Goal: Task Accomplishment & Management: Use online tool/utility

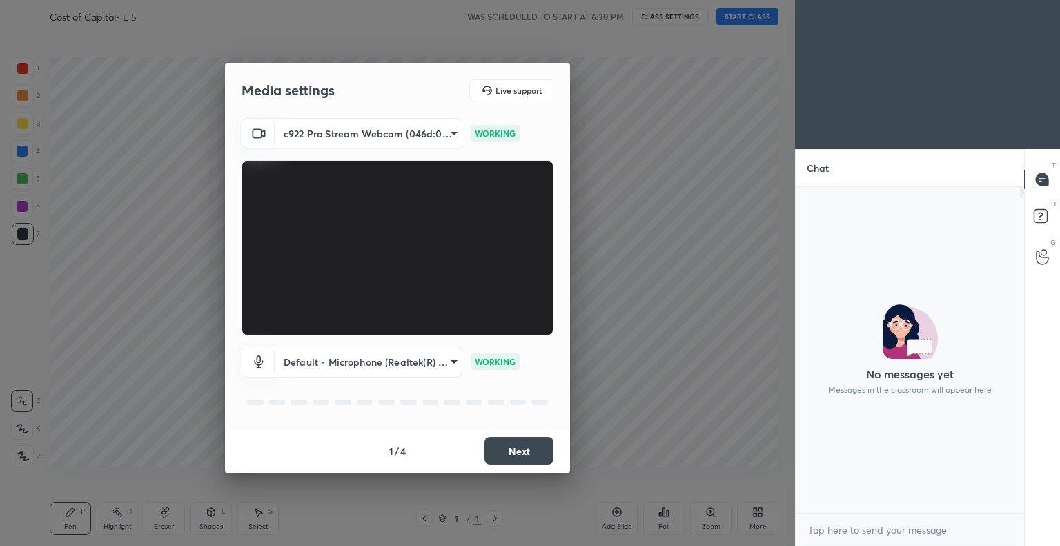
scroll to position [207, 224]
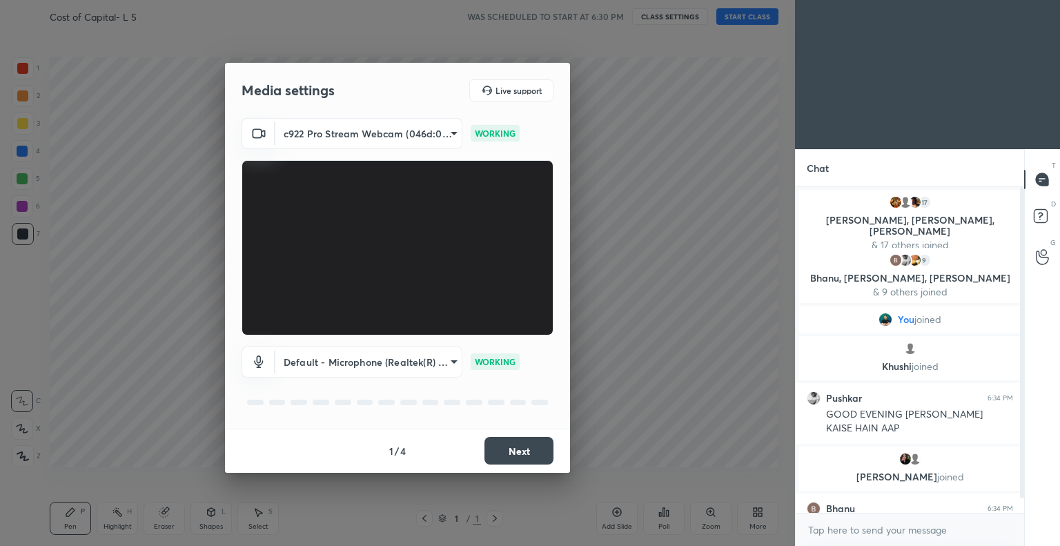
click at [511, 444] on button "Next" at bounding box center [519, 451] width 69 height 28
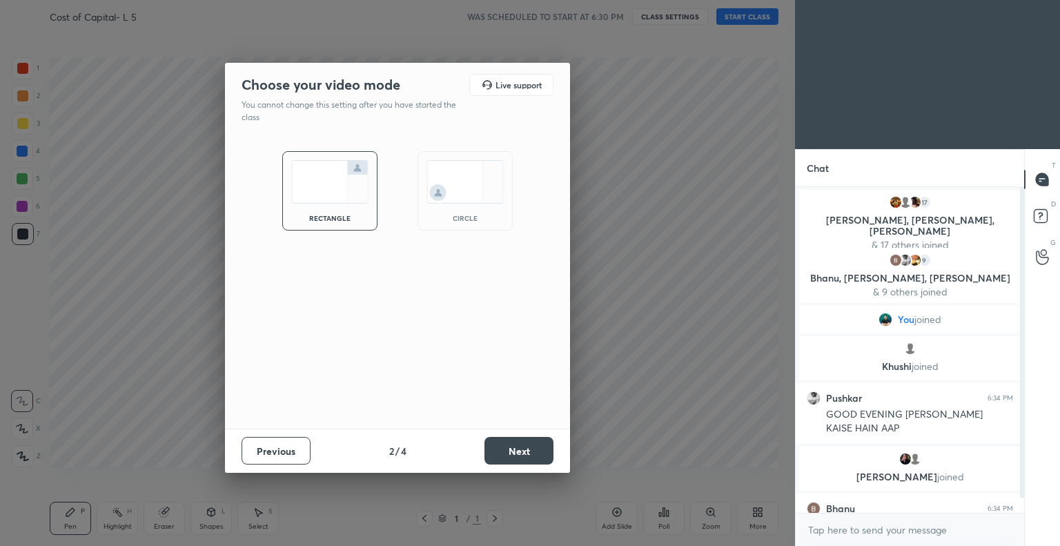
click at [521, 447] on button "Next" at bounding box center [519, 451] width 69 height 28
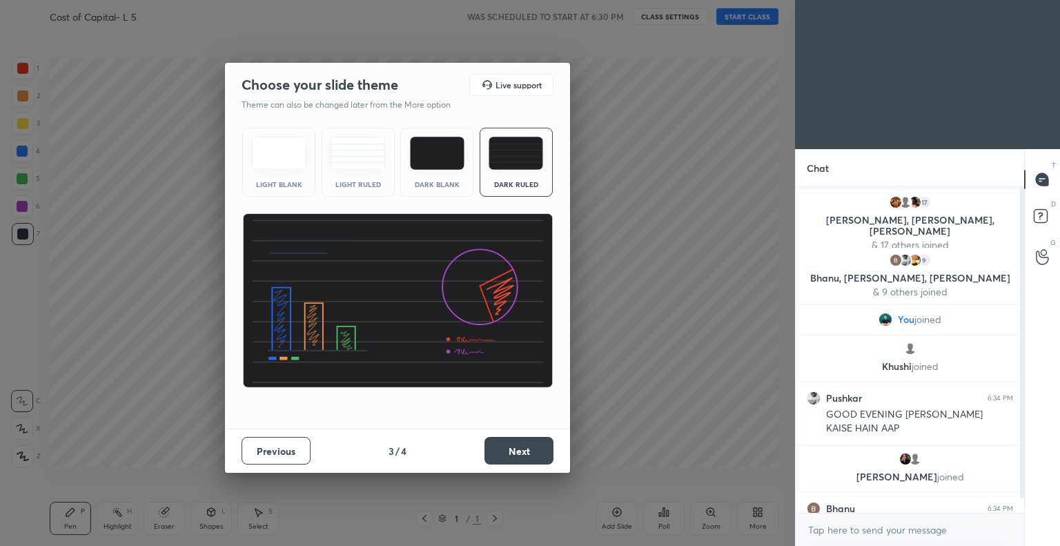
click at [535, 447] on button "Next" at bounding box center [519, 451] width 69 height 28
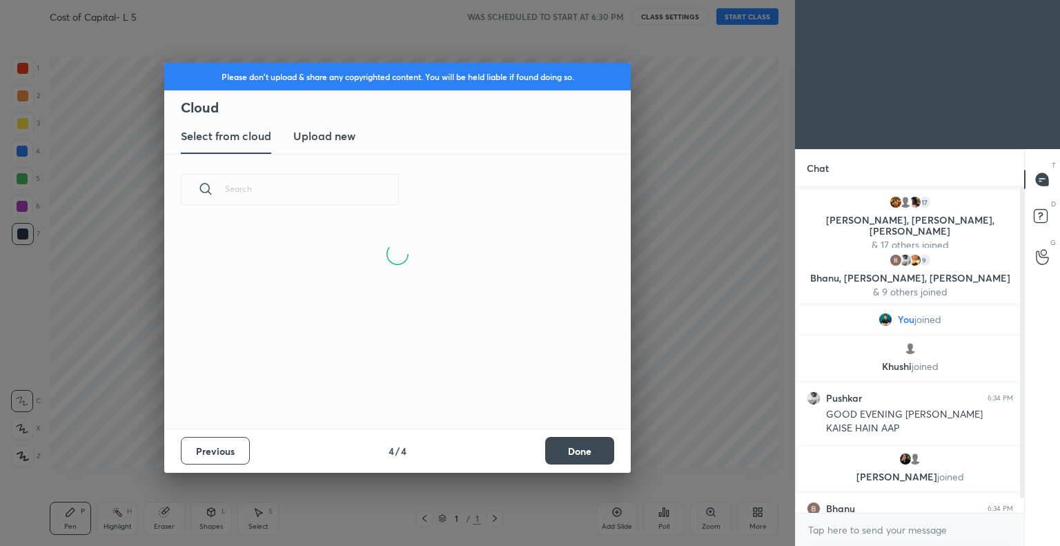
click at [576, 445] on button "Done" at bounding box center [579, 451] width 69 height 28
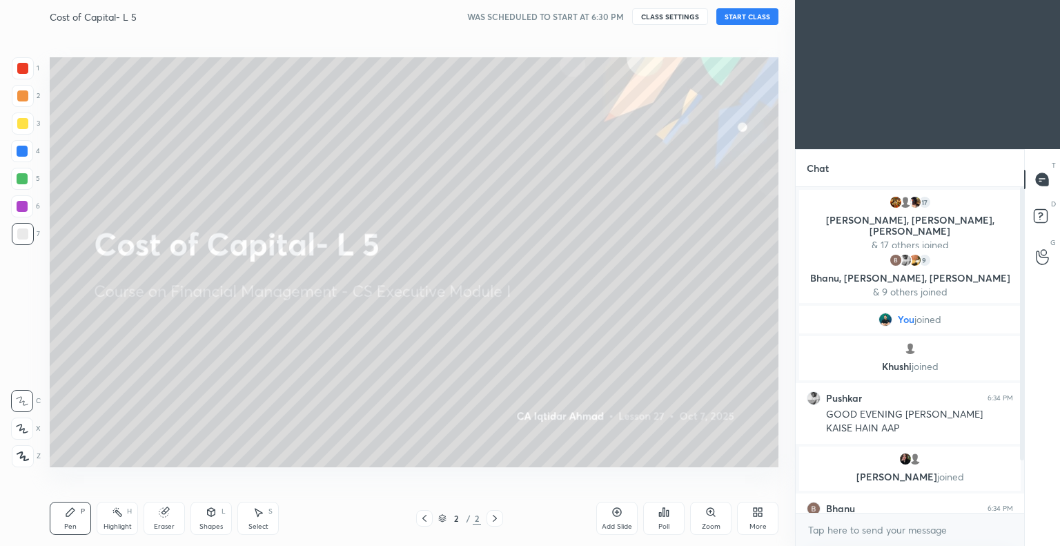
click at [756, 13] on button "START CLASS" at bounding box center [748, 16] width 62 height 17
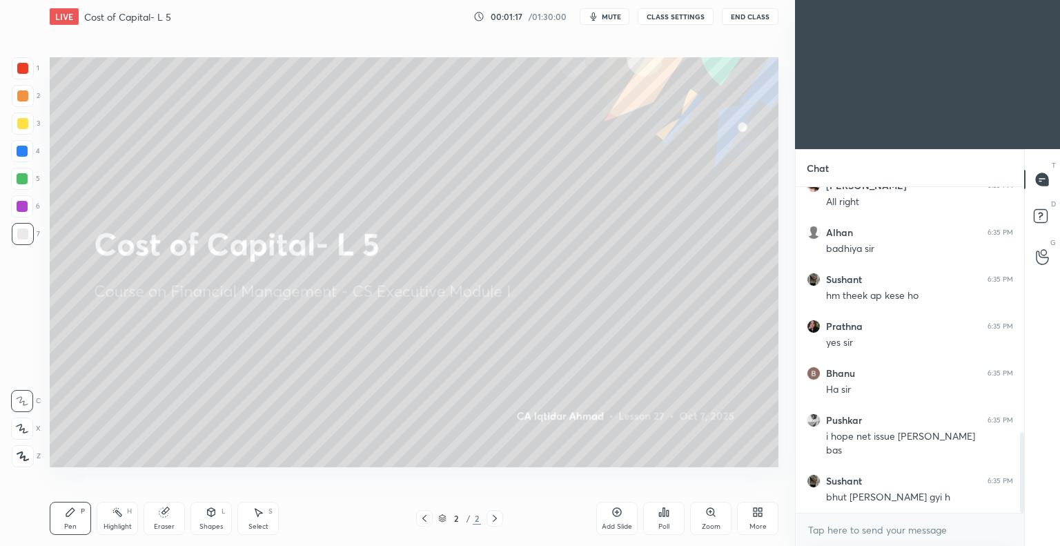
scroll to position [988, 0]
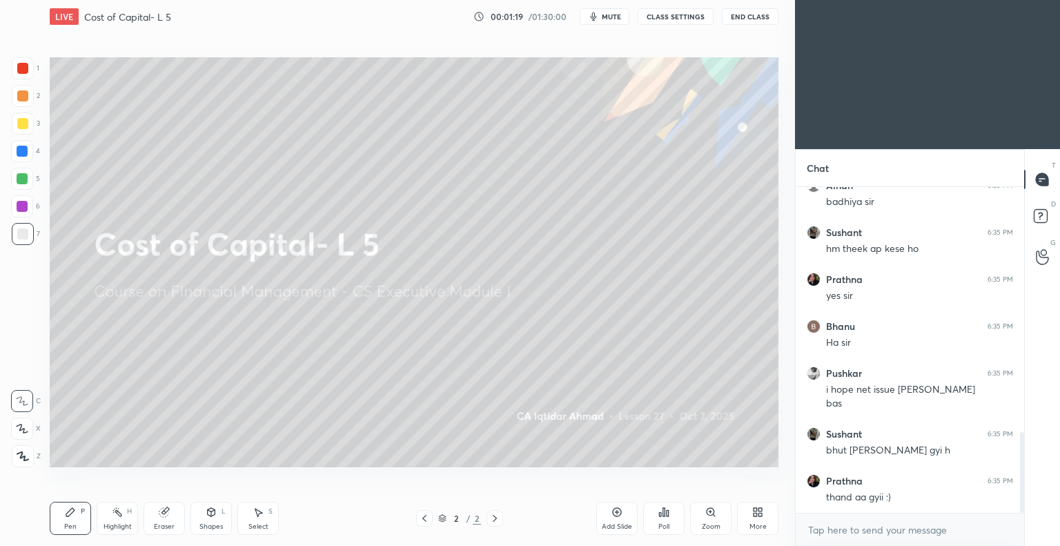
click at [754, 513] on icon at bounding box center [755, 514] width 3 height 3
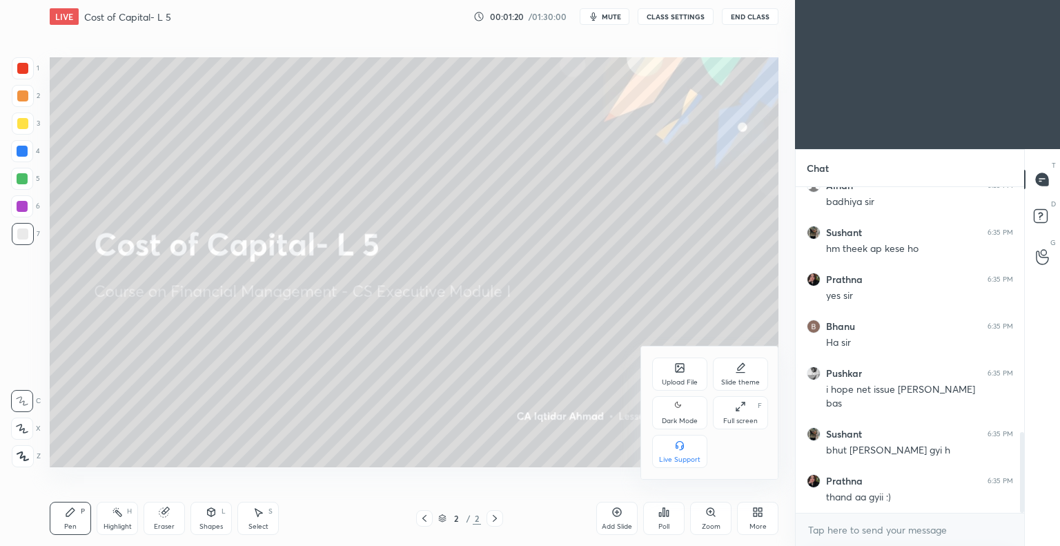
click at [679, 376] on div "Upload File" at bounding box center [679, 374] width 55 height 33
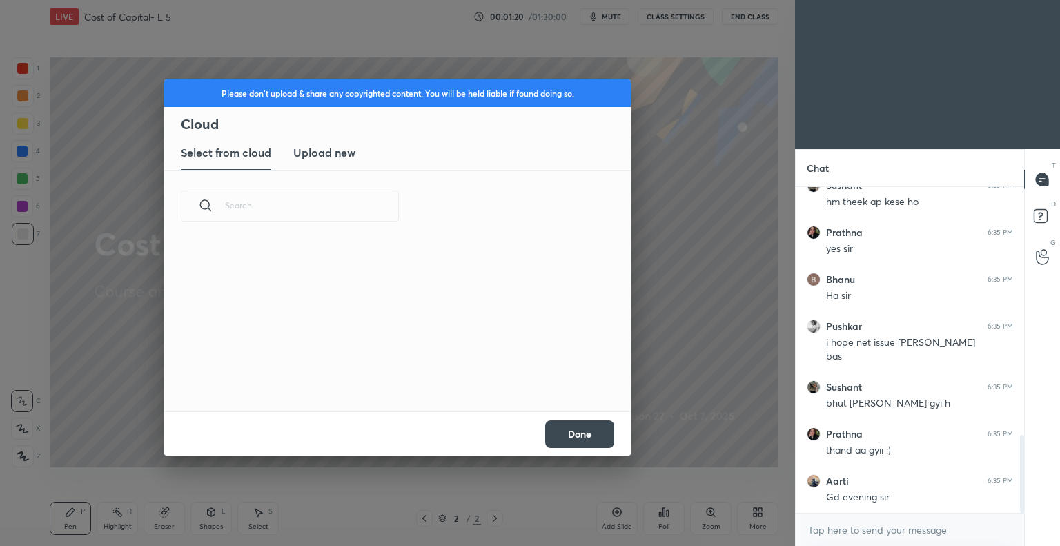
scroll to position [170, 443]
click at [331, 153] on h3 "Upload new" at bounding box center [324, 152] width 62 height 17
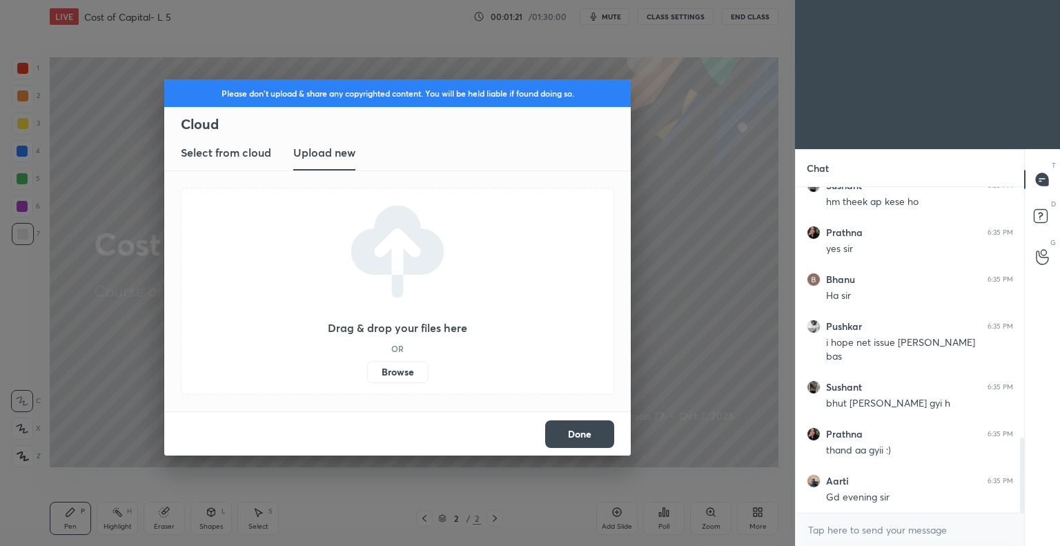
scroll to position [1082, 0]
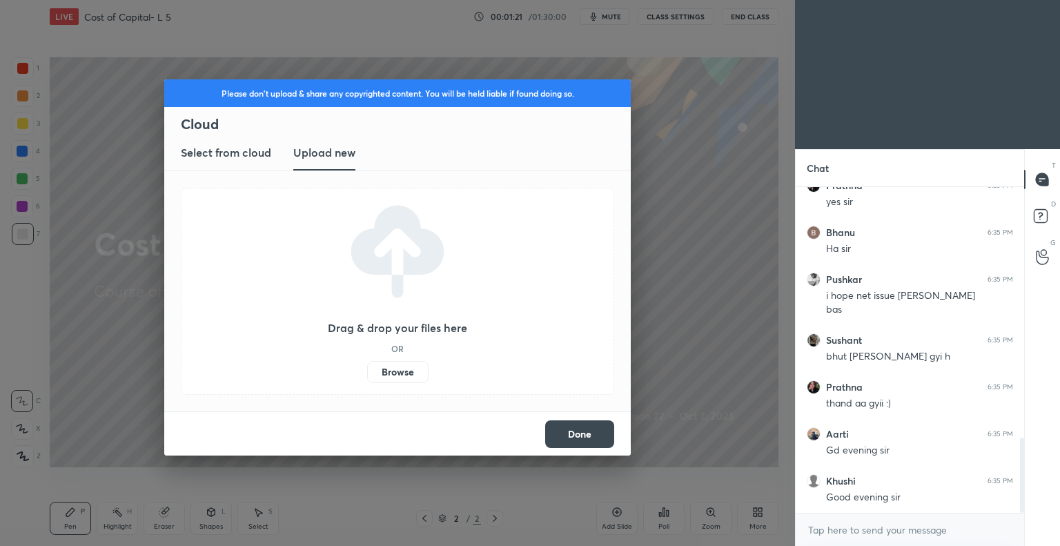
click at [392, 371] on label "Browse" at bounding box center [397, 372] width 61 height 22
click at [367, 371] on input "Browse" at bounding box center [367, 372] width 0 height 22
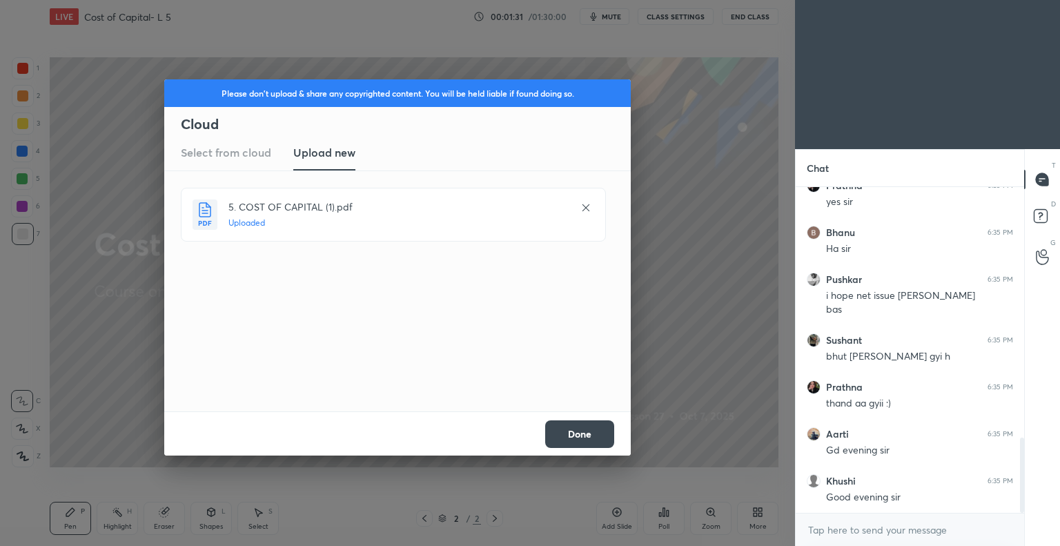
click at [583, 429] on button "Done" at bounding box center [579, 434] width 69 height 28
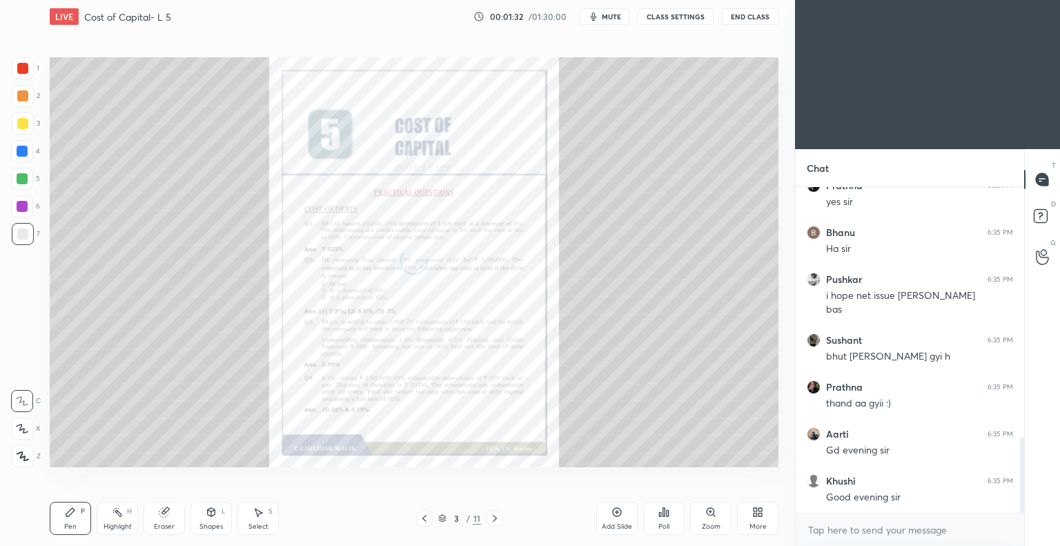
scroll to position [1129, 0]
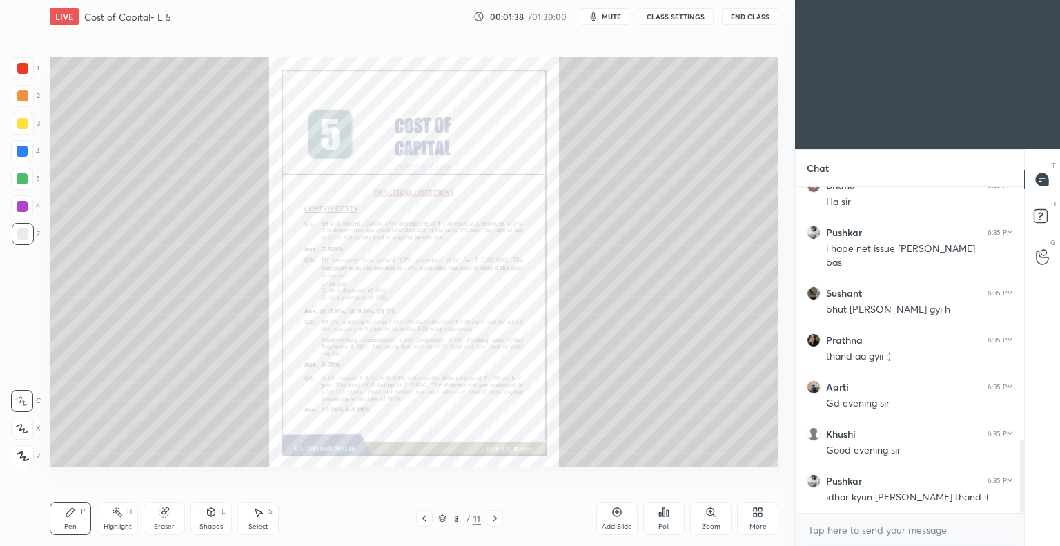
click at [493, 517] on icon at bounding box center [494, 518] width 11 height 11
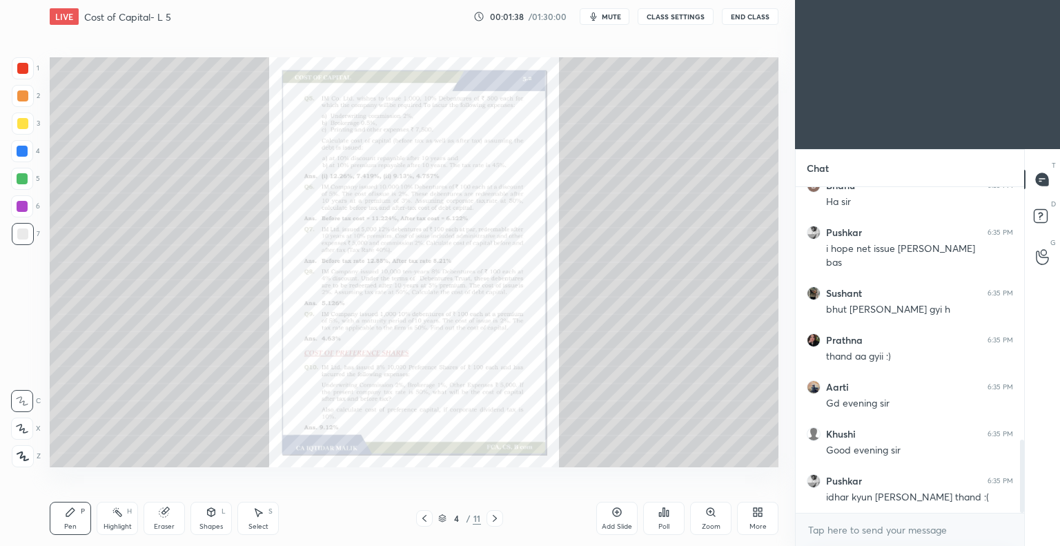
click at [494, 516] on icon at bounding box center [494, 518] width 11 height 11
click at [494, 517] on icon at bounding box center [494, 518] width 11 height 11
click at [494, 518] on icon at bounding box center [494, 518] width 11 height 11
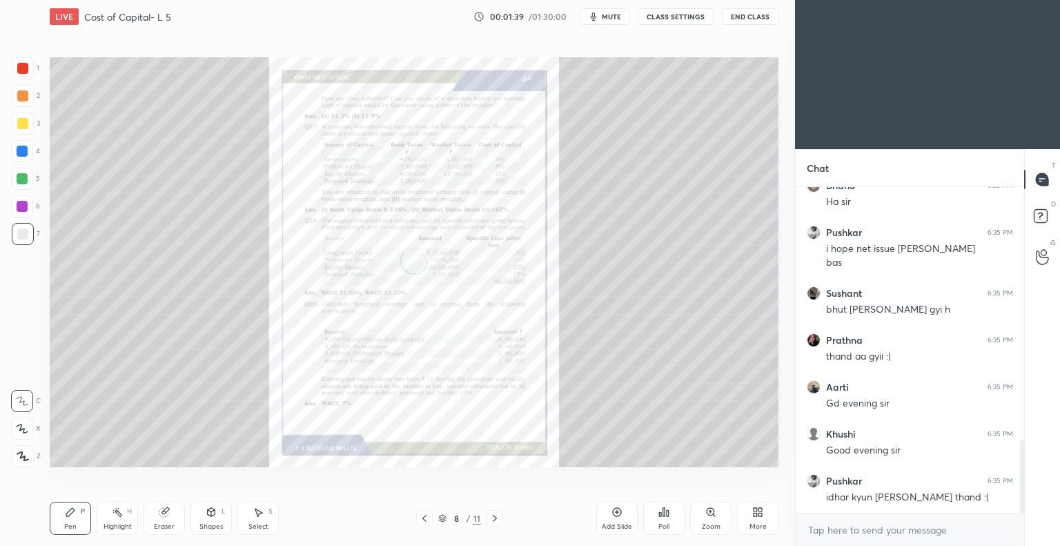
click at [494, 518] on icon at bounding box center [494, 518] width 11 height 11
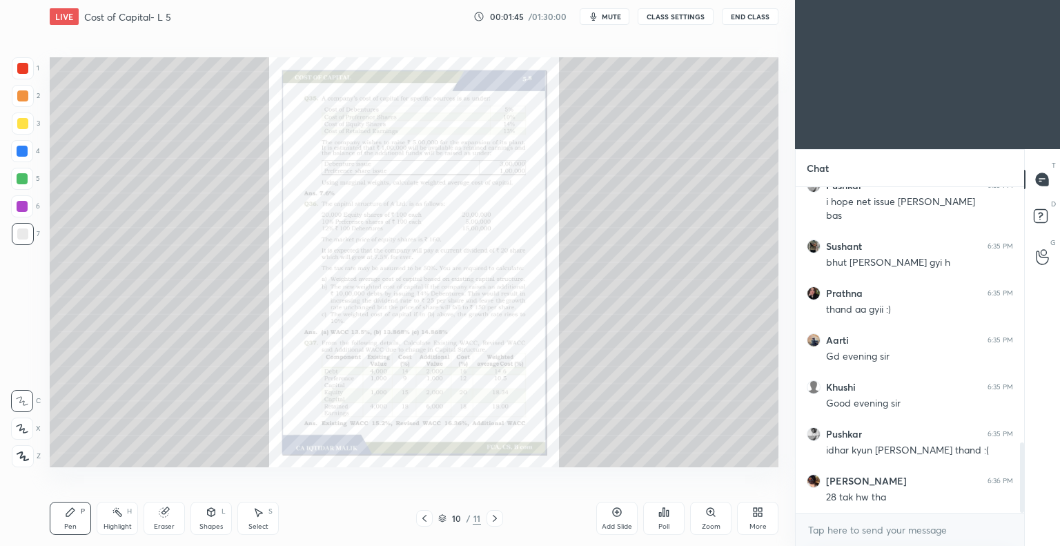
click at [422, 520] on icon at bounding box center [424, 518] width 11 height 11
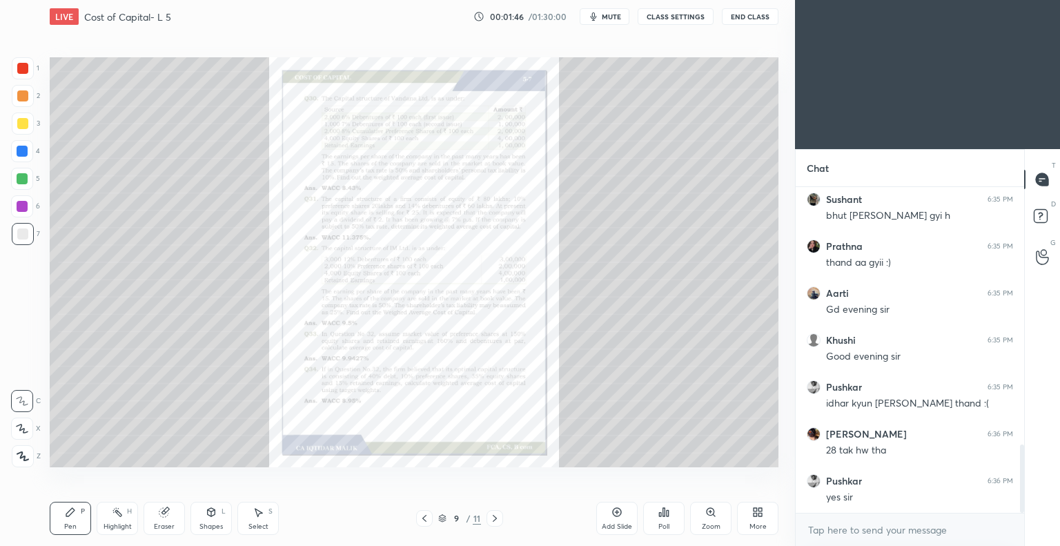
click at [427, 518] on icon at bounding box center [424, 518] width 11 height 11
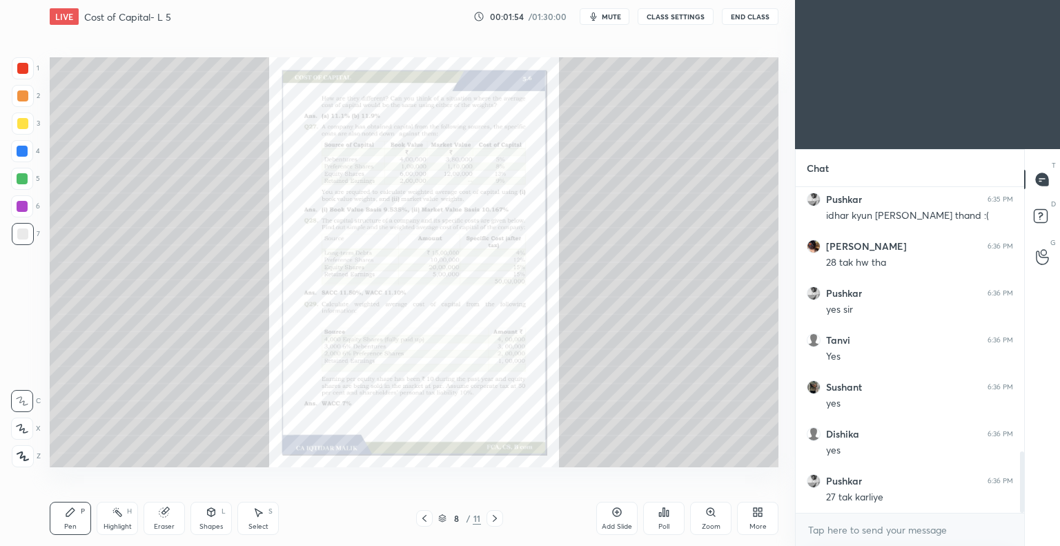
scroll to position [1458, 0]
click at [707, 516] on icon at bounding box center [710, 512] width 11 height 11
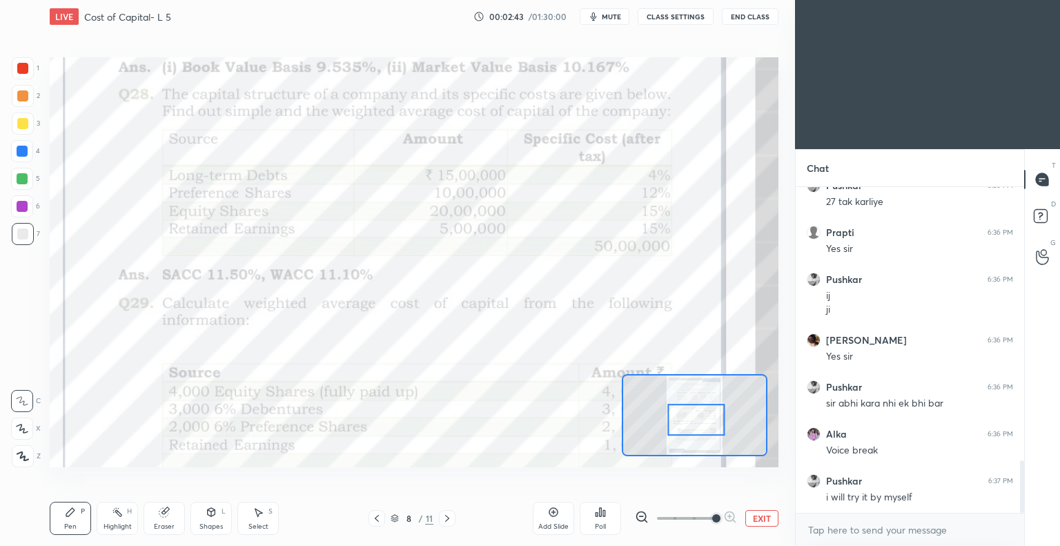
scroll to position [1720, 0]
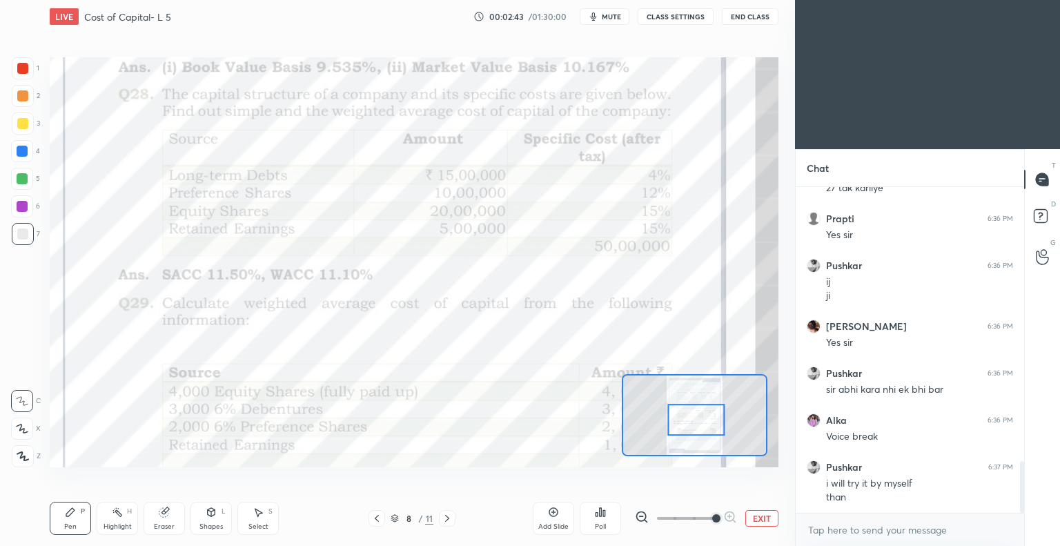
click at [72, 520] on div "Pen P" at bounding box center [70, 518] width 41 height 33
click at [21, 455] on icon at bounding box center [22, 456] width 11 height 8
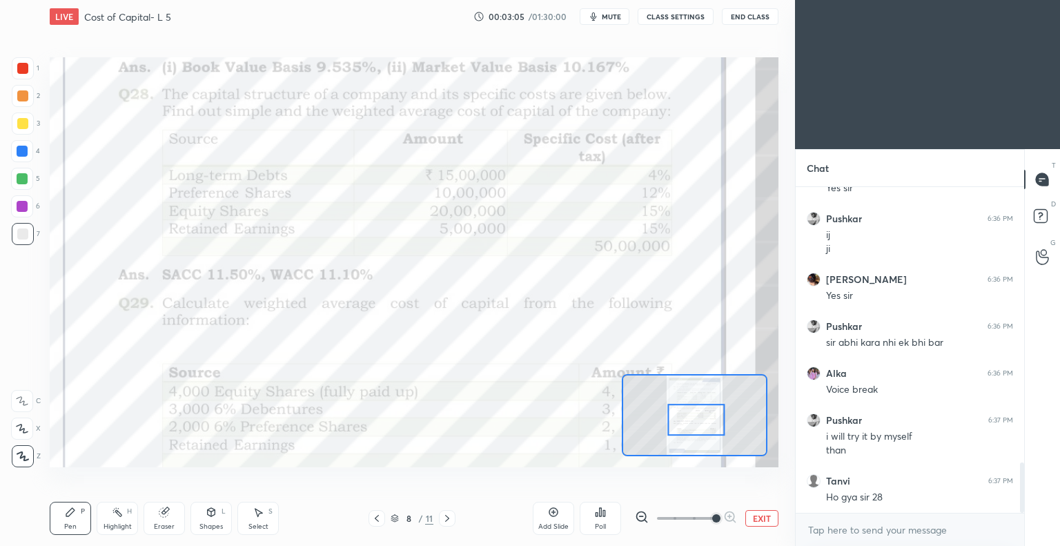
scroll to position [1814, 0]
click at [26, 68] on div at bounding box center [22, 68] width 11 height 11
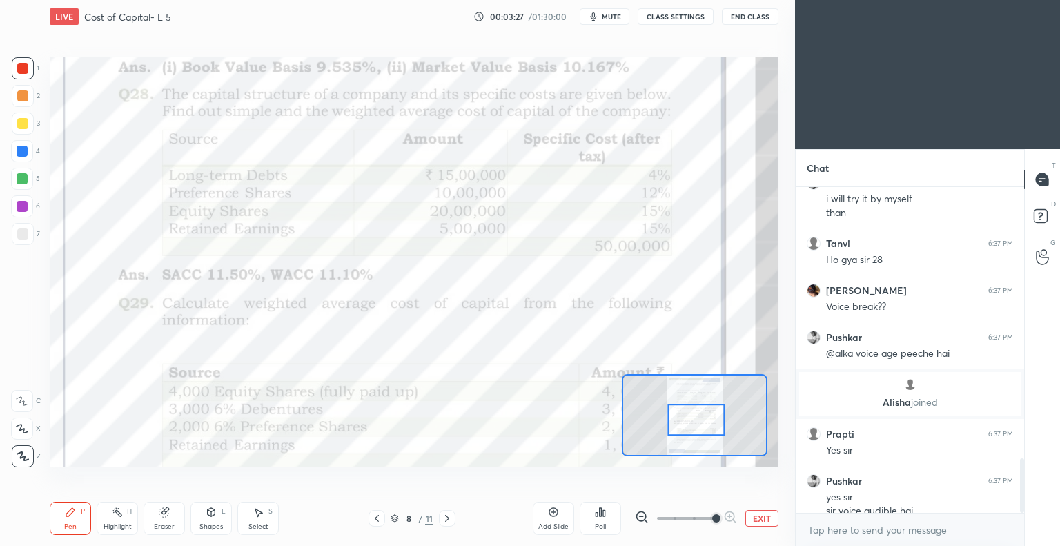
scroll to position [1624, 0]
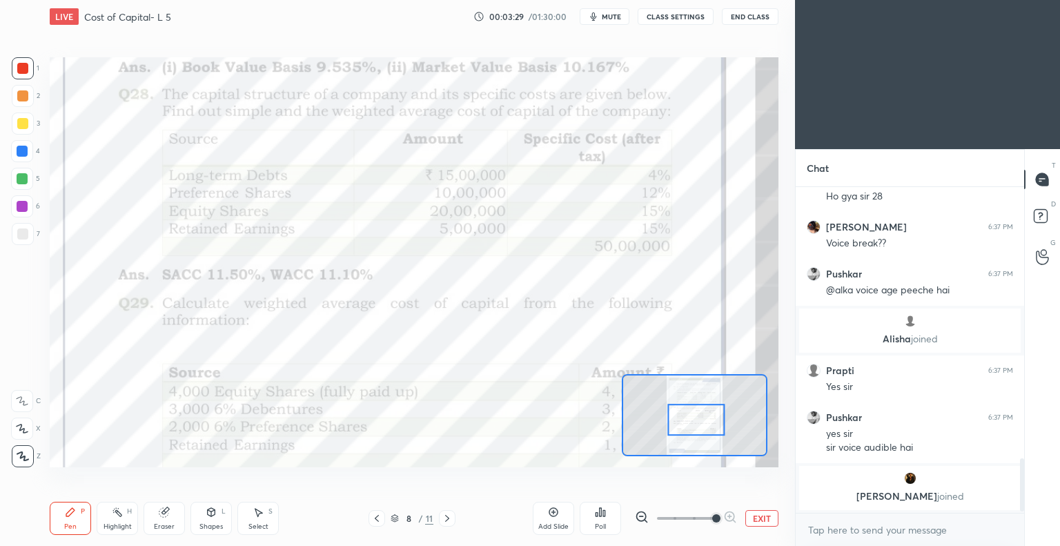
click at [665, 16] on button "CLASS SETTINGS" at bounding box center [676, 16] width 76 height 17
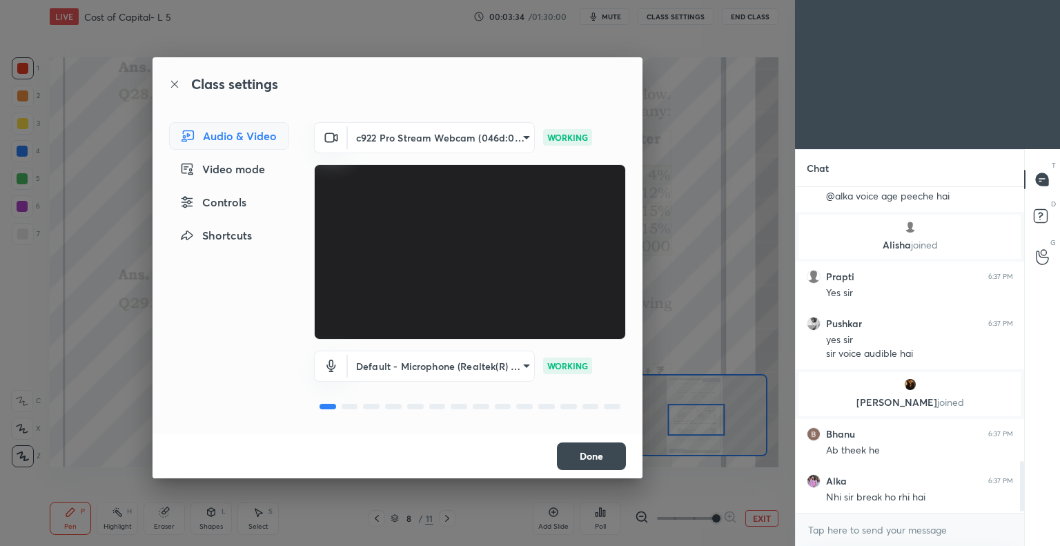
scroll to position [1791, 0]
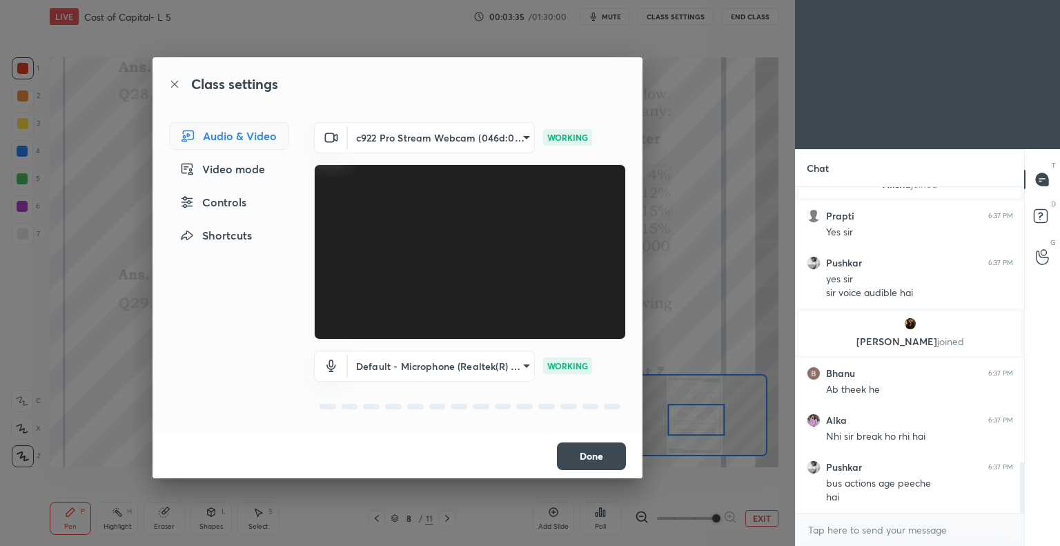
click at [594, 457] on button "Done" at bounding box center [591, 456] width 69 height 28
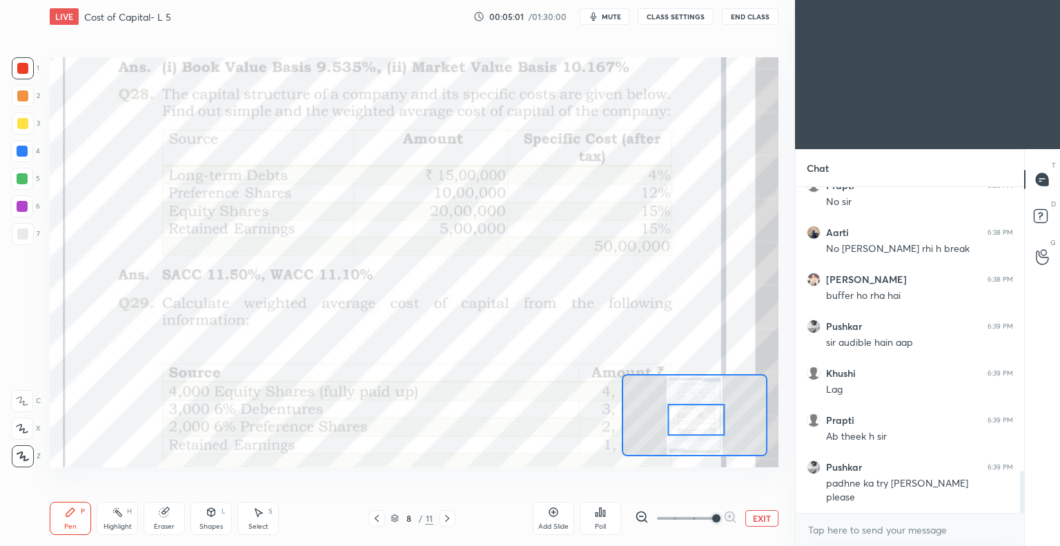
scroll to position [2188, 0]
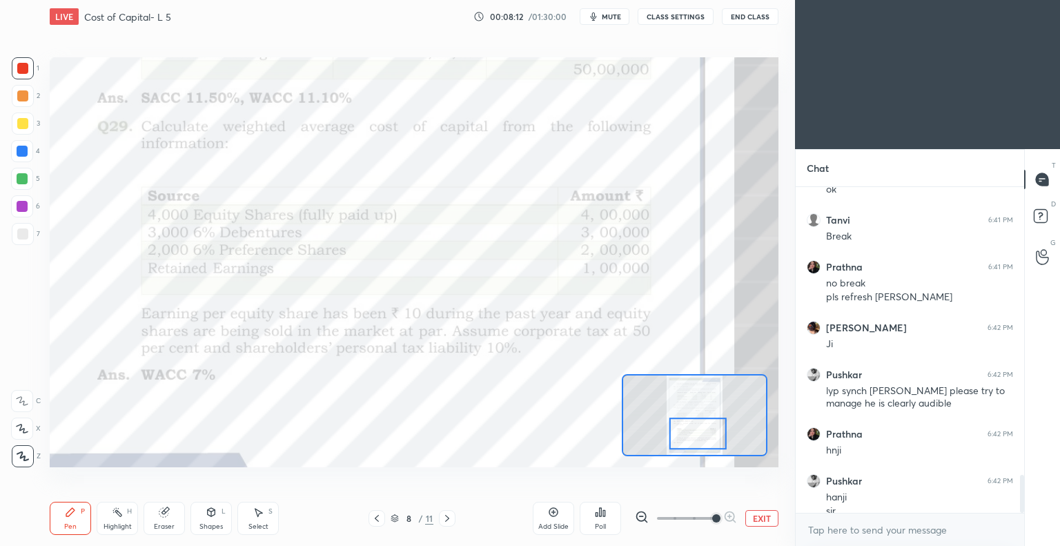
scroll to position [2463, 0]
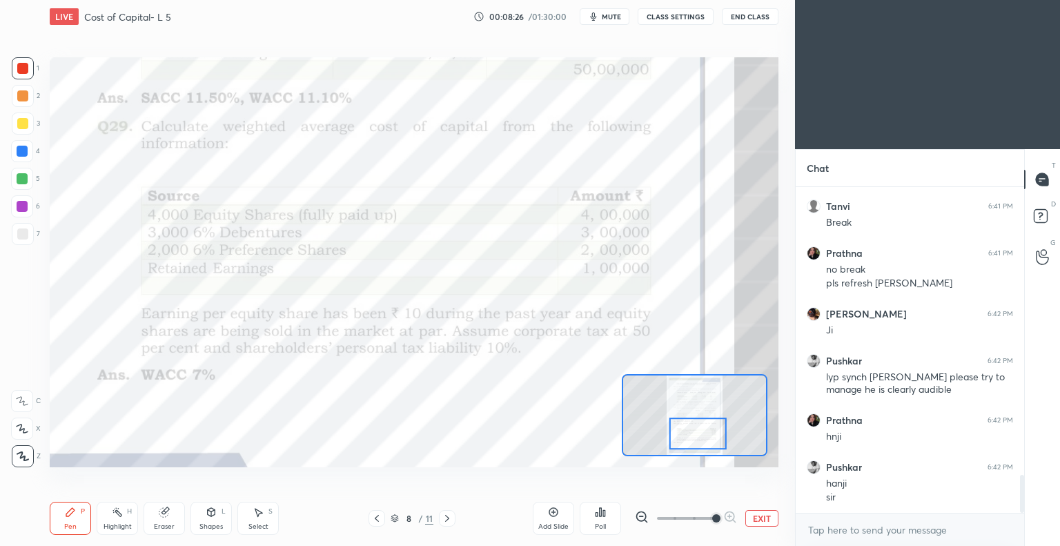
click at [550, 513] on icon at bounding box center [553, 512] width 11 height 11
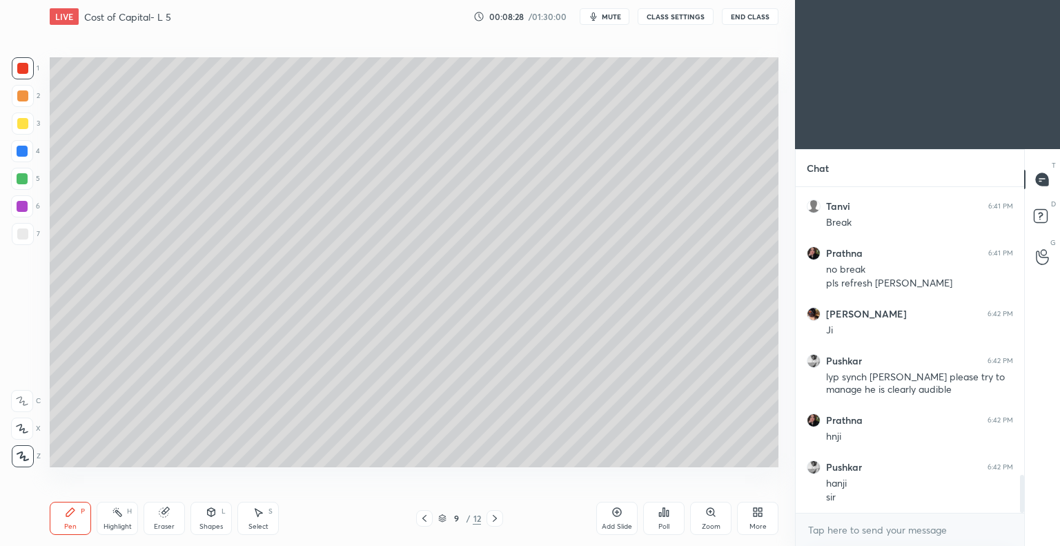
click at [425, 519] on icon at bounding box center [424, 518] width 11 height 11
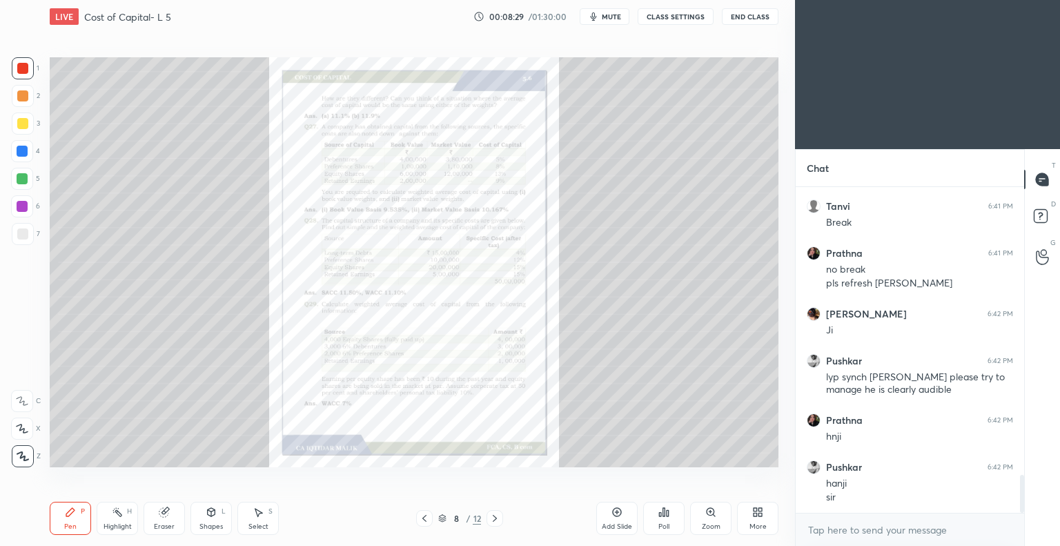
click at [756, 514] on icon at bounding box center [755, 514] width 3 height 3
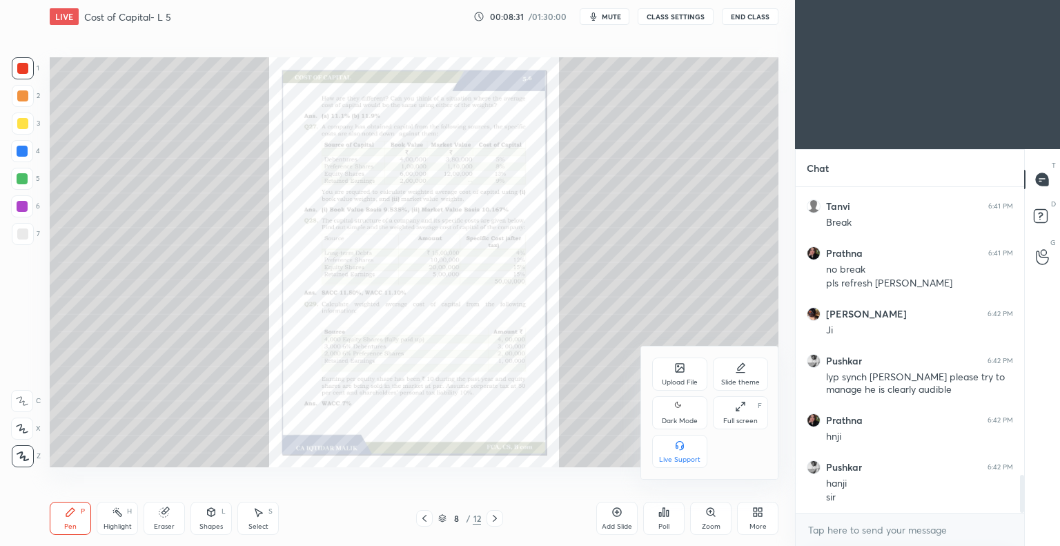
click at [740, 375] on div "Slide theme" at bounding box center [740, 374] width 55 height 33
click at [737, 447] on rect at bounding box center [741, 447] width 10 height 1
click at [670, 317] on div at bounding box center [530, 273] width 1060 height 546
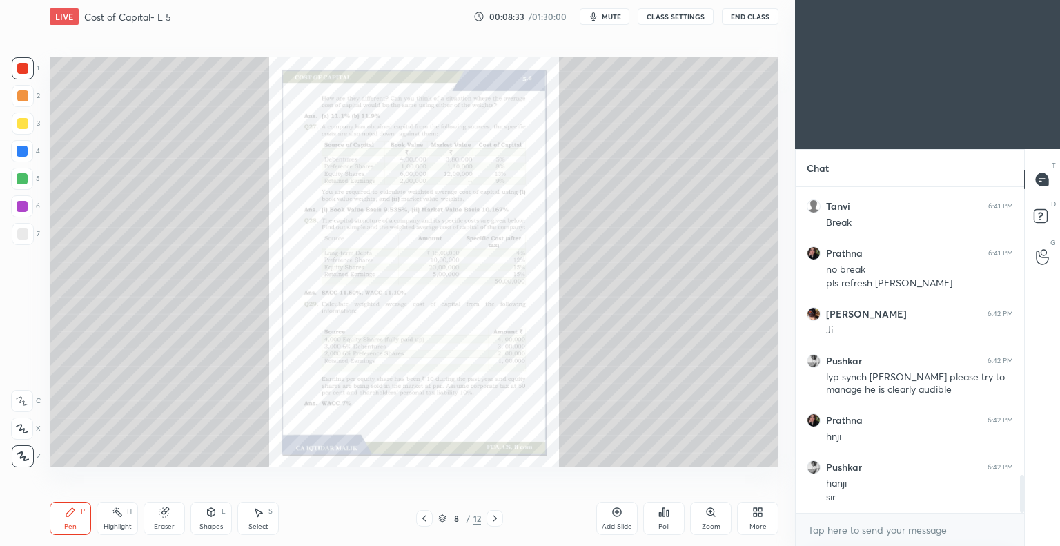
click at [612, 509] on icon at bounding box center [617, 512] width 11 height 11
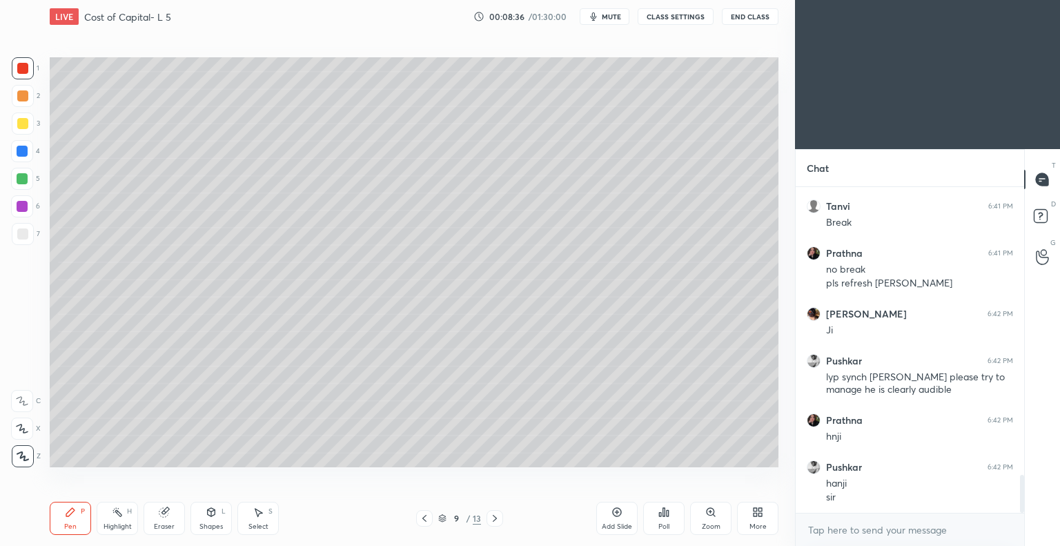
click at [26, 121] on div at bounding box center [22, 123] width 11 height 11
click at [422, 520] on icon at bounding box center [424, 518] width 11 height 11
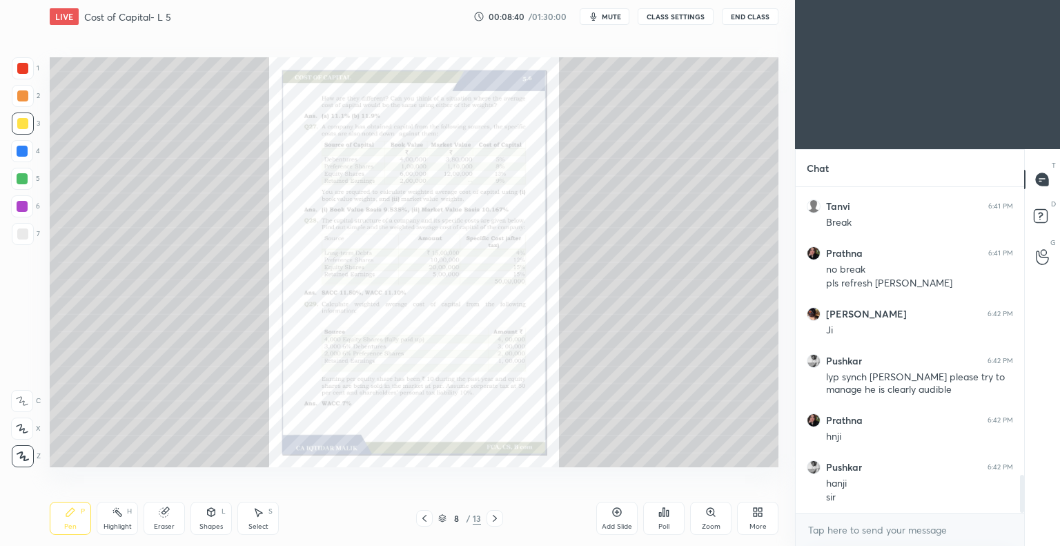
click at [494, 518] on icon at bounding box center [494, 518] width 11 height 11
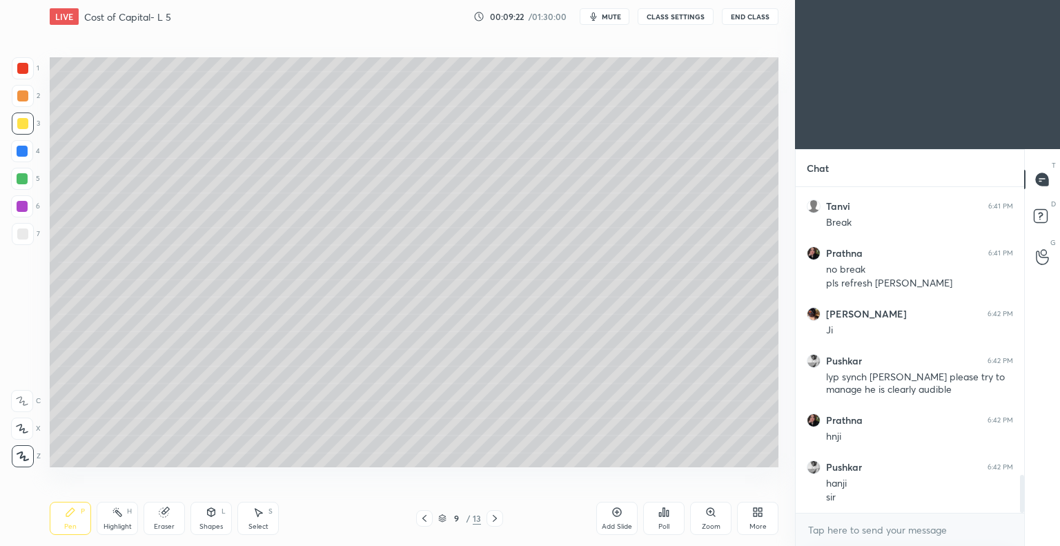
scroll to position [2510, 0]
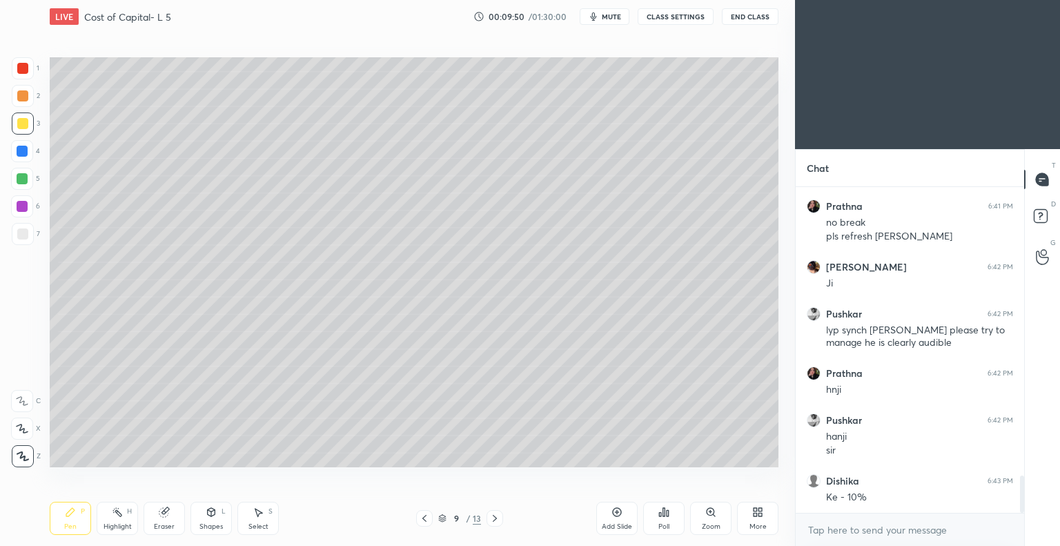
click at [423, 520] on icon at bounding box center [424, 518] width 11 height 11
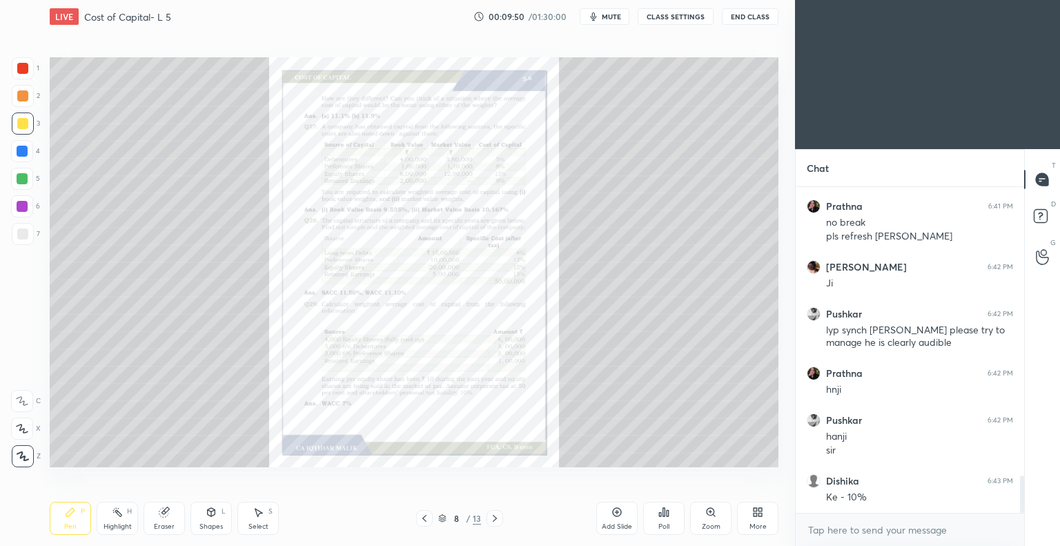
click at [705, 513] on icon at bounding box center [710, 512] width 11 height 11
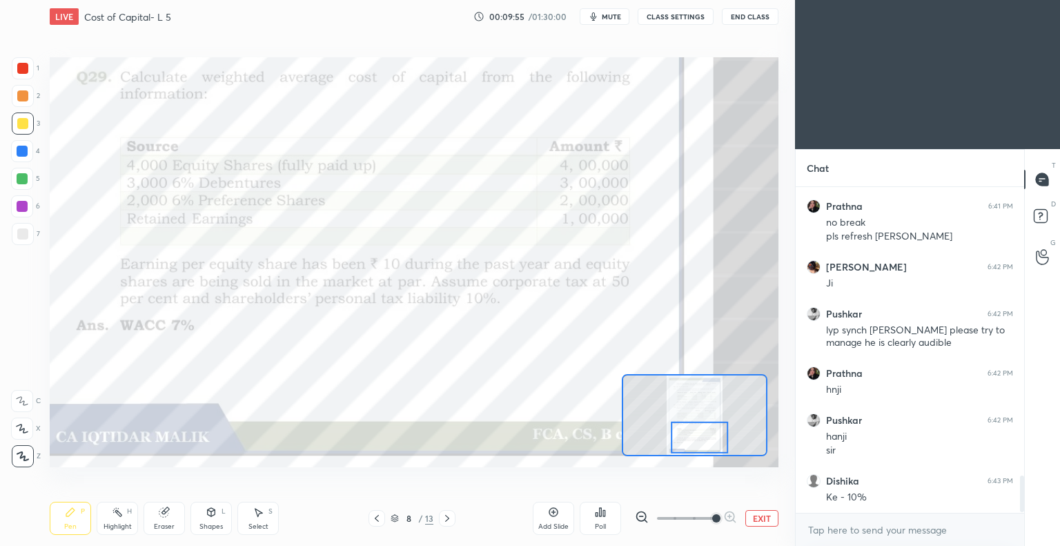
scroll to position [2557, 0]
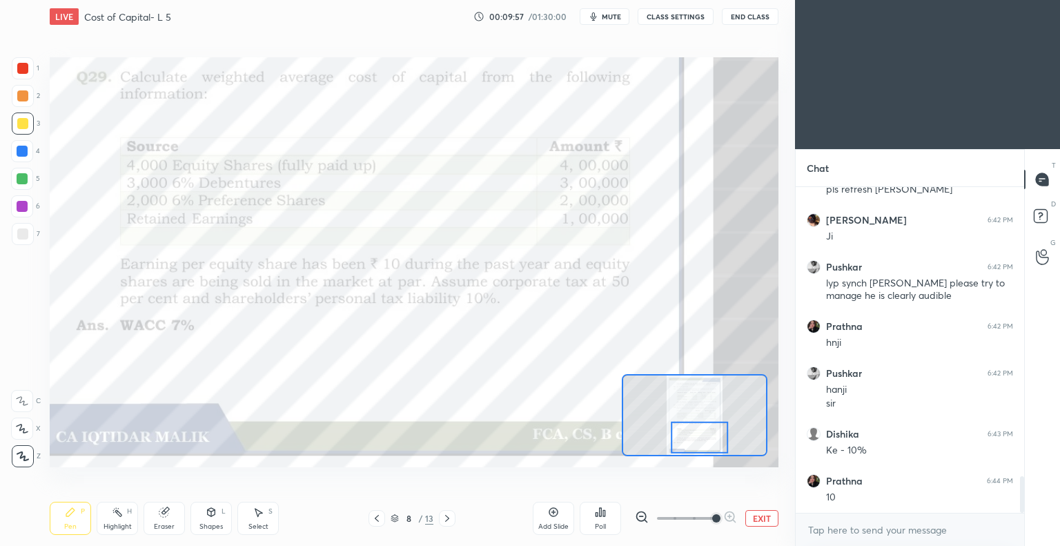
click at [448, 518] on icon at bounding box center [447, 518] width 4 height 7
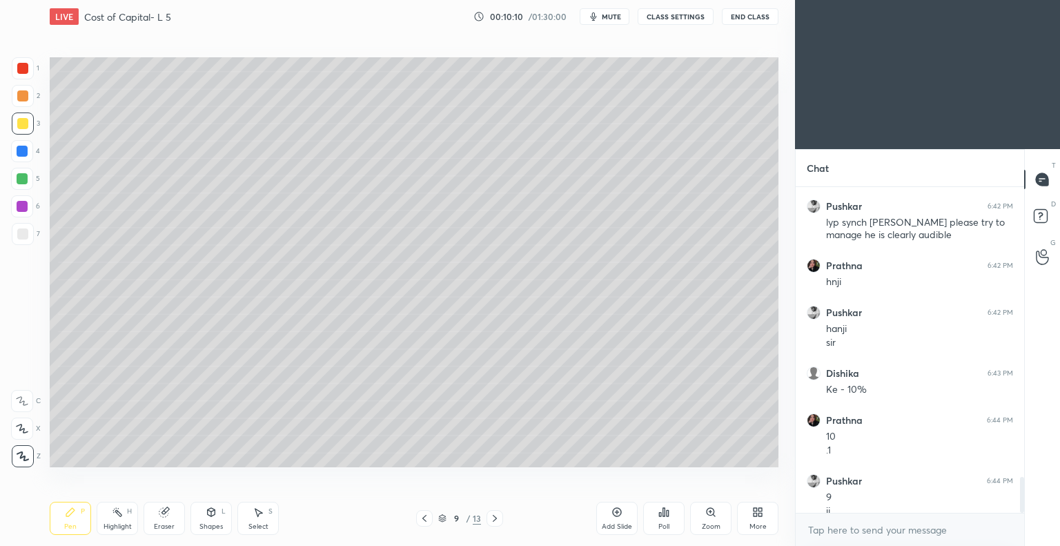
scroll to position [2631, 0]
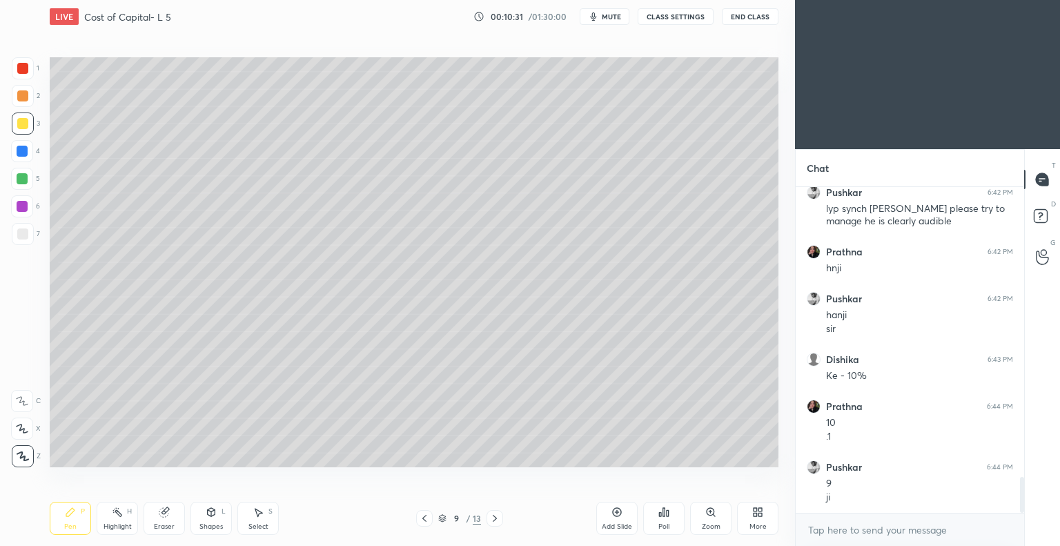
click at [426, 518] on icon at bounding box center [424, 518] width 11 height 11
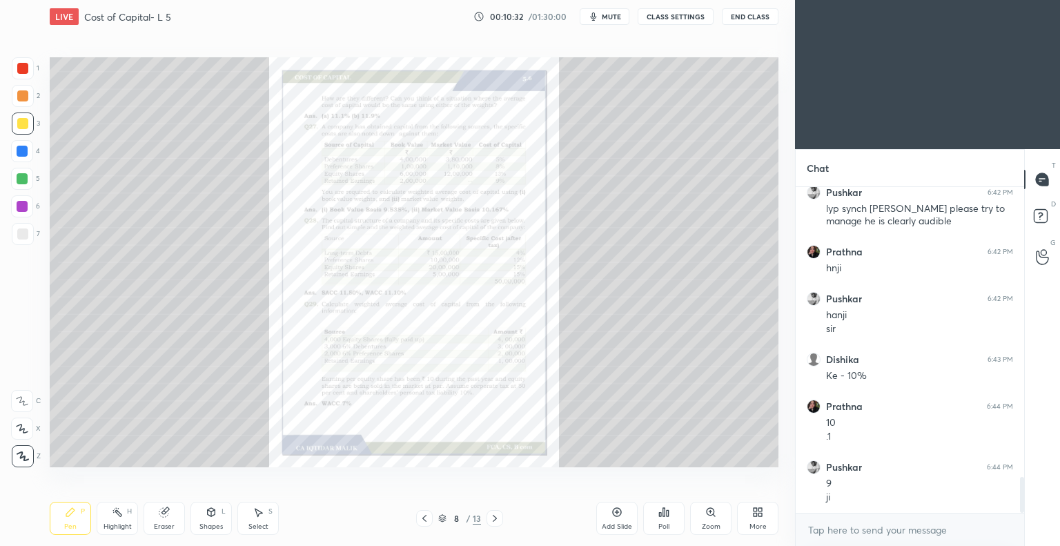
click at [708, 511] on icon at bounding box center [711, 512] width 8 height 8
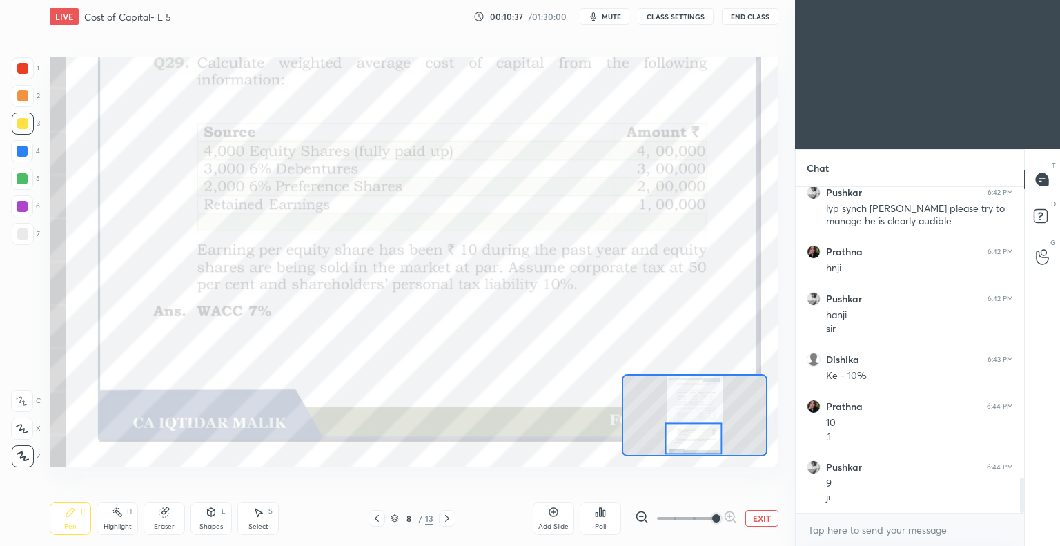
scroll to position [2678, 0]
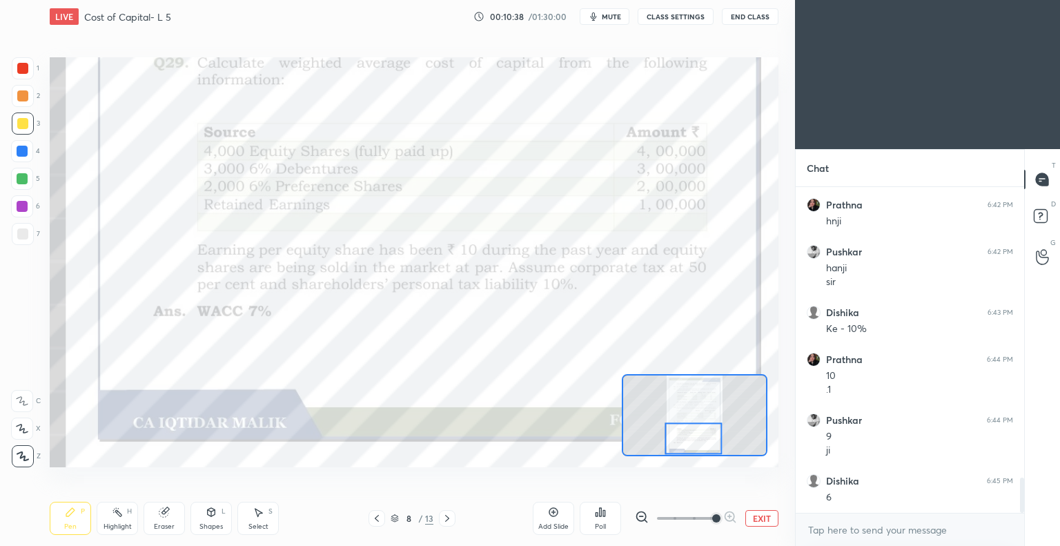
click at [447, 518] on icon at bounding box center [447, 518] width 11 height 11
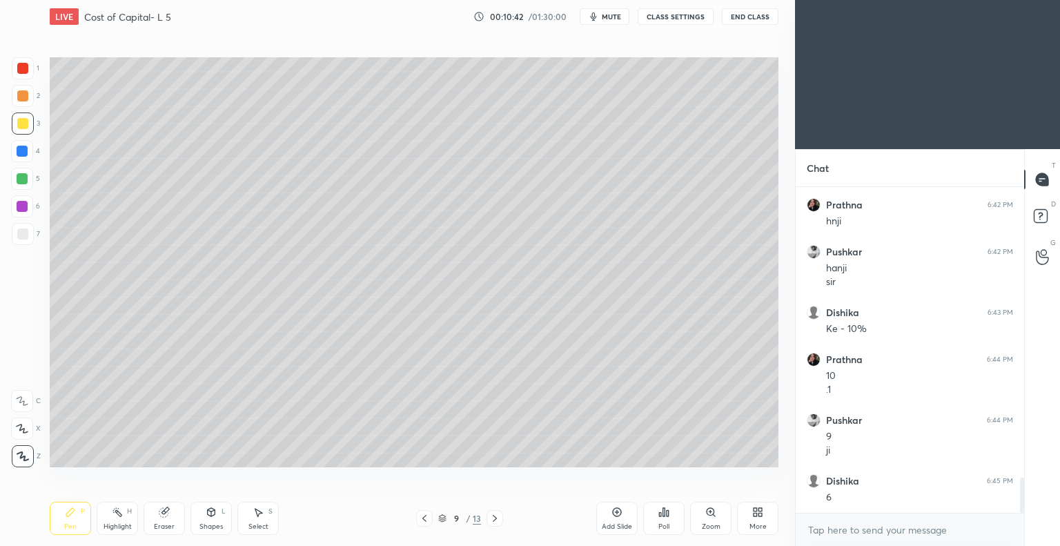
click at [171, 521] on div "Eraser" at bounding box center [164, 518] width 41 height 33
click at [77, 515] on div "Pen P" at bounding box center [70, 518] width 41 height 33
click at [163, 523] on div "Eraser" at bounding box center [164, 526] width 21 height 7
click at [74, 524] on div "Pen" at bounding box center [70, 526] width 12 height 7
click at [424, 520] on icon at bounding box center [424, 518] width 4 height 7
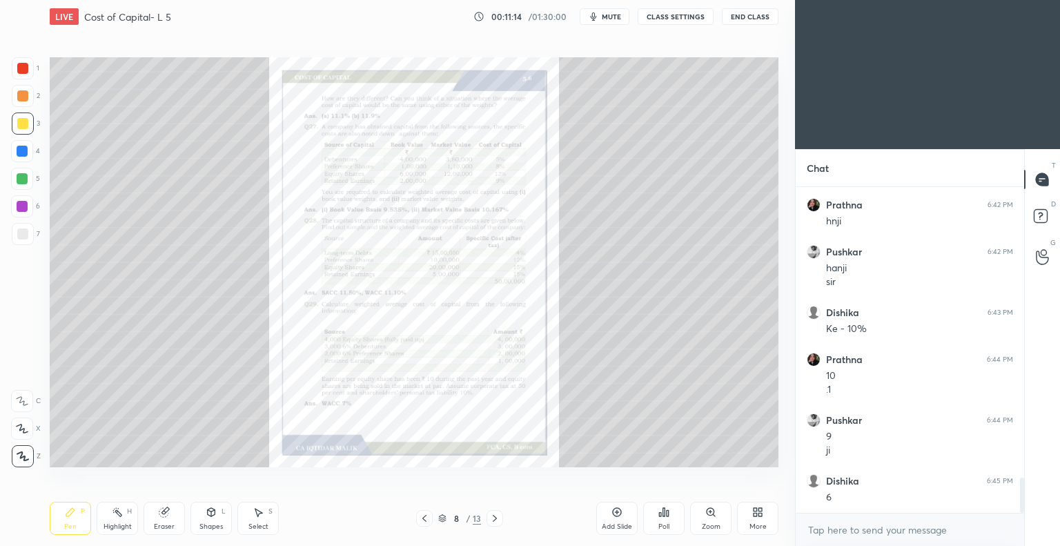
click at [709, 510] on icon at bounding box center [711, 512] width 8 height 8
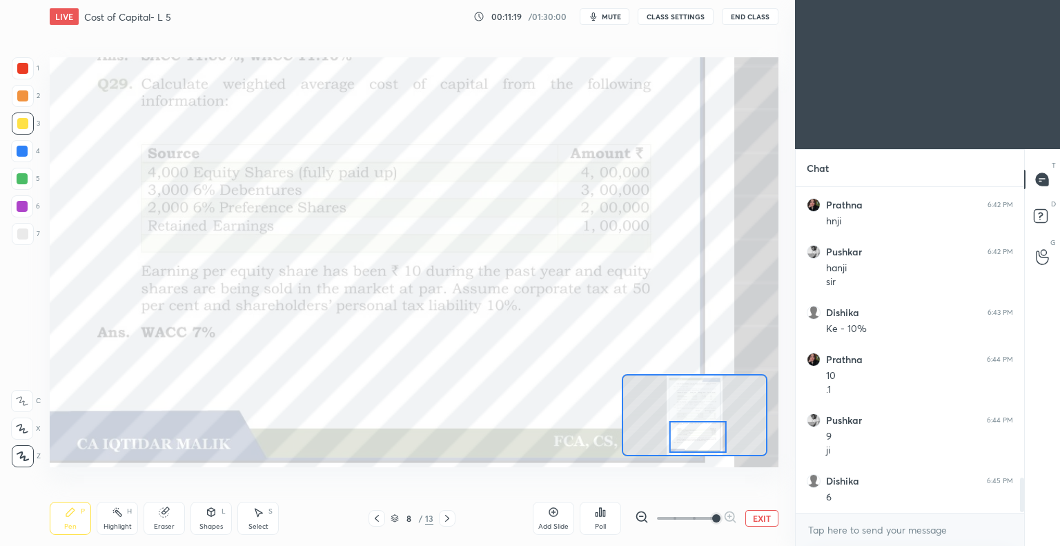
scroll to position [2725, 0]
click at [450, 519] on icon at bounding box center [447, 518] width 11 height 11
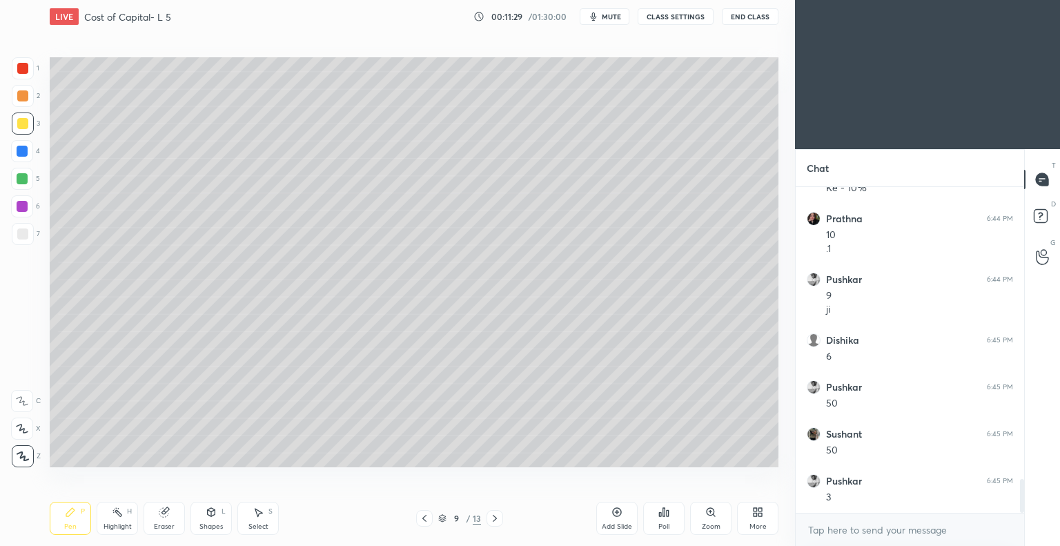
scroll to position [2833, 0]
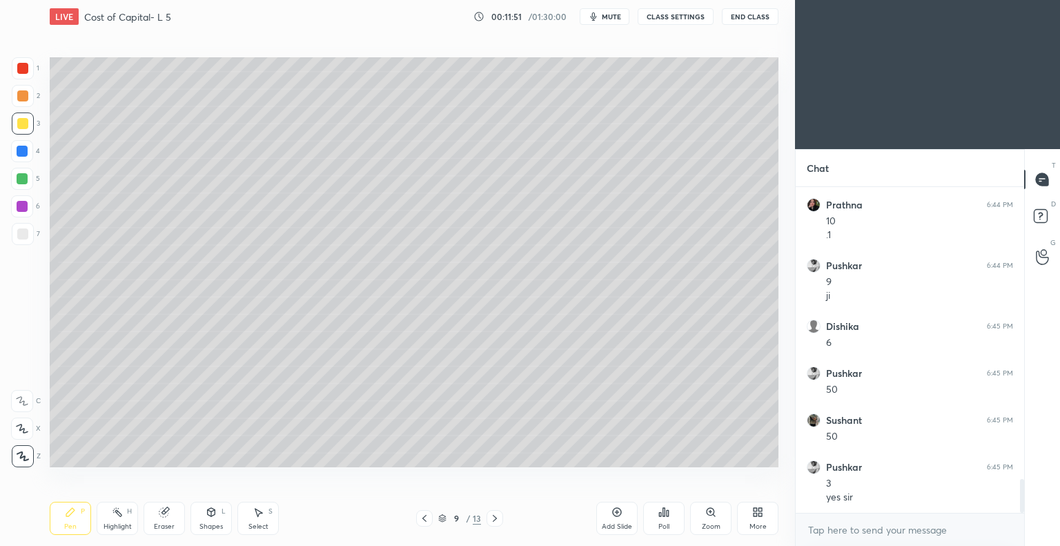
click at [617, 513] on icon at bounding box center [617, 512] width 4 height 4
click at [425, 520] on icon at bounding box center [424, 518] width 4 height 7
click at [425, 518] on icon at bounding box center [424, 518] width 11 height 11
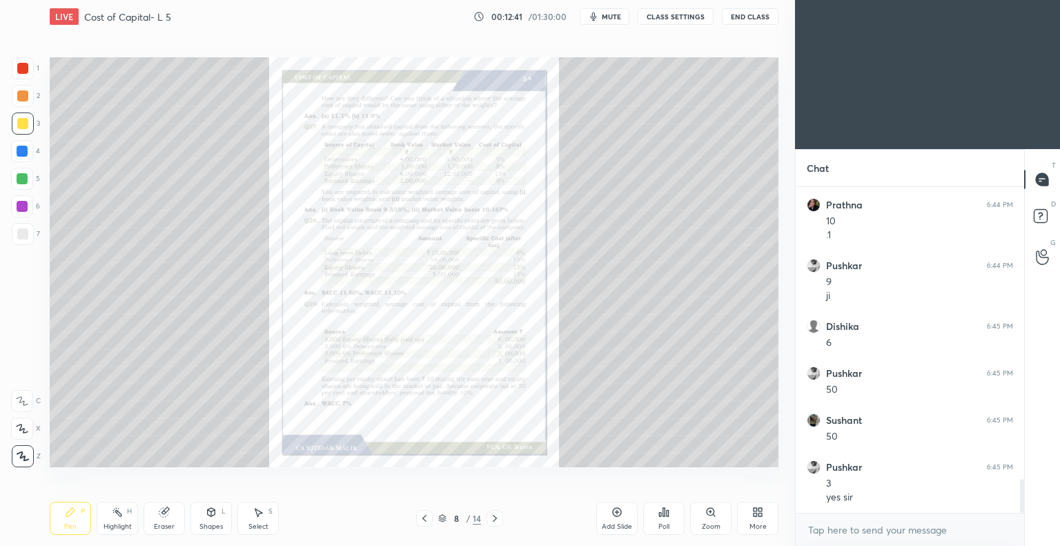
click at [495, 519] on icon at bounding box center [494, 518] width 11 height 11
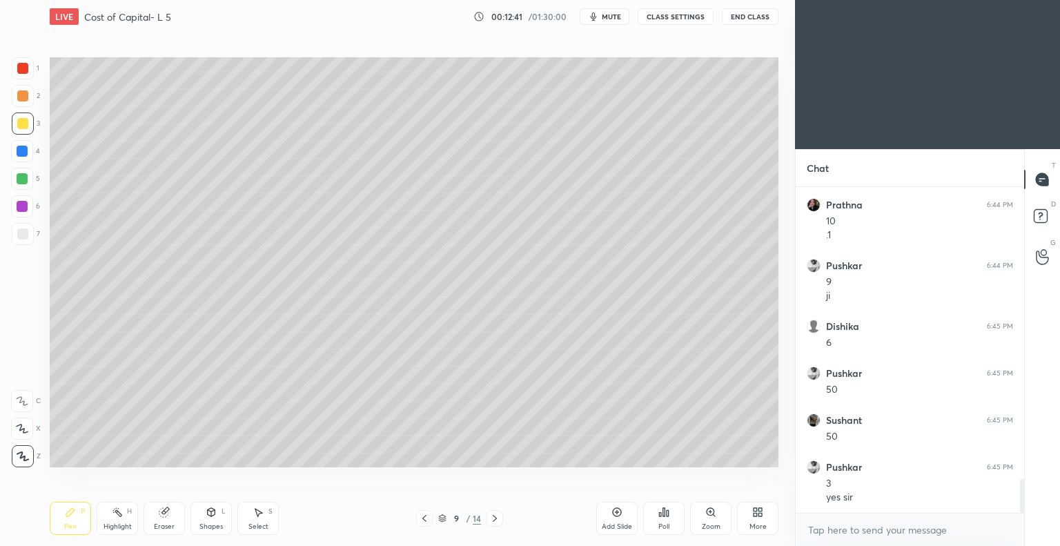
click at [496, 518] on icon at bounding box center [495, 518] width 4 height 7
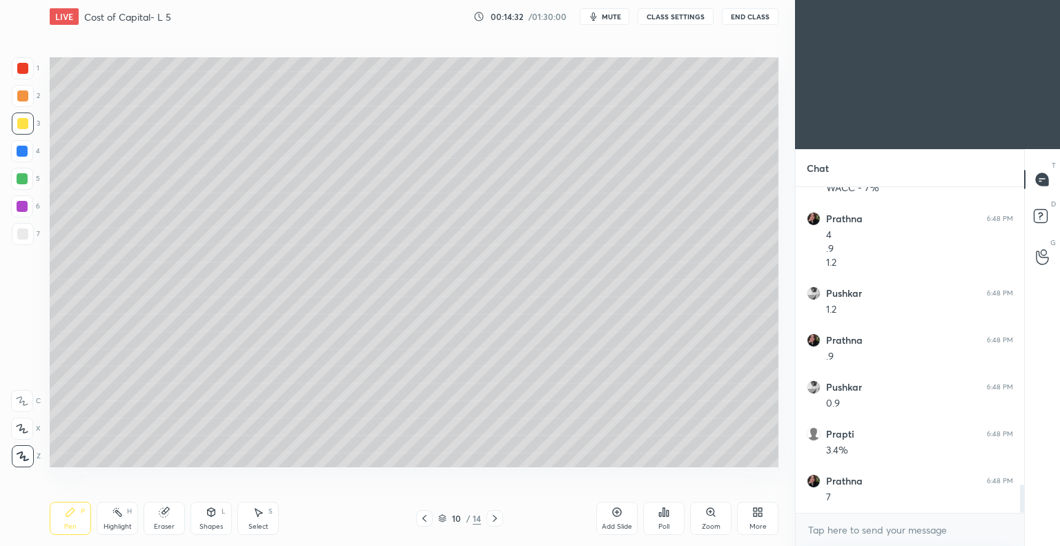
scroll to position [3471, 0]
click at [425, 519] on icon at bounding box center [424, 518] width 11 height 11
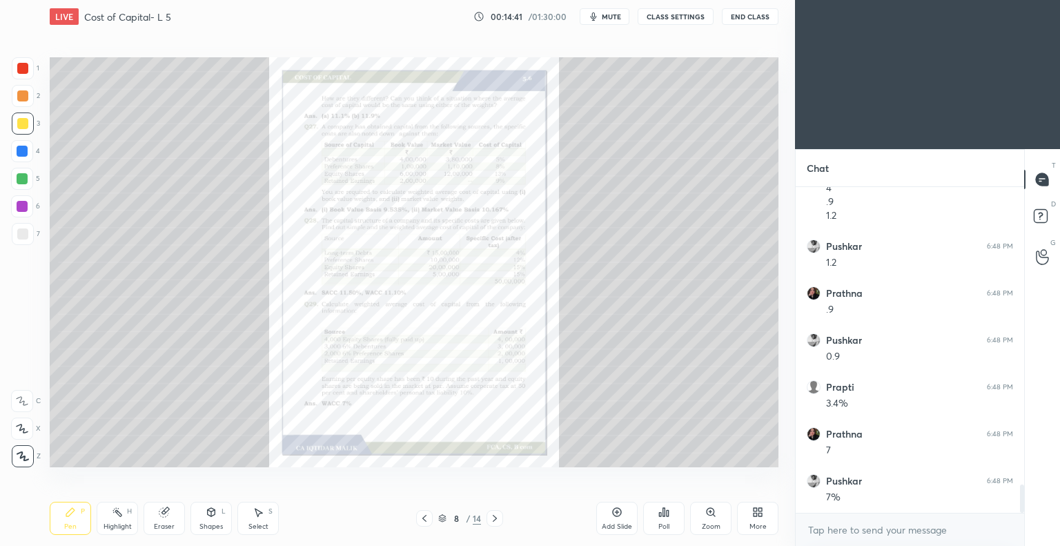
click at [495, 519] on icon at bounding box center [494, 518] width 11 height 11
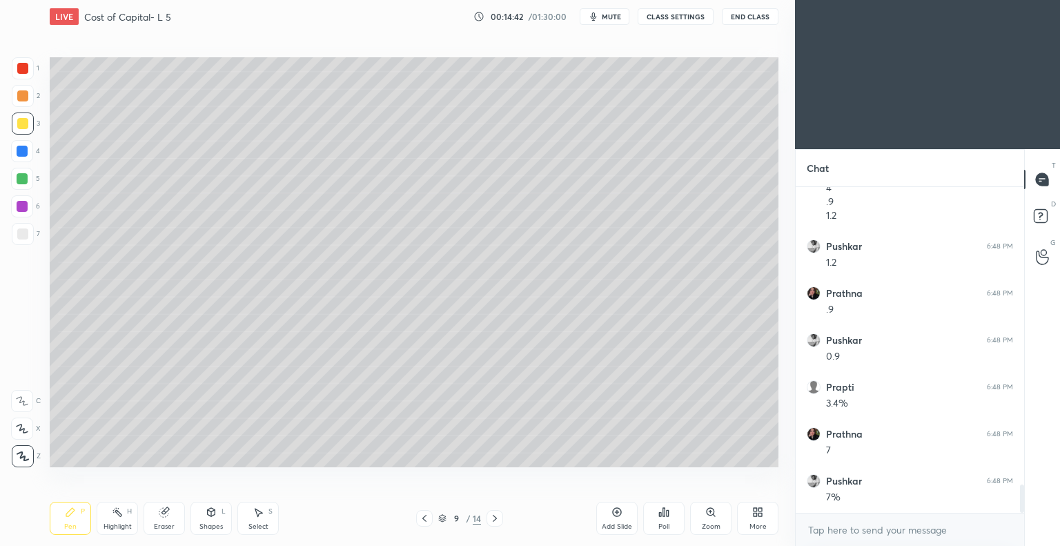
click at [496, 520] on icon at bounding box center [495, 518] width 4 height 7
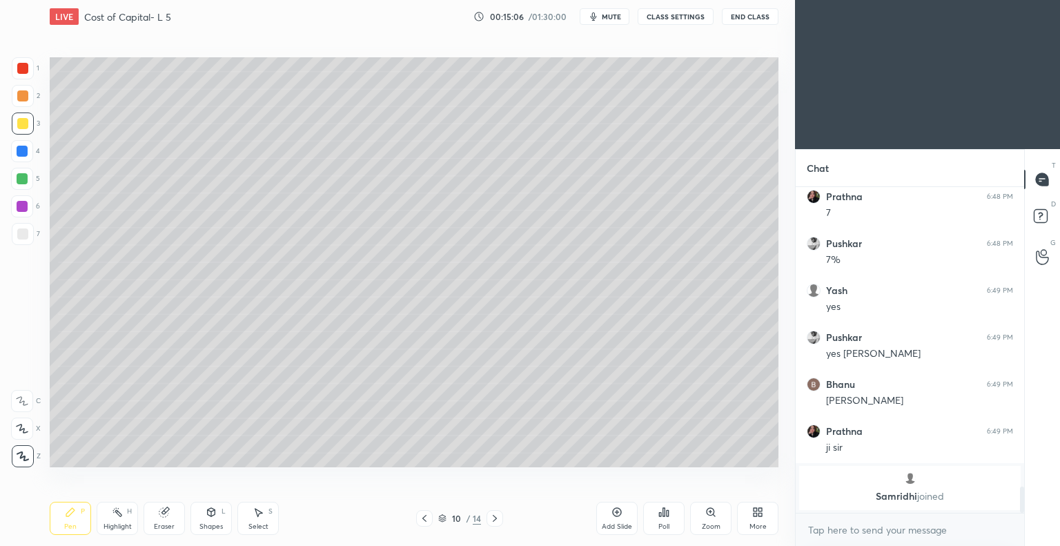
scroll to position [3224, 0]
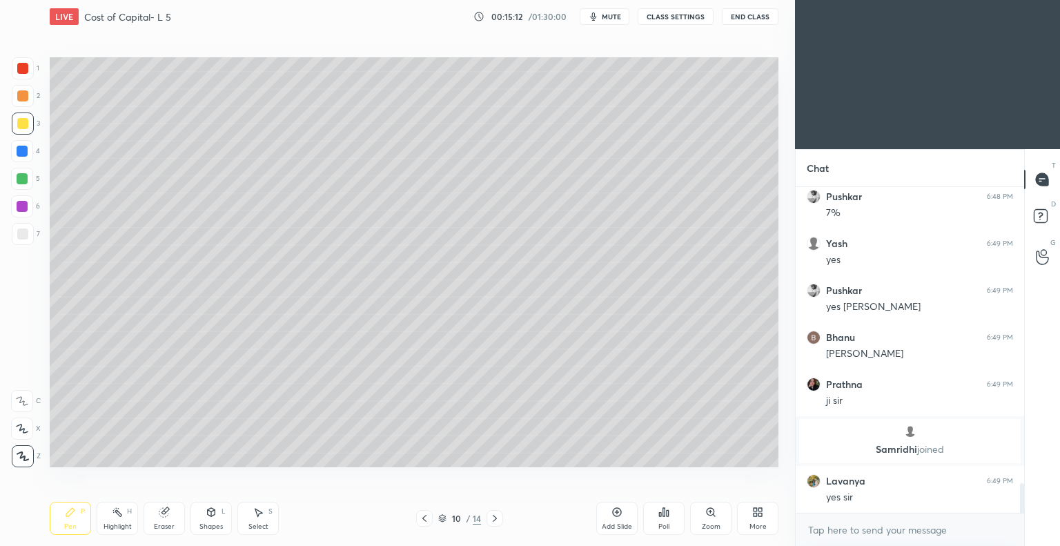
click at [494, 518] on icon at bounding box center [494, 518] width 11 height 11
click at [496, 518] on icon at bounding box center [495, 518] width 4 height 7
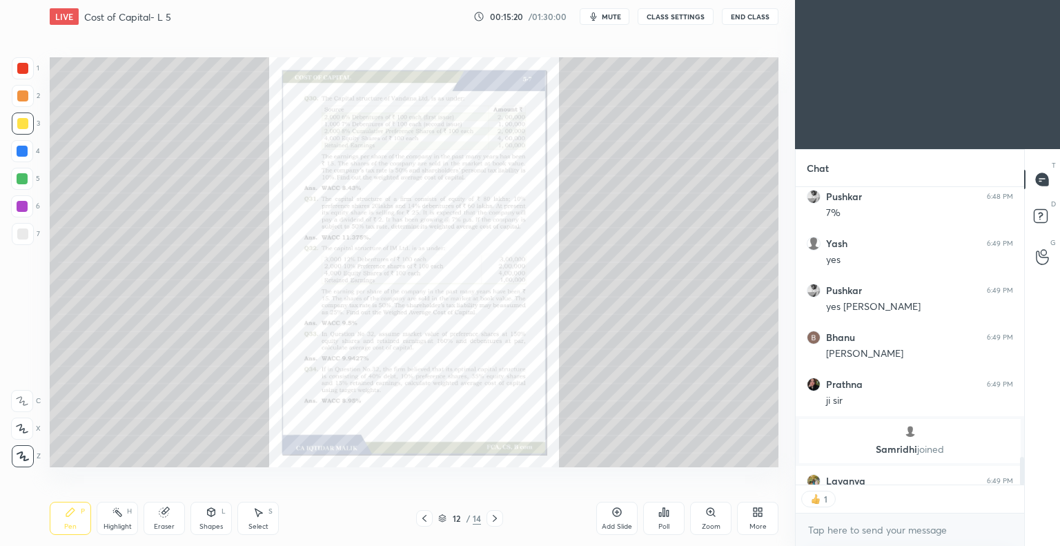
scroll to position [4, 4]
click at [707, 512] on icon at bounding box center [711, 512] width 8 height 8
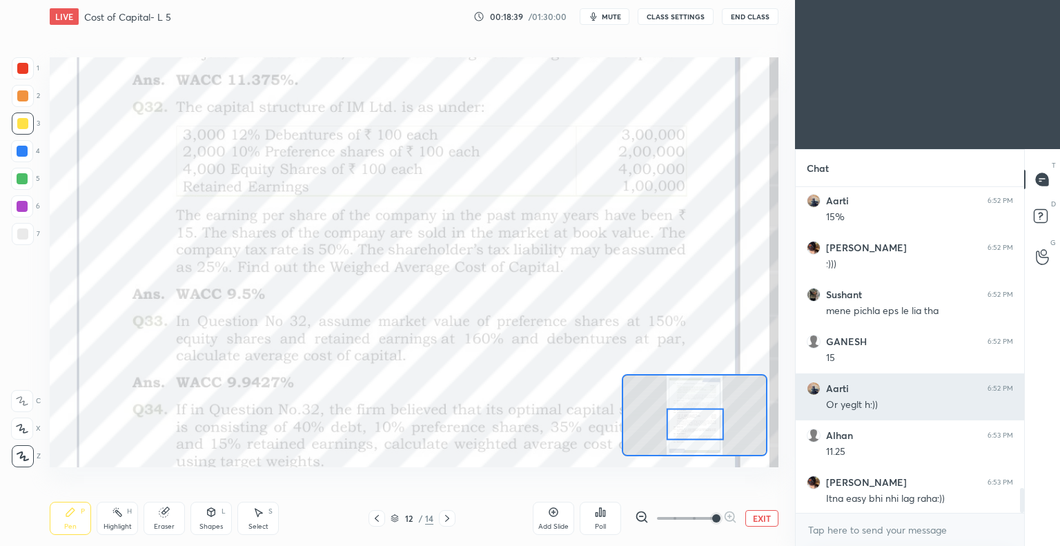
scroll to position [3975, 0]
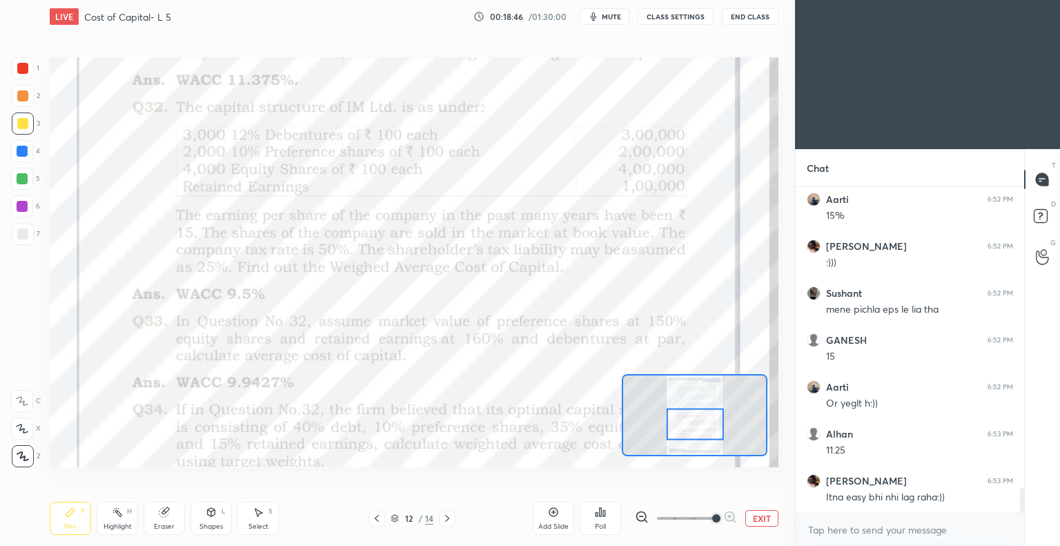
click at [378, 519] on icon at bounding box center [376, 518] width 11 height 11
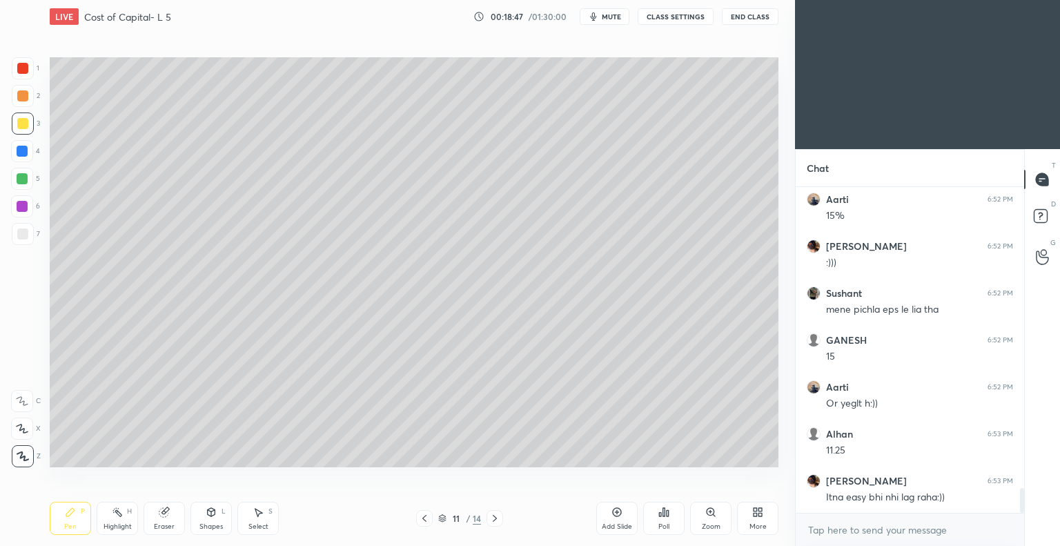
scroll to position [3988, 0]
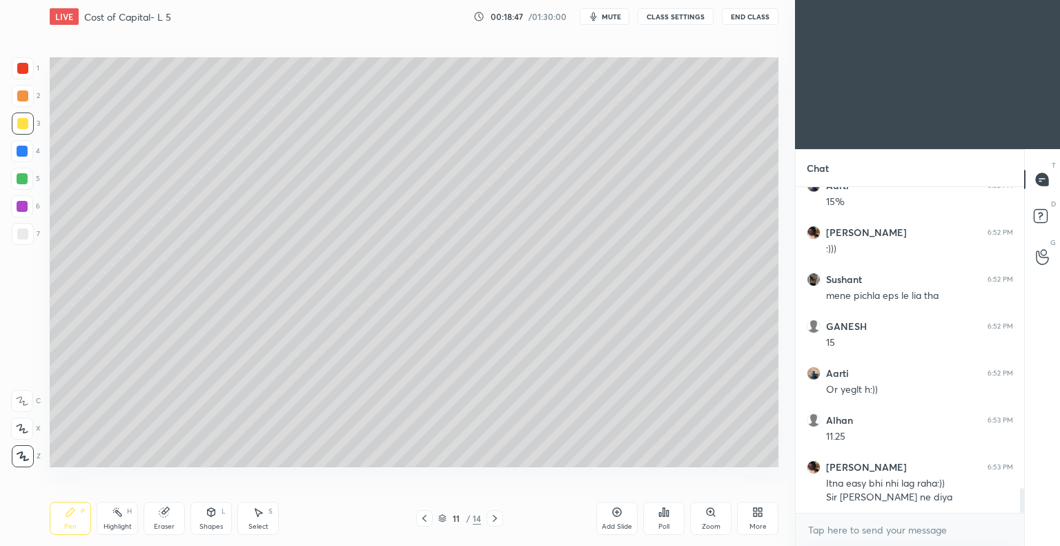
click at [614, 514] on icon at bounding box center [617, 512] width 11 height 11
click at [23, 235] on div at bounding box center [22, 233] width 11 height 11
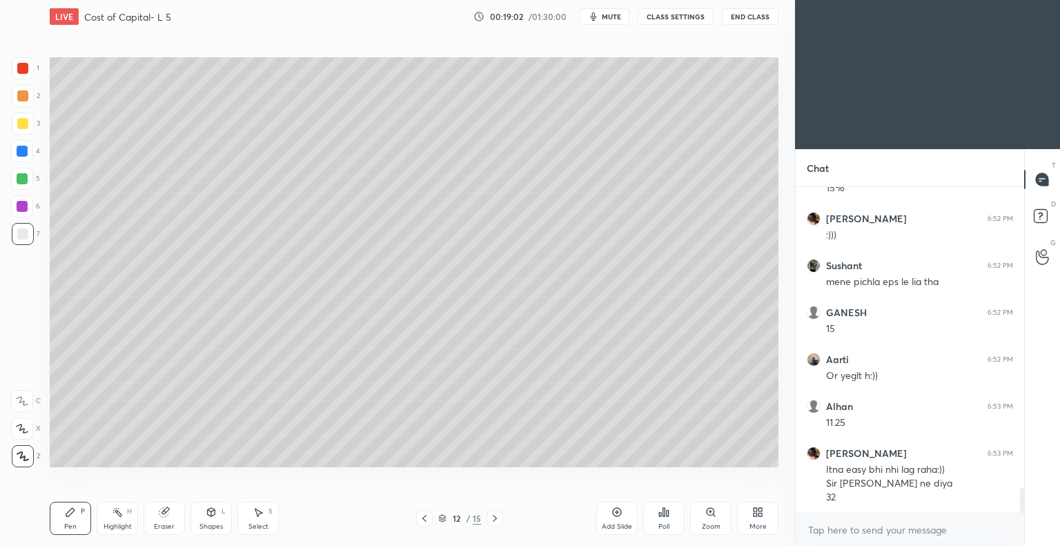
scroll to position [4049, 0]
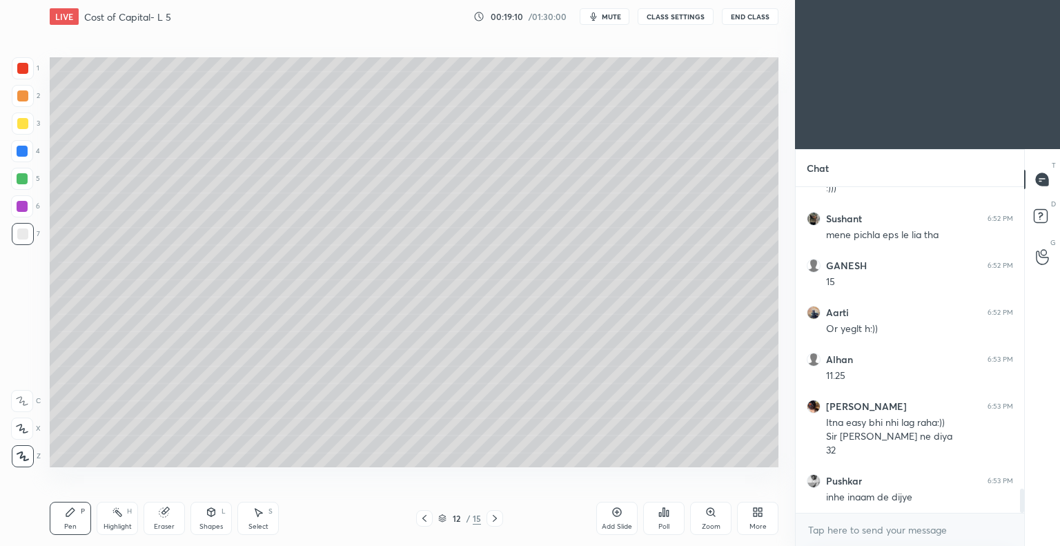
click at [496, 519] on icon at bounding box center [495, 518] width 4 height 7
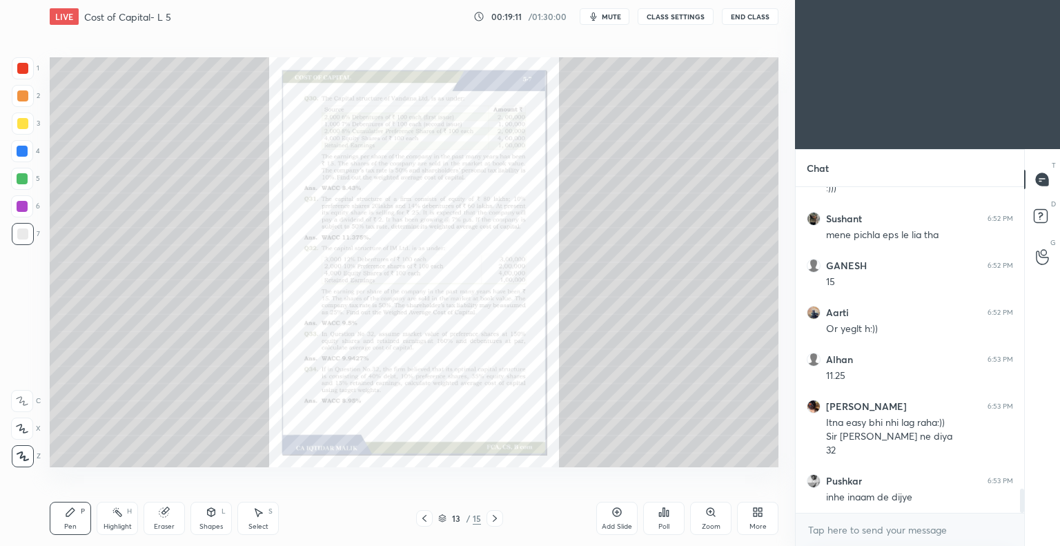
click at [708, 511] on icon at bounding box center [711, 512] width 8 height 8
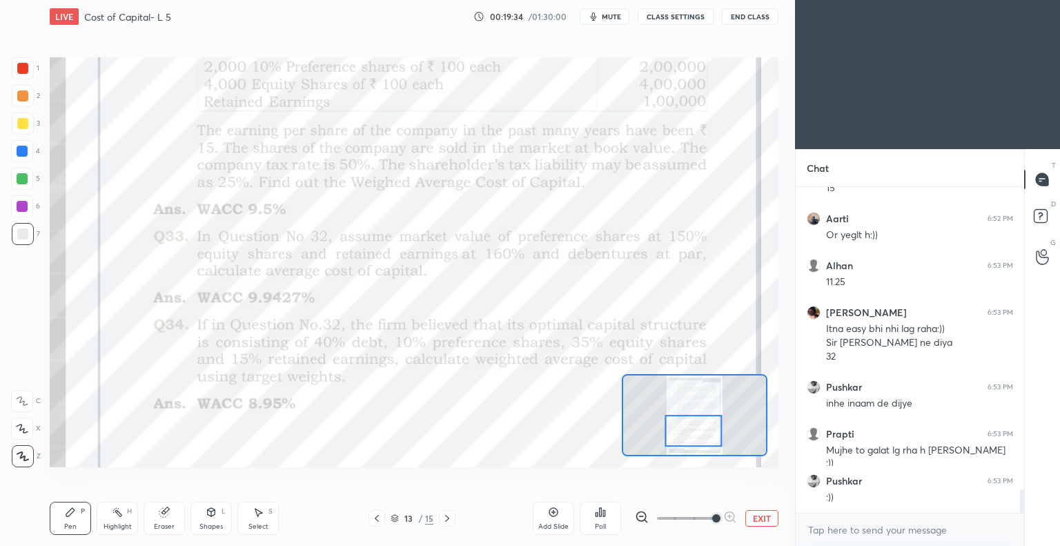
scroll to position [4190, 0]
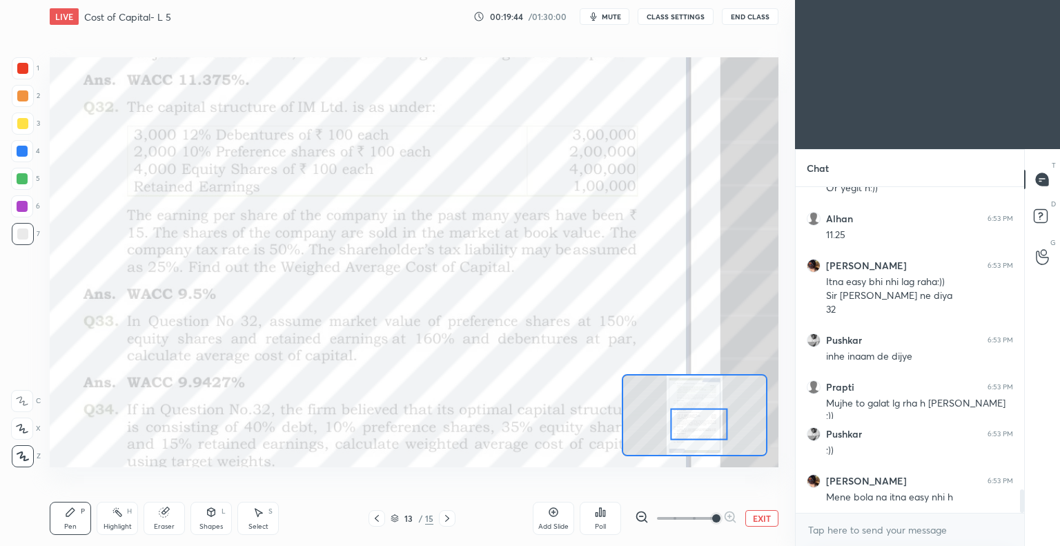
click at [28, 65] on div at bounding box center [22, 68] width 11 height 11
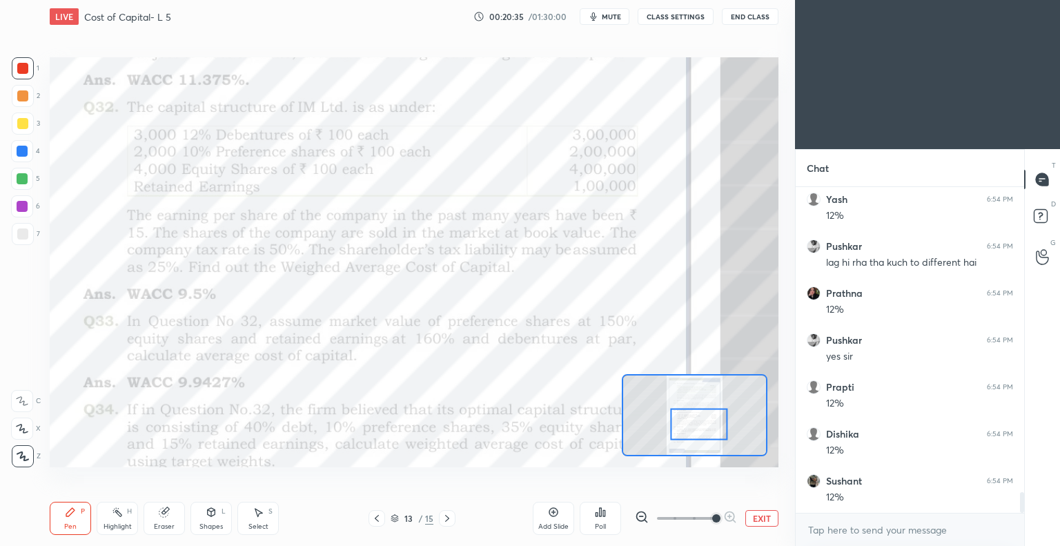
scroll to position [4847, 0]
click at [378, 519] on icon at bounding box center [376, 518] width 11 height 11
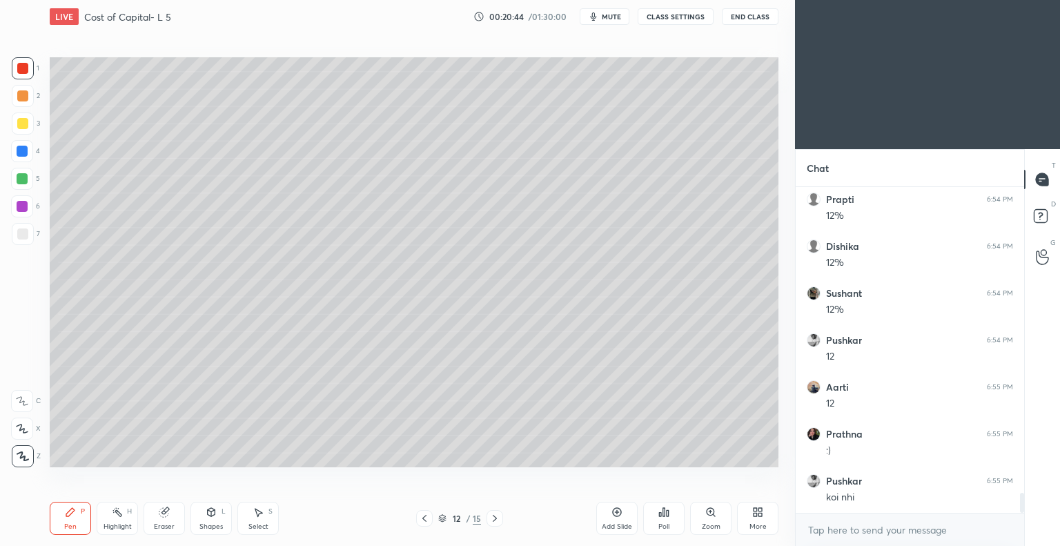
scroll to position [5035, 0]
click at [28, 124] on div at bounding box center [23, 124] width 22 height 22
click at [170, 518] on div "Eraser" at bounding box center [164, 518] width 41 height 33
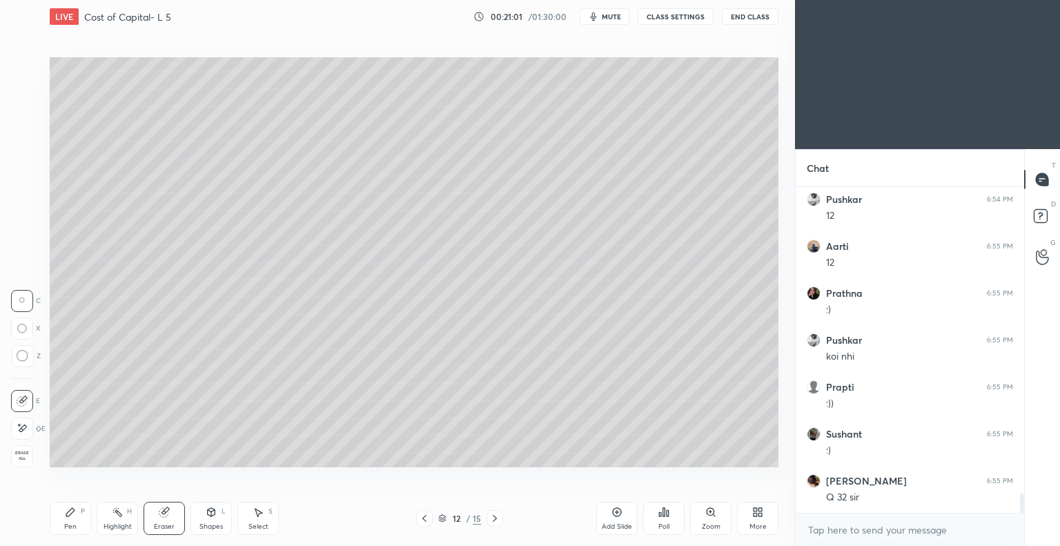
click at [72, 520] on div "Pen P" at bounding box center [70, 518] width 41 height 33
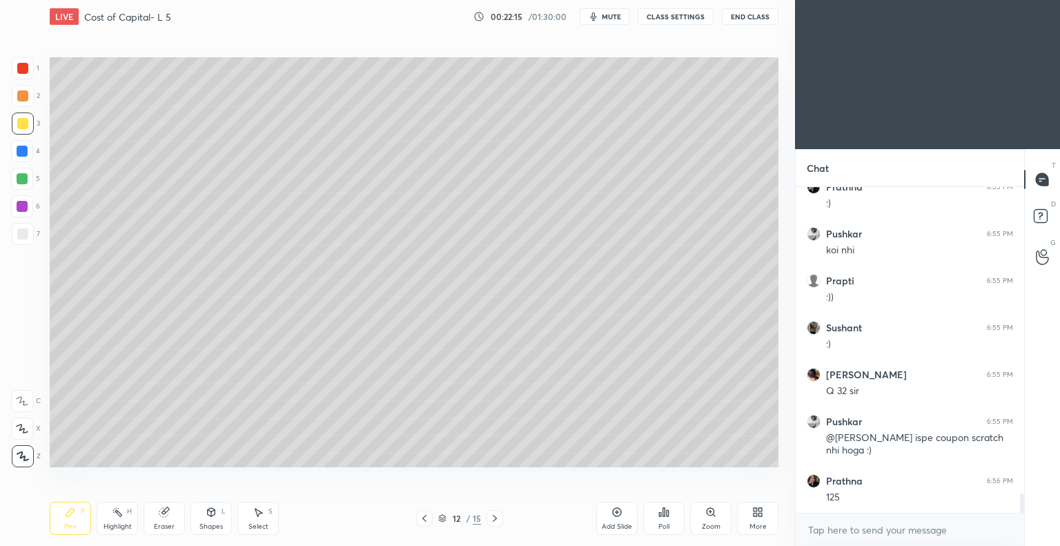
scroll to position [5282, 0]
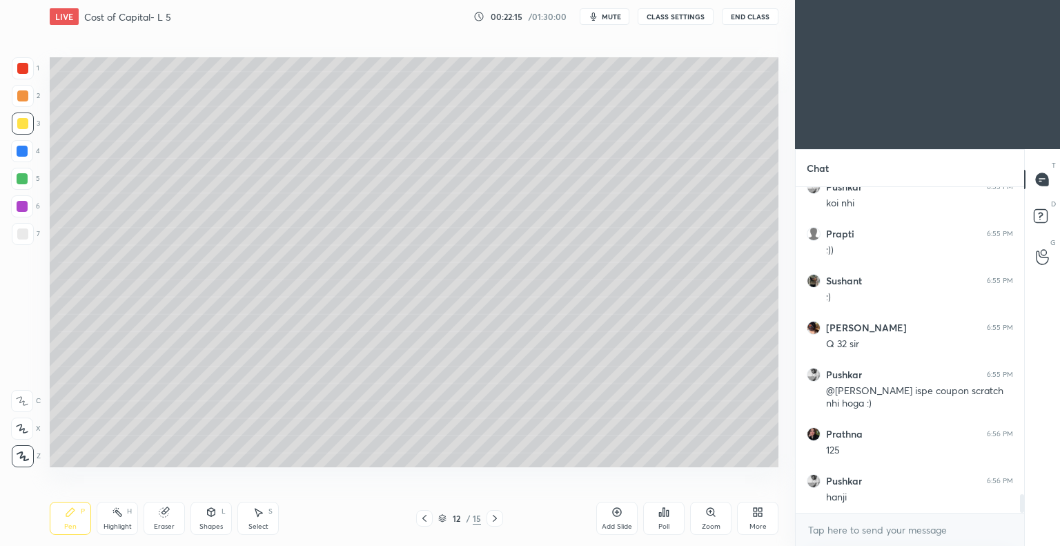
click at [169, 516] on icon at bounding box center [164, 512] width 11 height 11
click at [77, 520] on div "Pen P" at bounding box center [70, 518] width 41 height 33
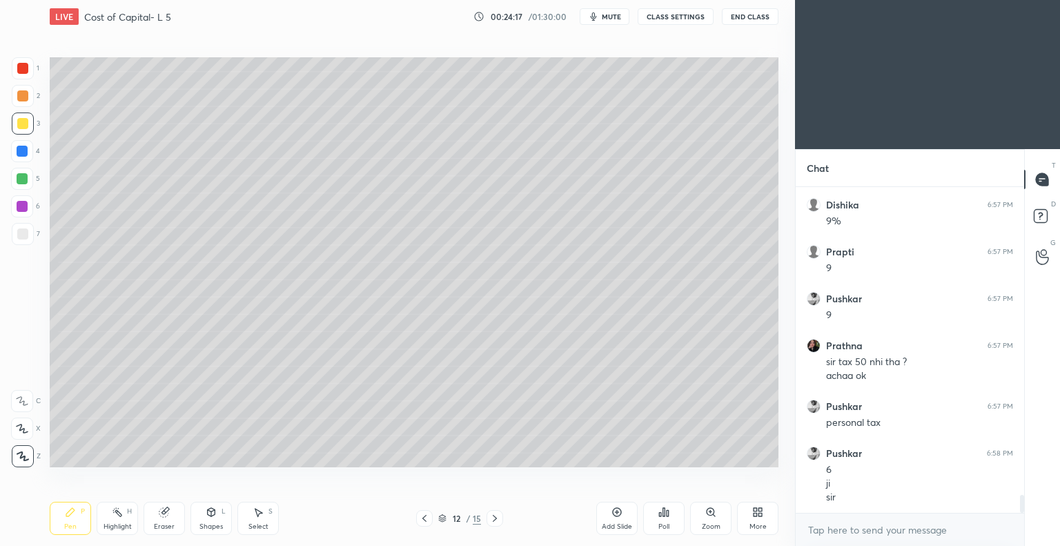
scroll to position [5699, 0]
click at [616, 513] on icon at bounding box center [617, 512] width 11 height 11
click at [493, 518] on icon at bounding box center [494, 518] width 11 height 11
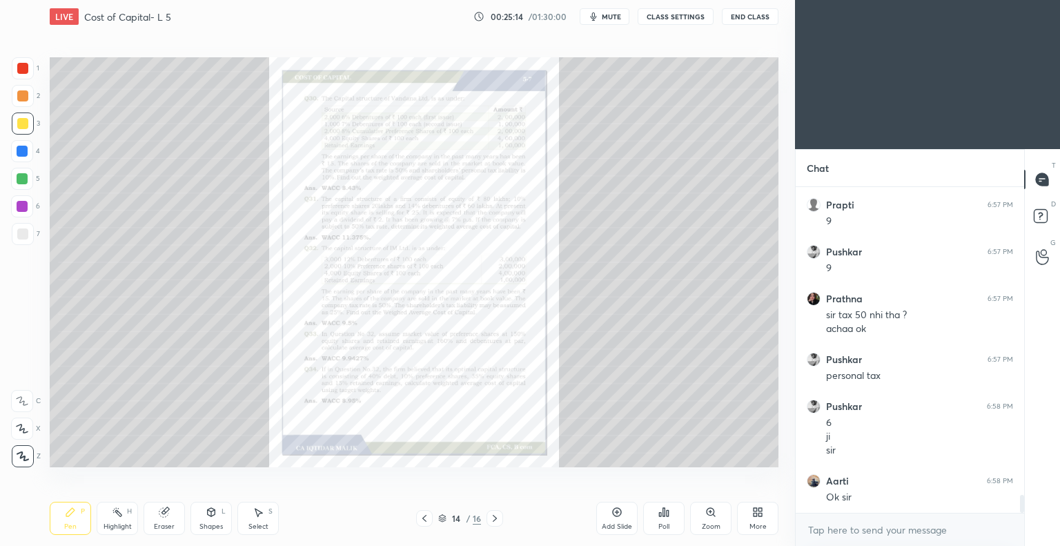
click at [425, 518] on icon at bounding box center [424, 518] width 11 height 11
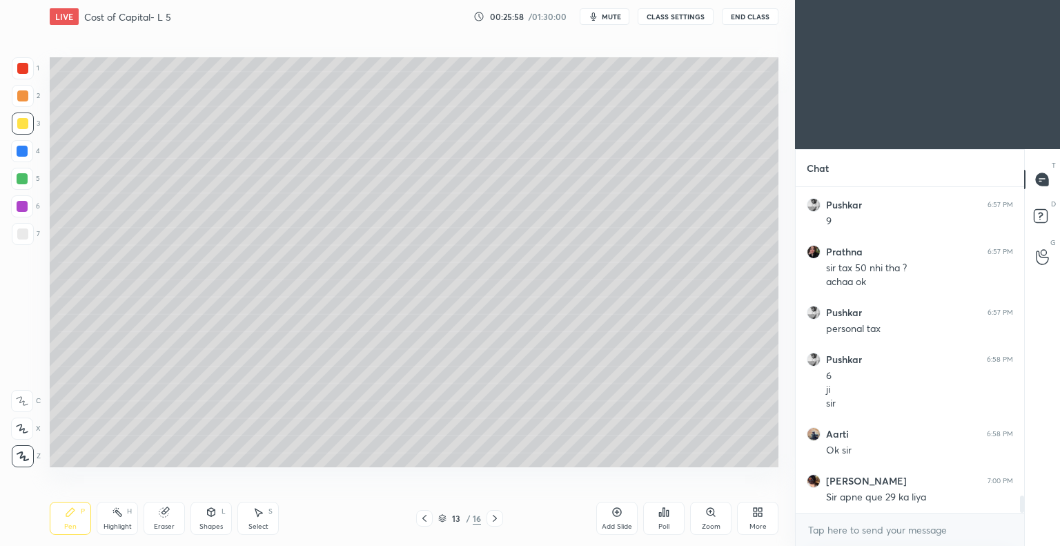
scroll to position [5793, 0]
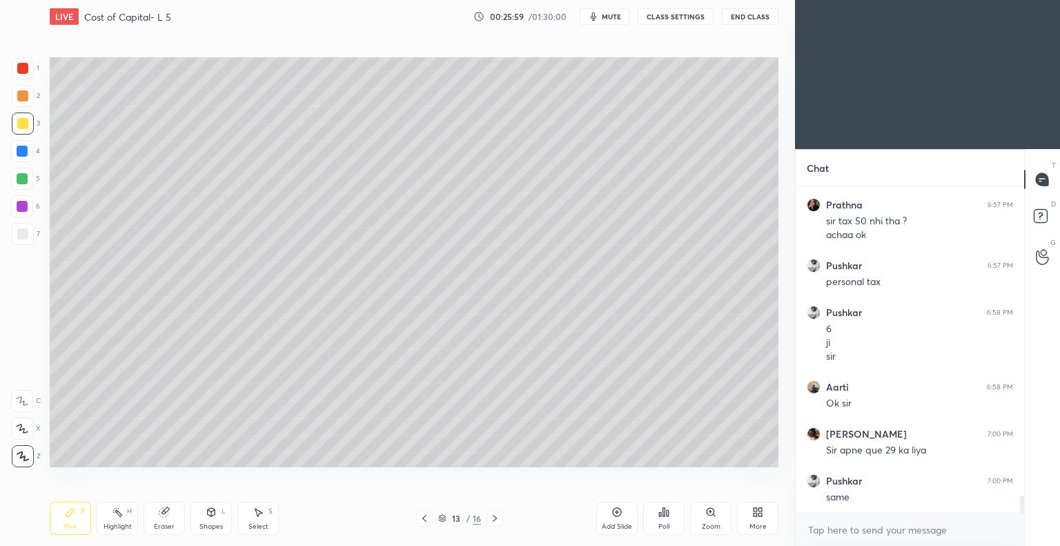
click at [491, 520] on icon at bounding box center [494, 518] width 11 height 11
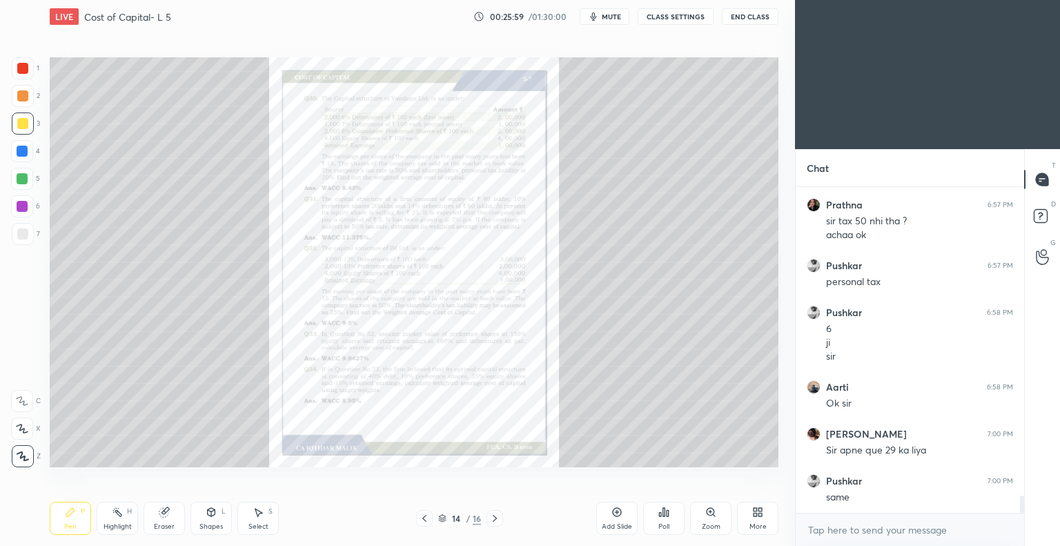
scroll to position [5887, 0]
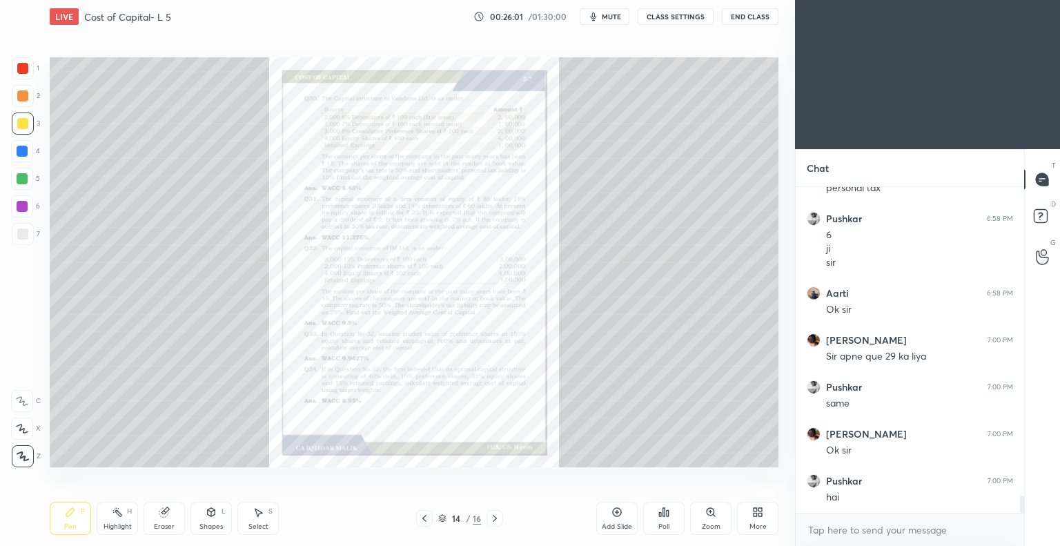
click at [423, 518] on icon at bounding box center [424, 518] width 4 height 7
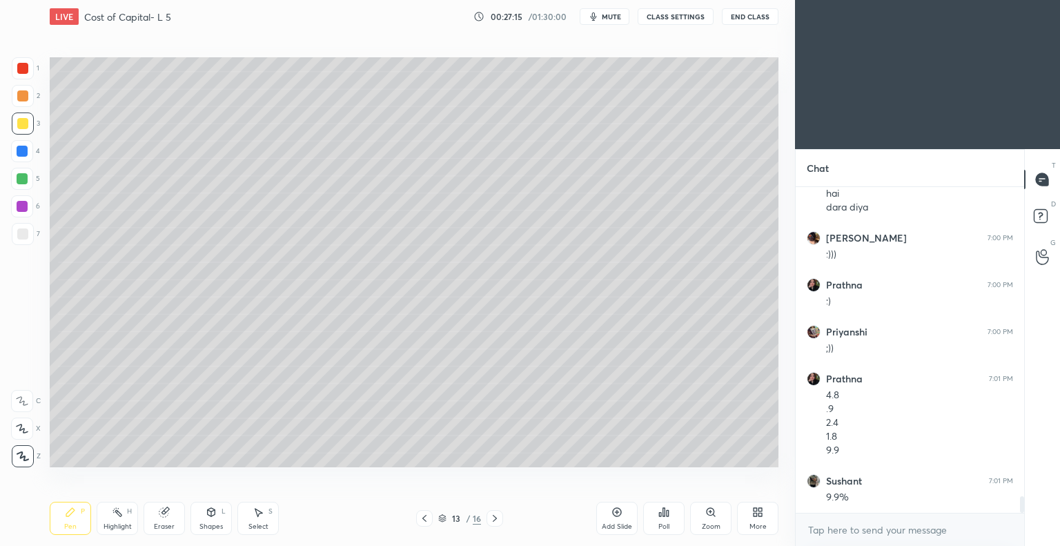
scroll to position [6237, 0]
click at [492, 518] on icon at bounding box center [494, 518] width 11 height 11
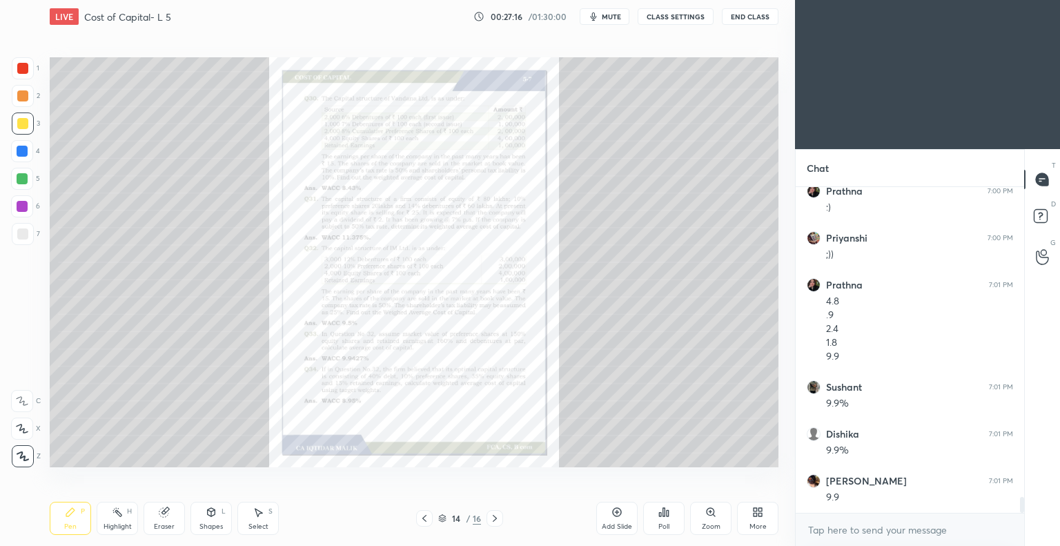
scroll to position [6331, 0]
click at [426, 517] on icon at bounding box center [424, 518] width 11 height 11
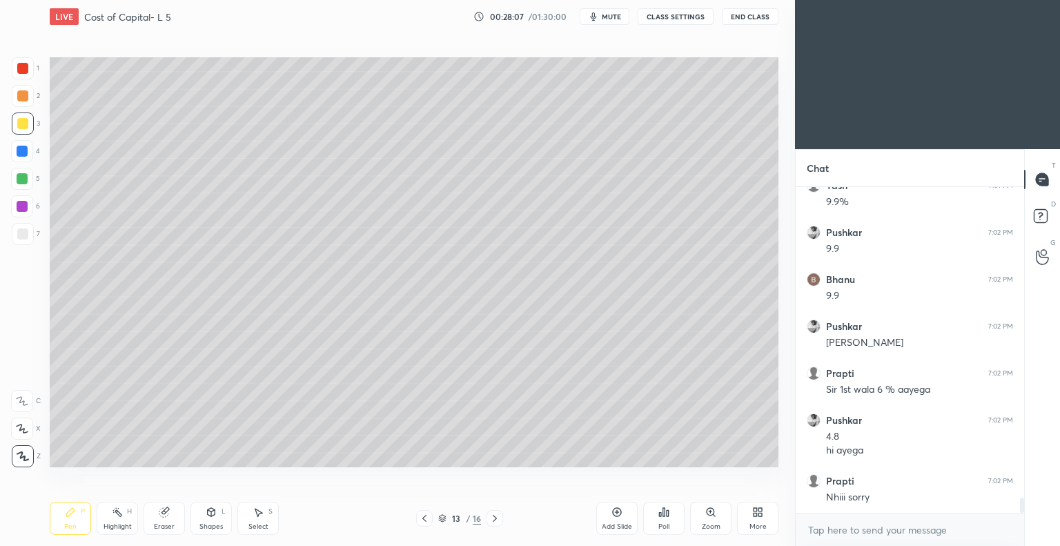
scroll to position [6674, 0]
click at [494, 520] on icon at bounding box center [494, 518] width 11 height 11
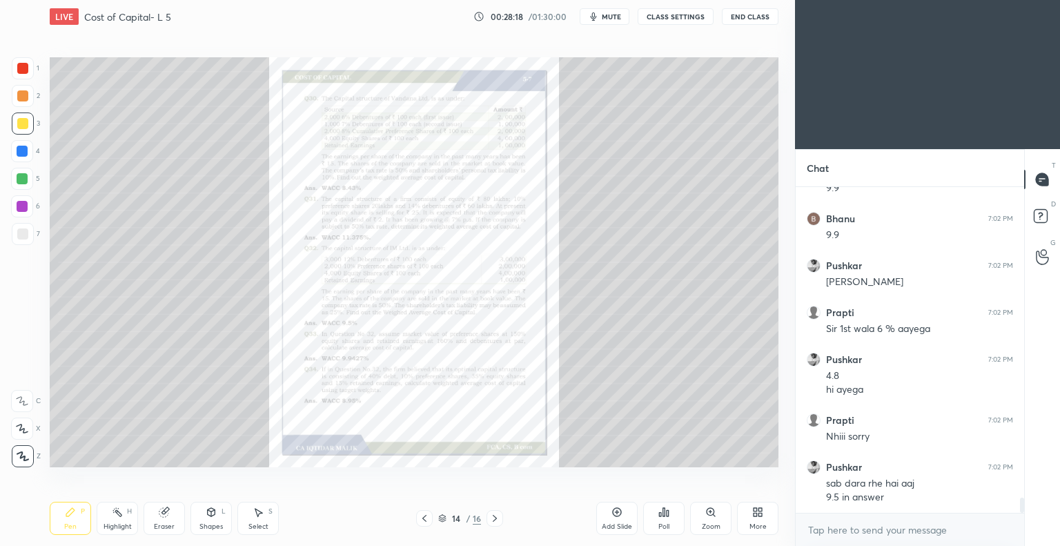
scroll to position [6734, 0]
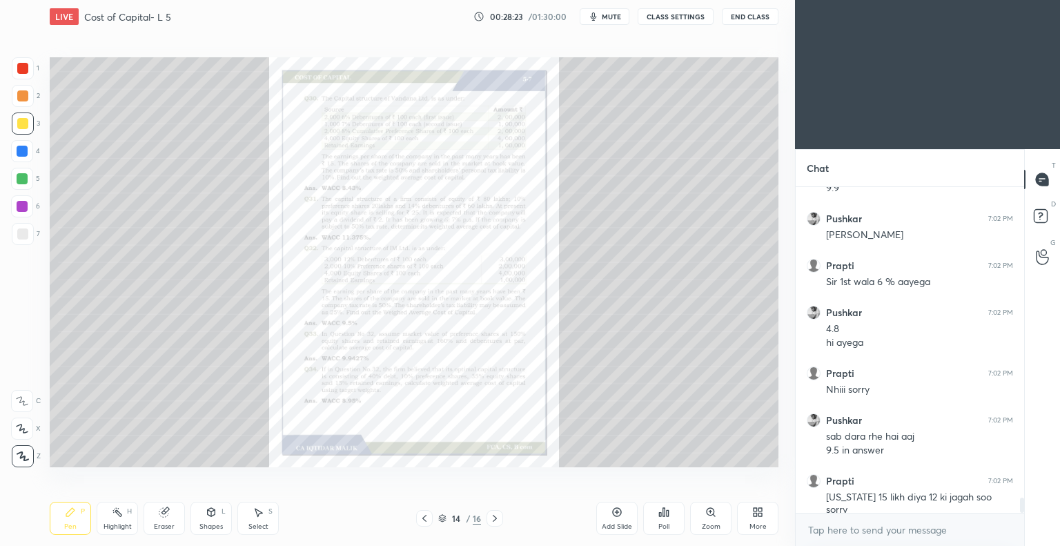
click at [427, 518] on icon at bounding box center [424, 518] width 11 height 11
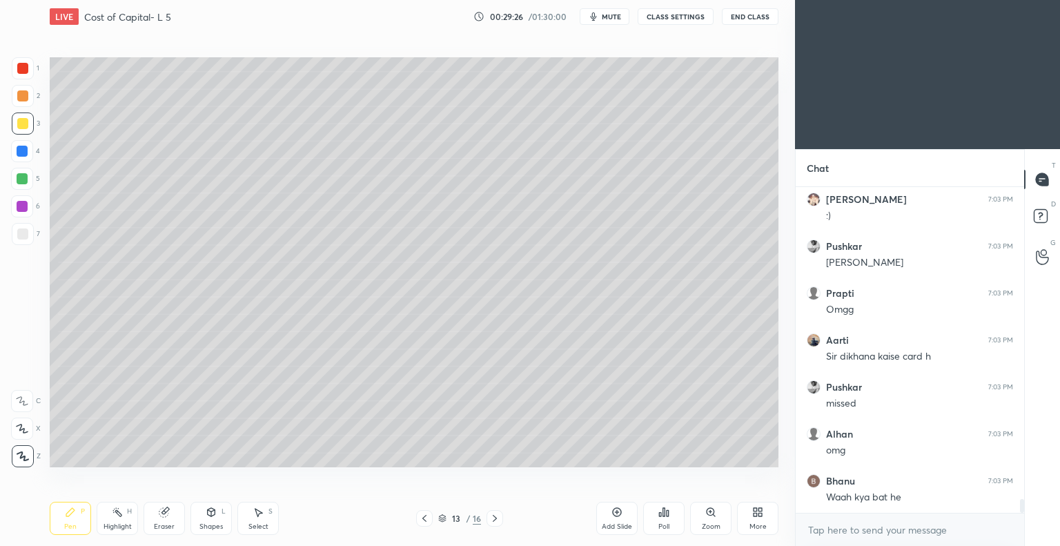
scroll to position [7391, 0]
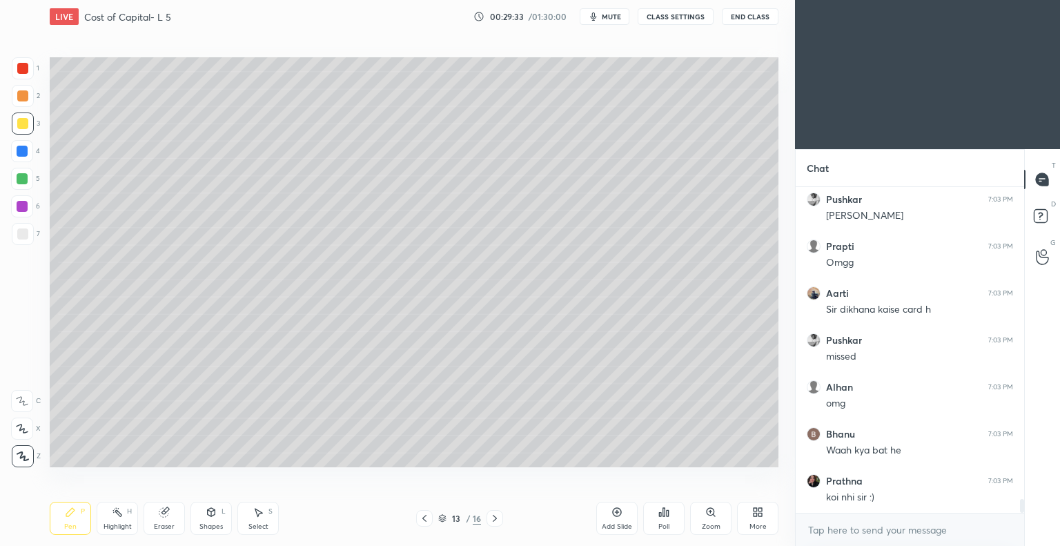
click at [494, 518] on icon at bounding box center [494, 518] width 11 height 11
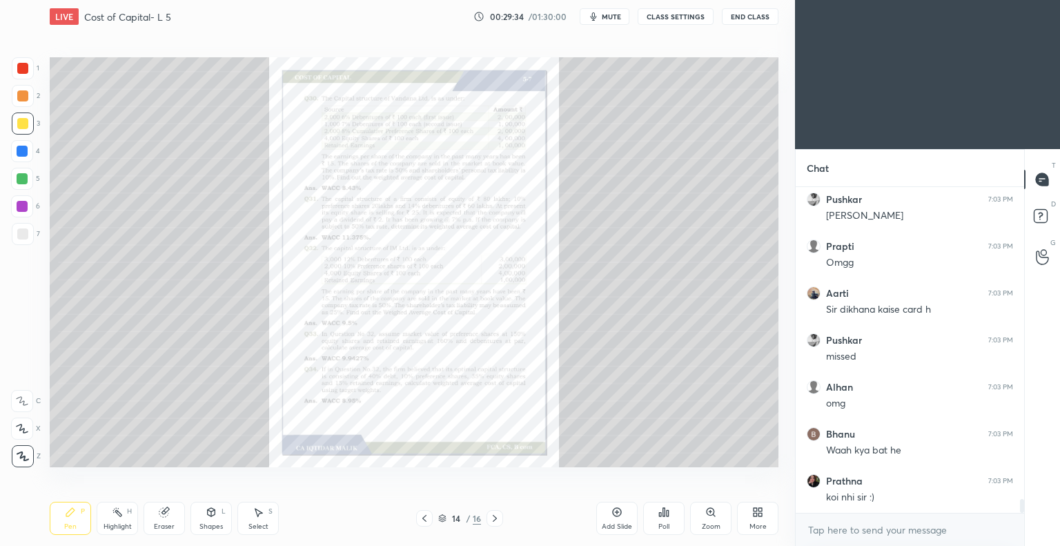
scroll to position [7438, 0]
click at [708, 516] on icon at bounding box center [710, 512] width 11 height 11
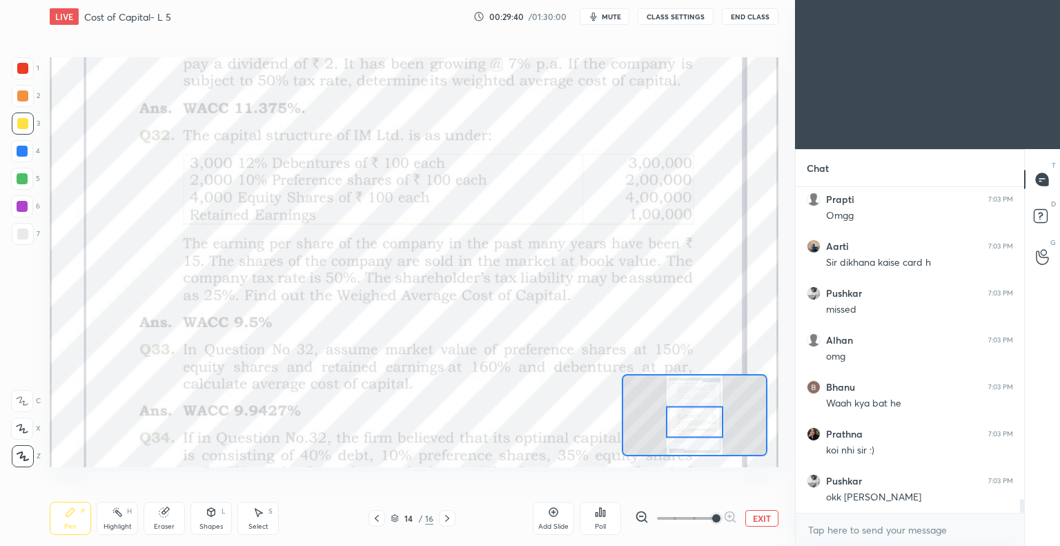
scroll to position [7485, 0]
click at [378, 518] on icon at bounding box center [376, 518] width 11 height 11
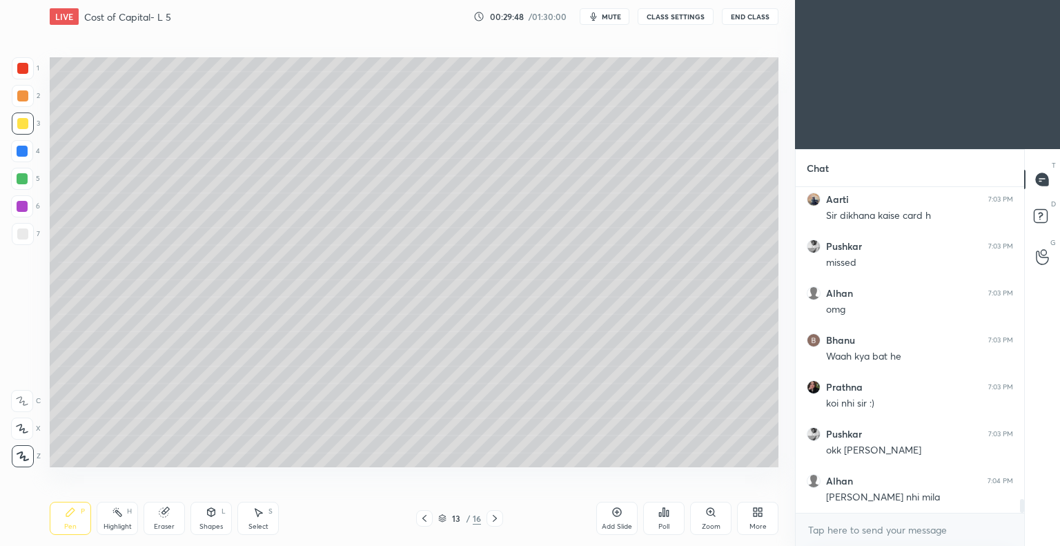
click at [494, 519] on icon at bounding box center [494, 518] width 11 height 11
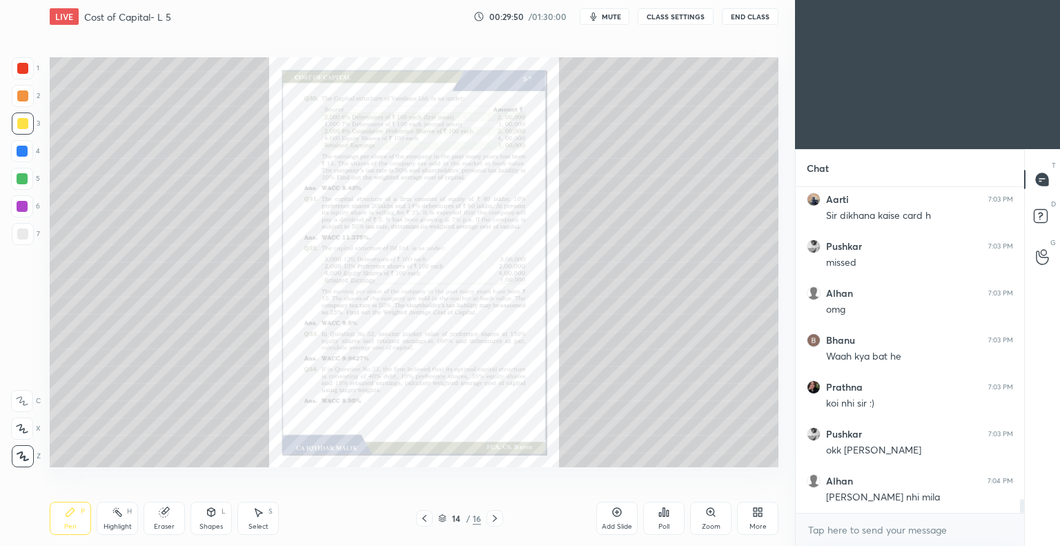
click at [424, 518] on icon at bounding box center [424, 518] width 11 height 11
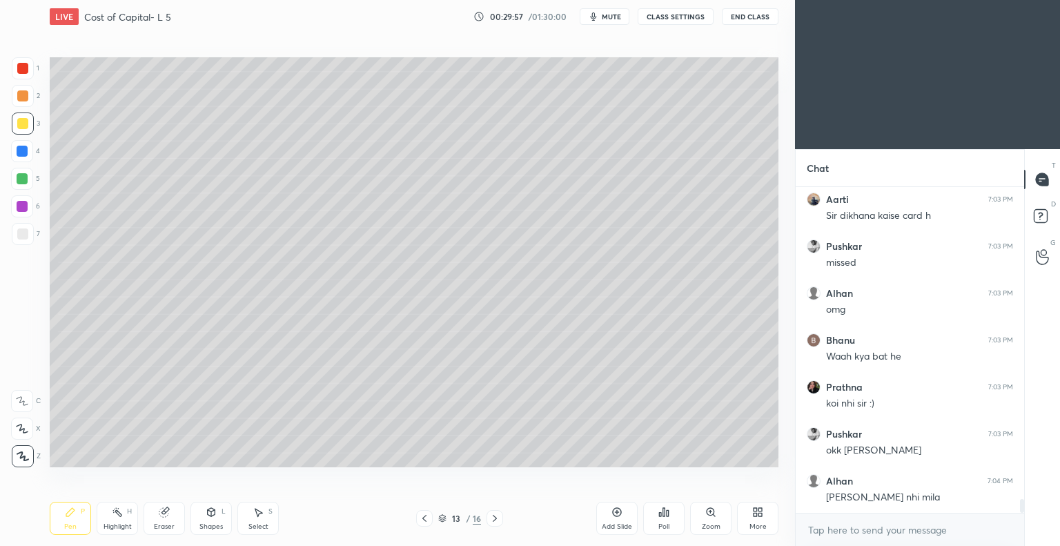
click at [427, 518] on icon at bounding box center [424, 518] width 11 height 11
click at [173, 521] on div "Eraser" at bounding box center [164, 518] width 41 height 33
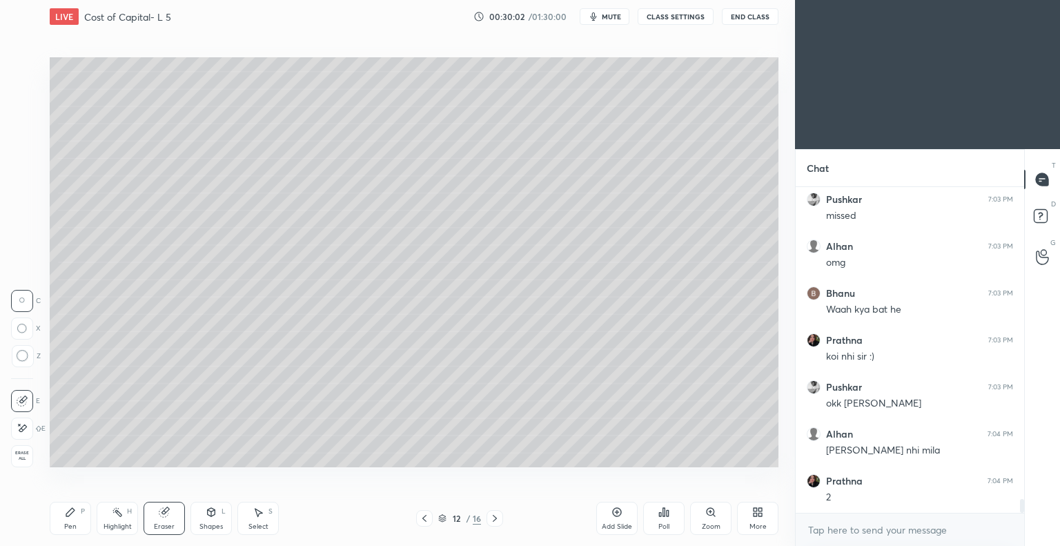
click at [70, 518] on div "Pen P" at bounding box center [70, 518] width 41 height 33
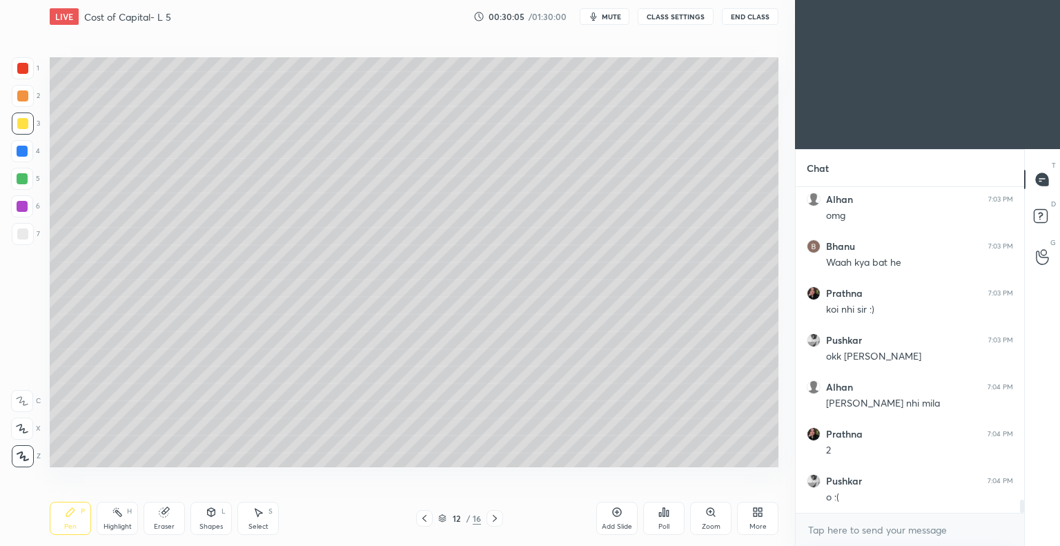
click at [495, 518] on icon at bounding box center [494, 518] width 11 height 11
click at [168, 520] on div "Eraser" at bounding box center [164, 518] width 41 height 33
click at [67, 520] on div "Pen P" at bounding box center [70, 518] width 41 height 33
click at [166, 518] on div "Eraser" at bounding box center [164, 518] width 41 height 33
click at [79, 505] on div "Pen P" at bounding box center [70, 518] width 41 height 33
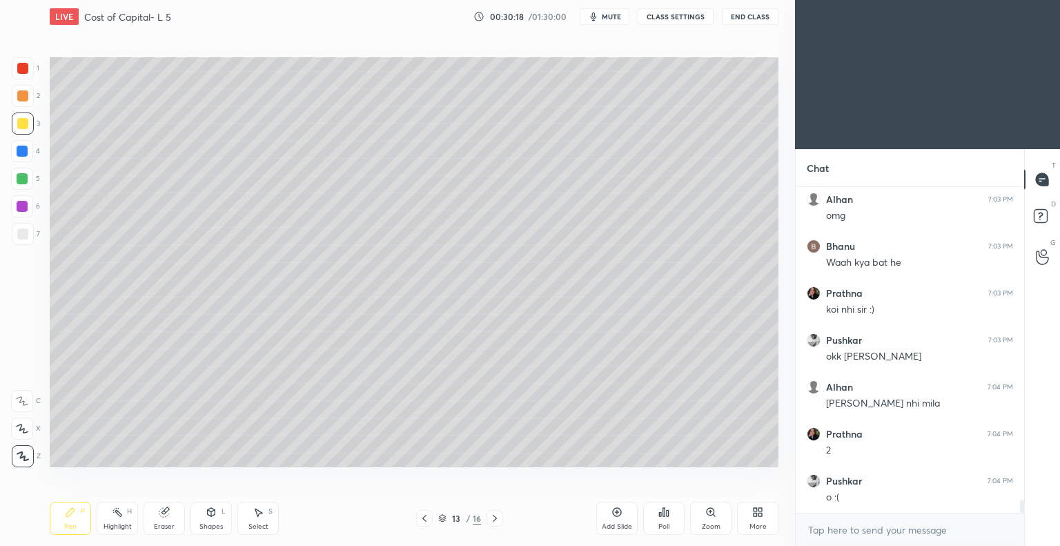
click at [167, 520] on div "Eraser" at bounding box center [164, 518] width 41 height 33
click at [72, 516] on icon at bounding box center [70, 512] width 11 height 11
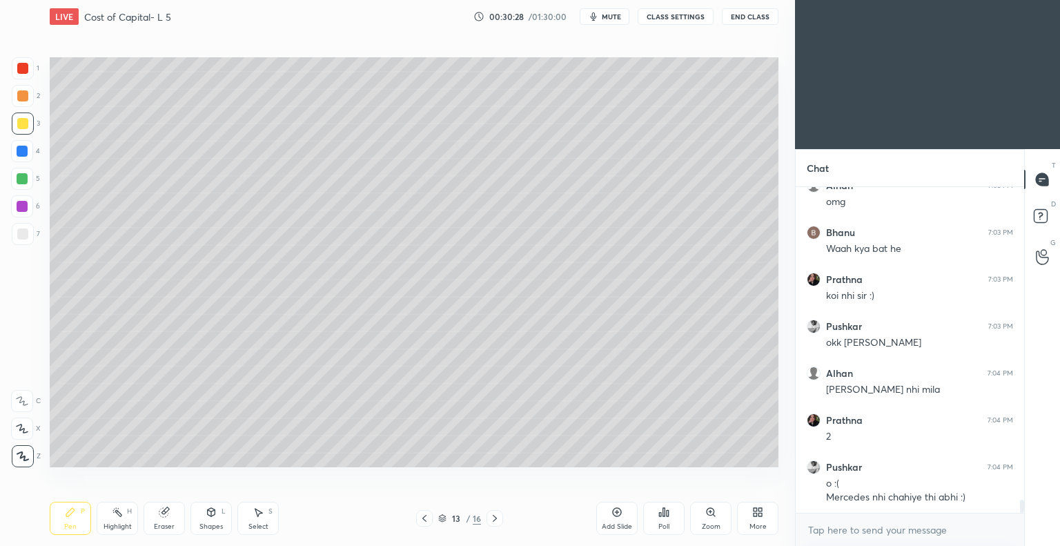
scroll to position [7640, 0]
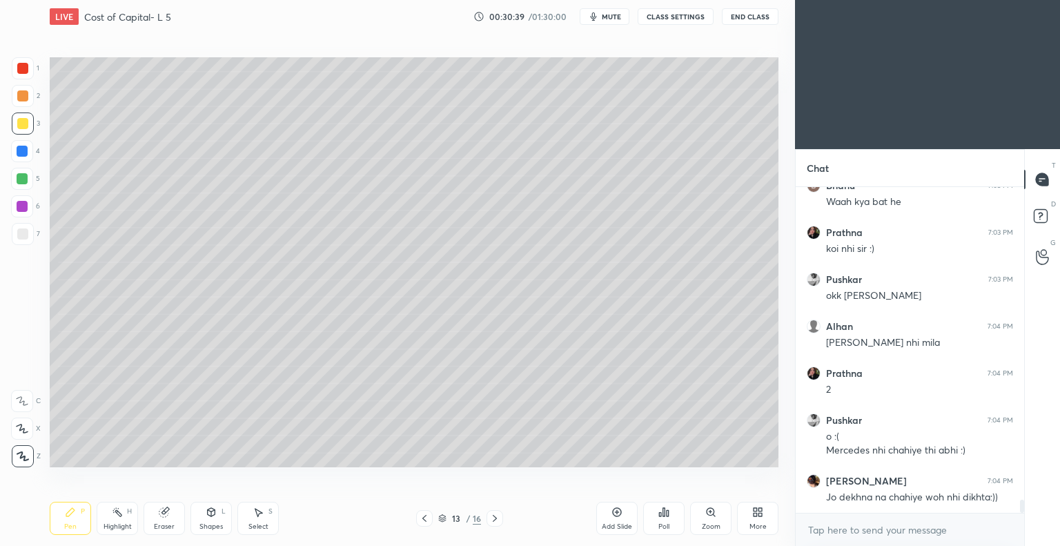
click at [497, 518] on icon at bounding box center [494, 518] width 11 height 11
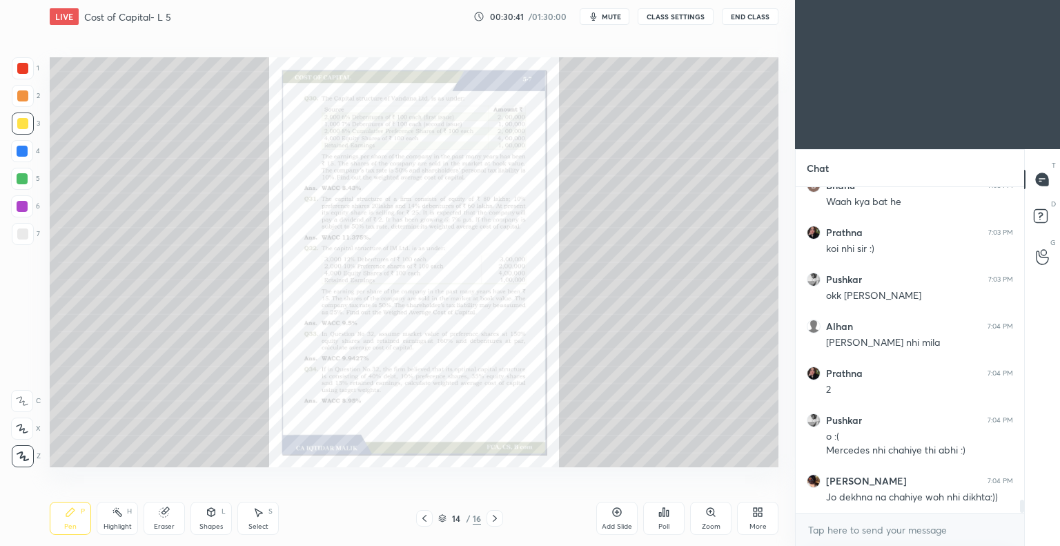
click at [706, 514] on icon at bounding box center [710, 512] width 11 height 11
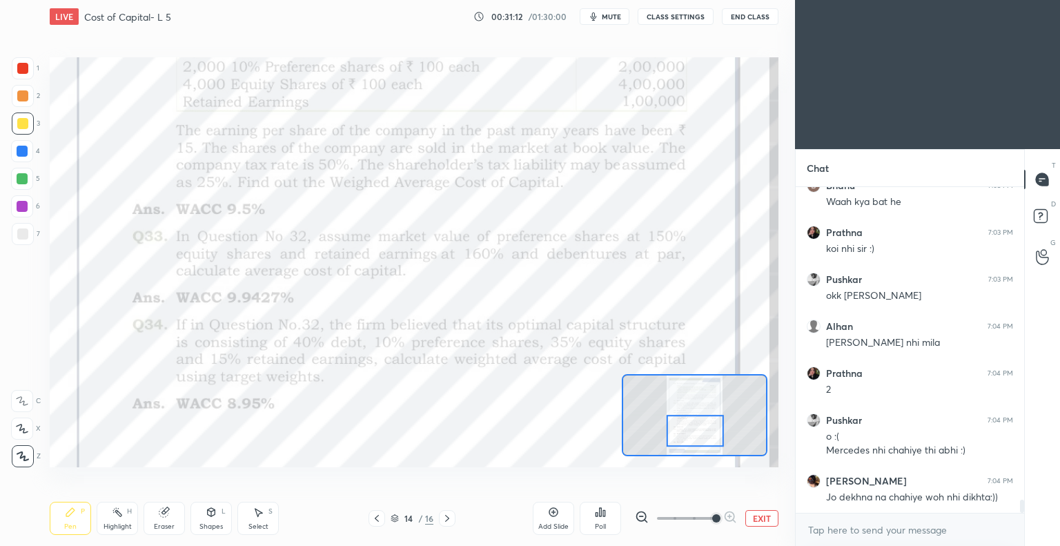
click at [447, 518] on icon at bounding box center [447, 518] width 4 height 7
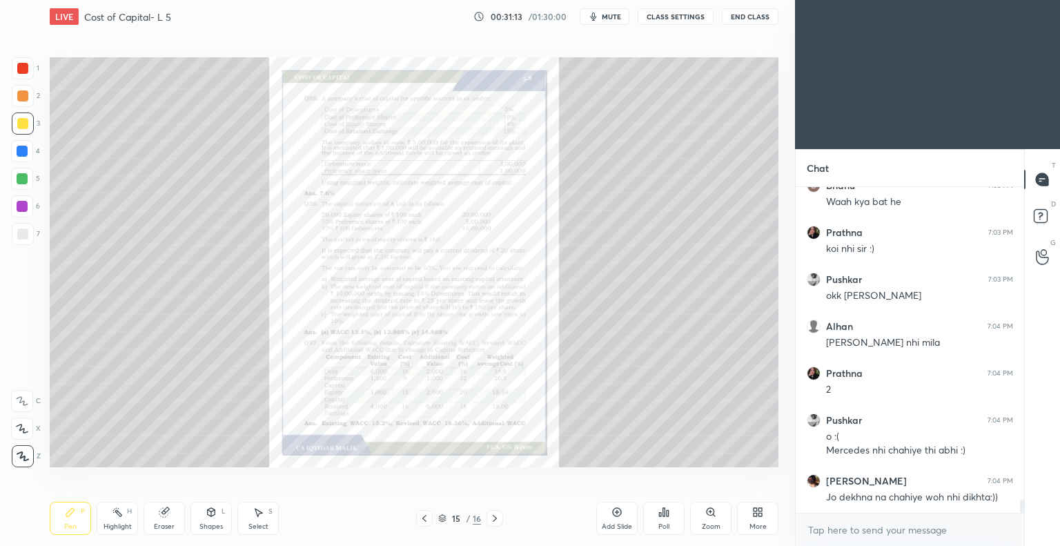
click at [425, 520] on icon at bounding box center [424, 518] width 11 height 11
click at [423, 519] on icon at bounding box center [424, 518] width 4 height 7
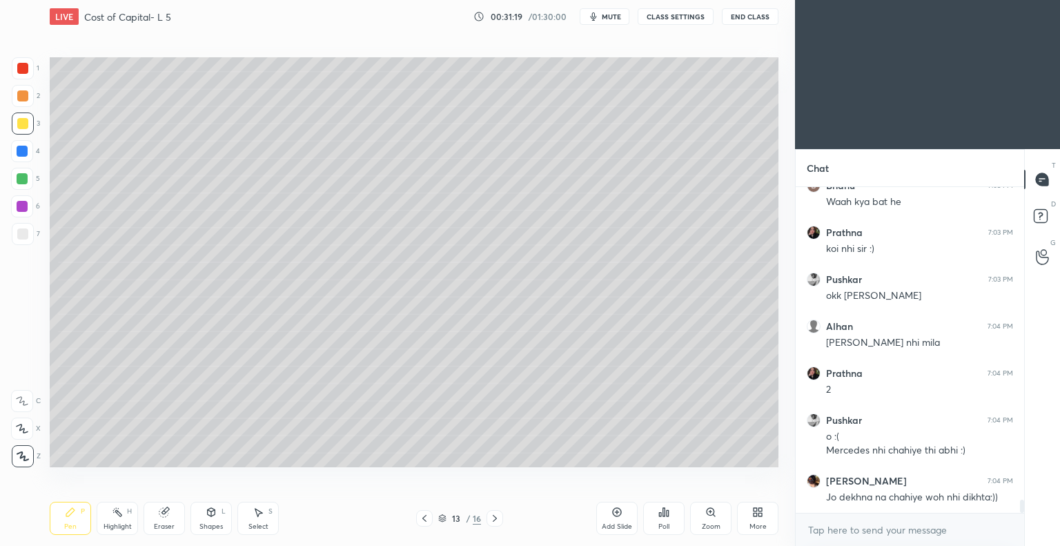
click at [614, 513] on icon at bounding box center [617, 512] width 11 height 11
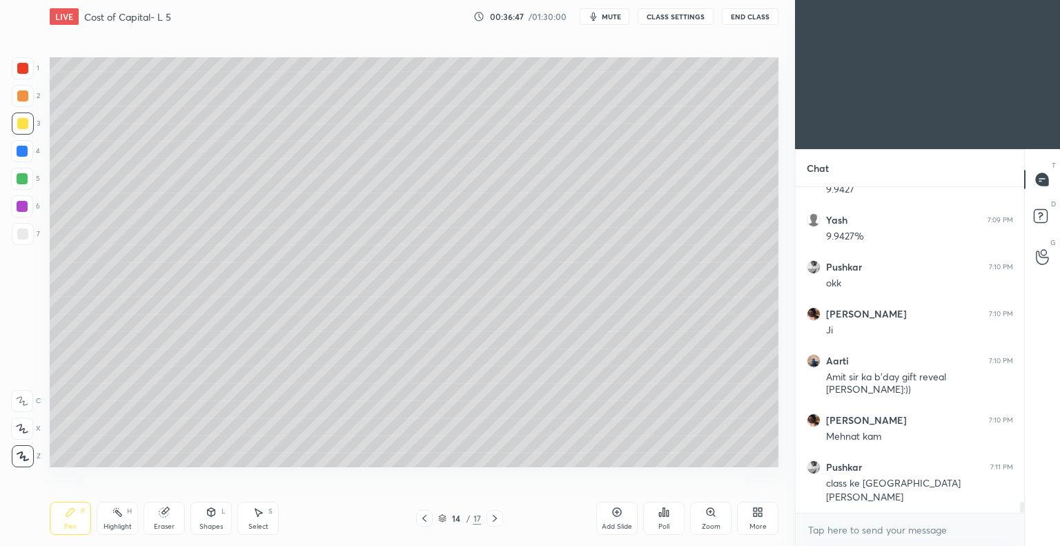
scroll to position [9036, 0]
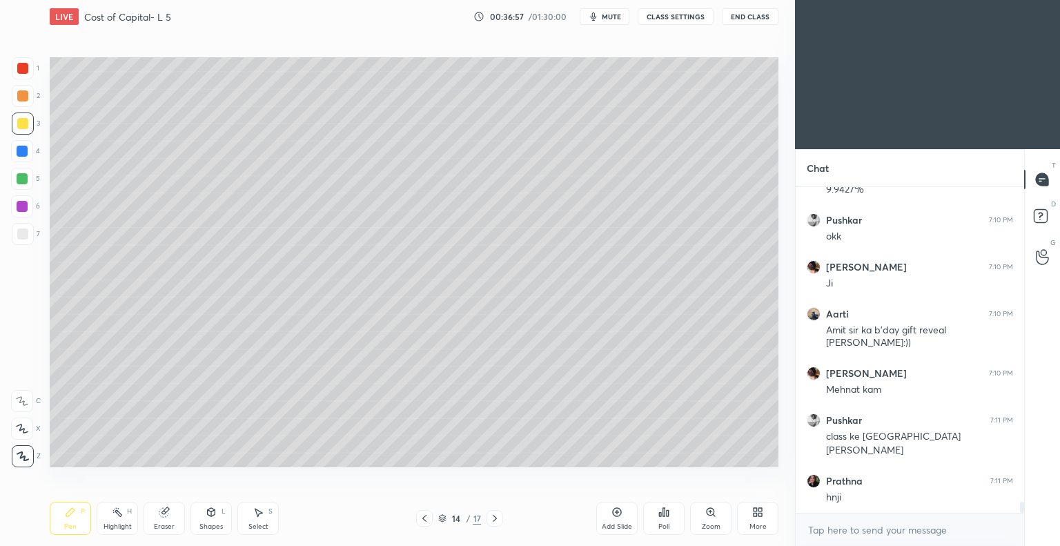
click at [495, 520] on icon at bounding box center [495, 518] width 4 height 7
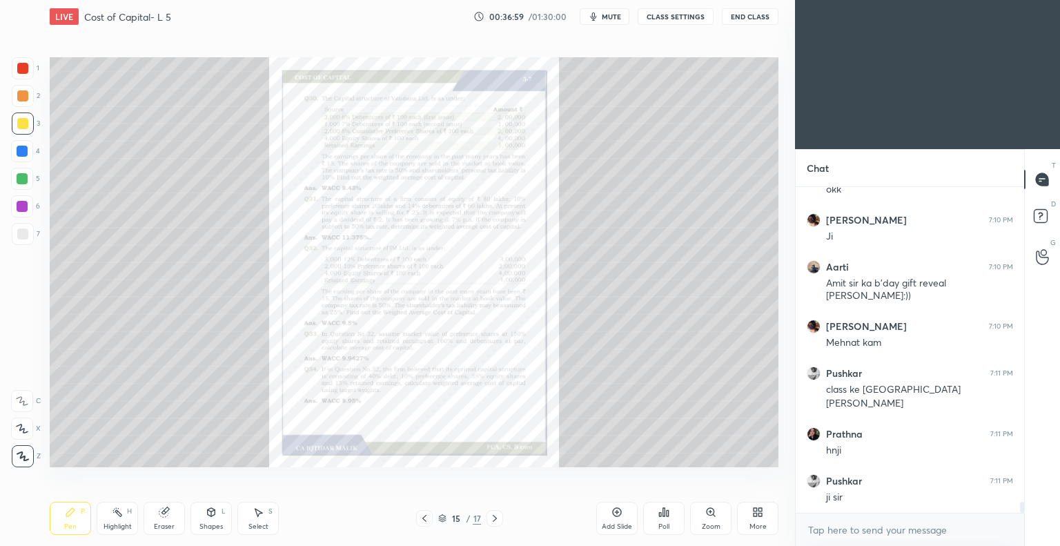
click at [707, 515] on icon at bounding box center [710, 512] width 11 height 11
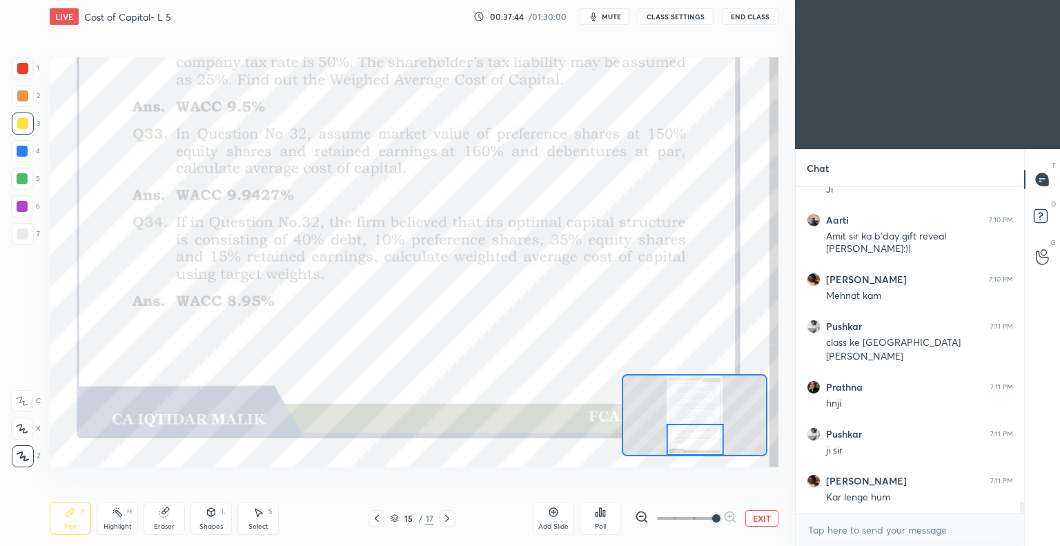
scroll to position [9177, 0]
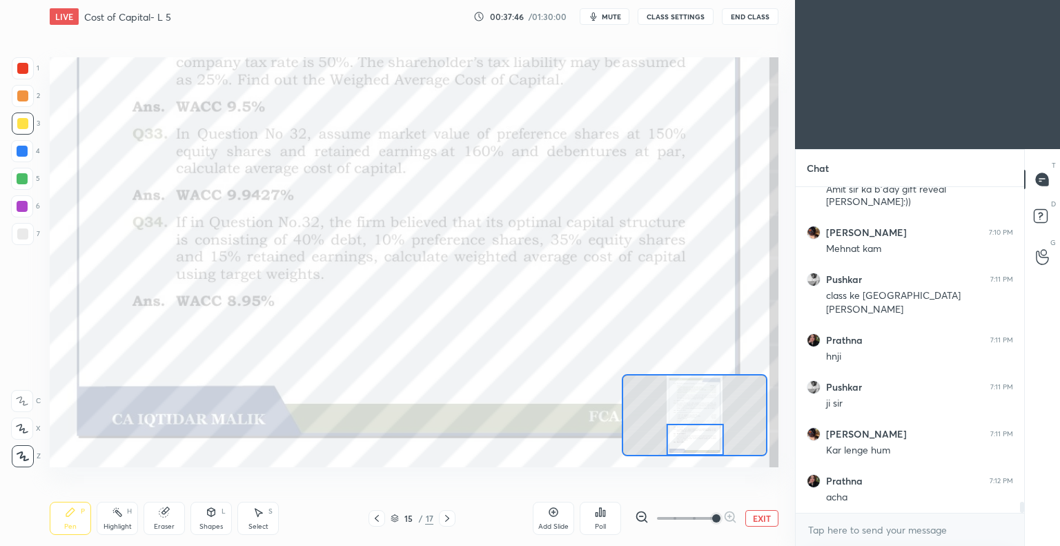
click at [446, 518] on icon at bounding box center [447, 518] width 11 height 11
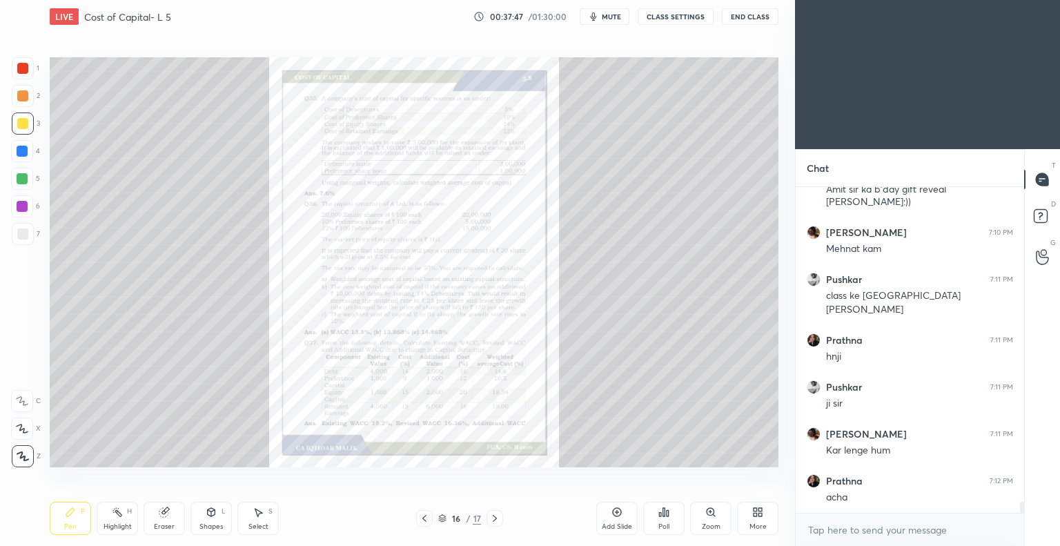
click at [423, 520] on icon at bounding box center [424, 518] width 11 height 11
click at [422, 520] on icon at bounding box center [424, 518] width 11 height 11
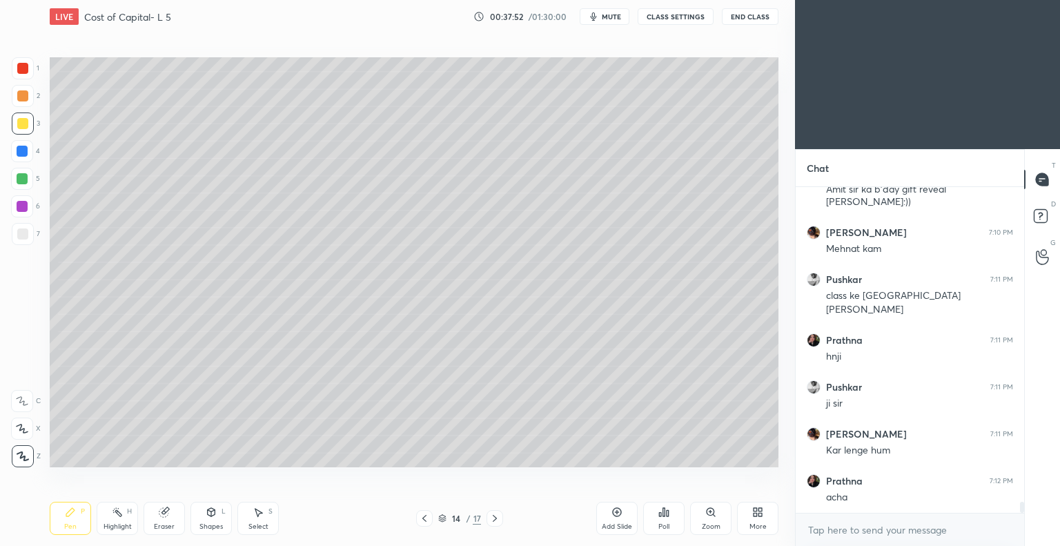
click at [708, 512] on icon at bounding box center [711, 512] width 8 height 8
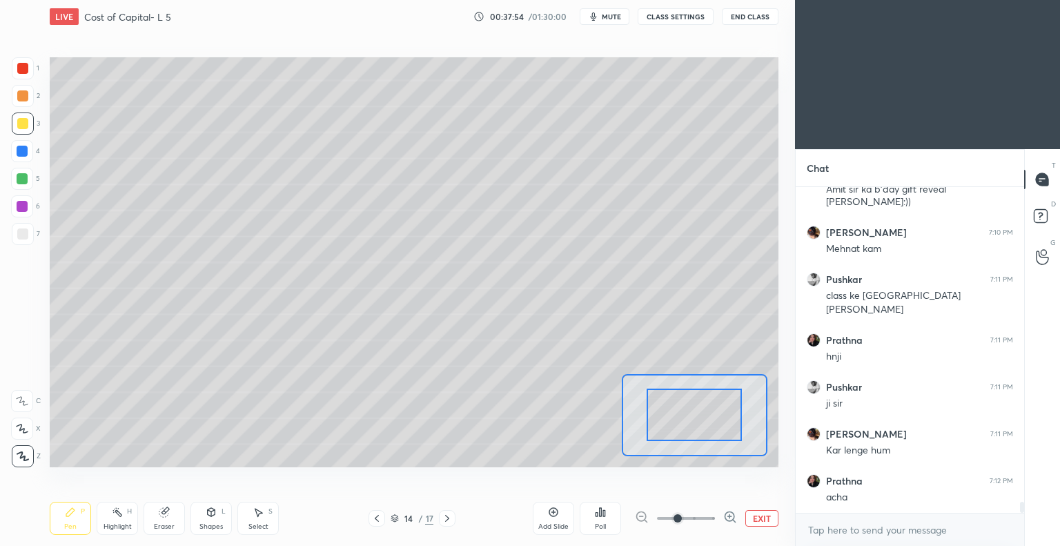
click at [552, 513] on icon at bounding box center [553, 512] width 11 height 11
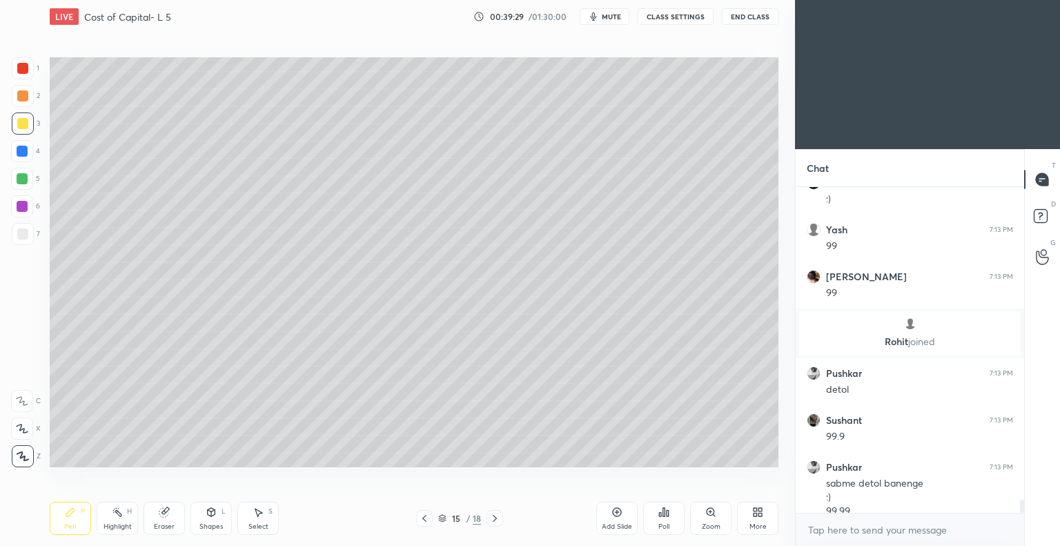
scroll to position [7948, 0]
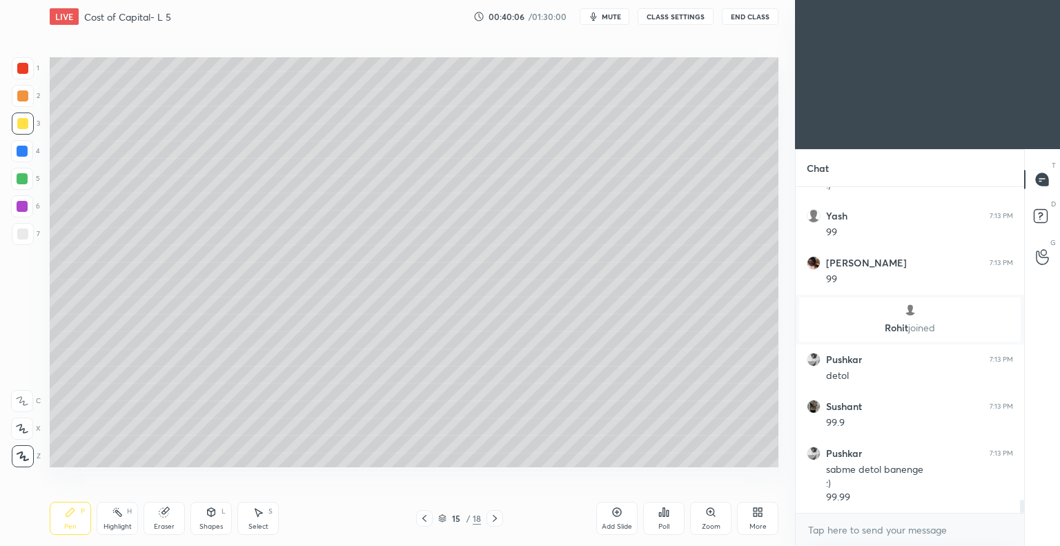
click at [168, 514] on icon at bounding box center [164, 512] width 11 height 11
click at [72, 518] on div "Pen P" at bounding box center [70, 518] width 41 height 33
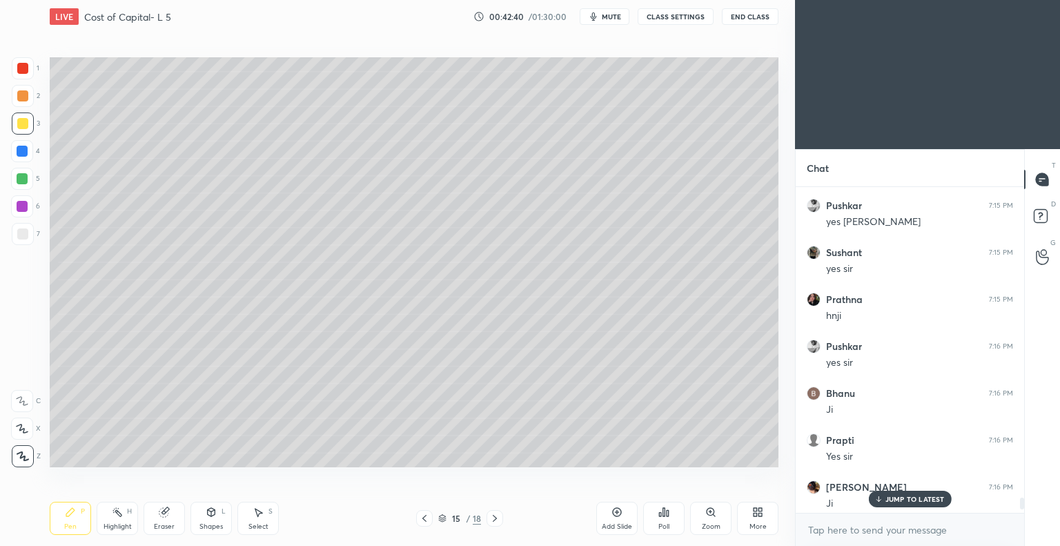
scroll to position [8714, 0]
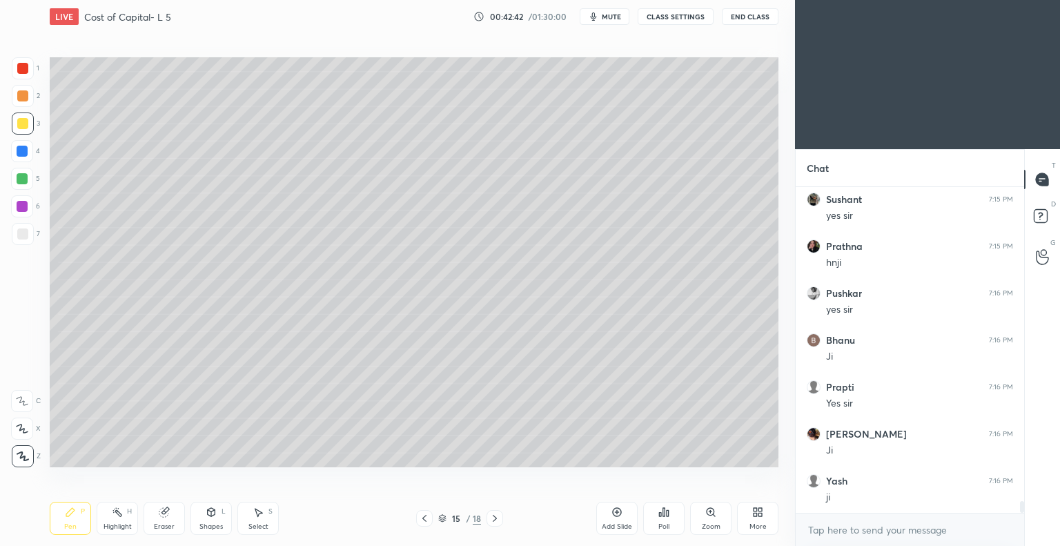
click at [614, 513] on icon at bounding box center [617, 512] width 11 height 11
click at [26, 231] on div at bounding box center [22, 233] width 11 height 11
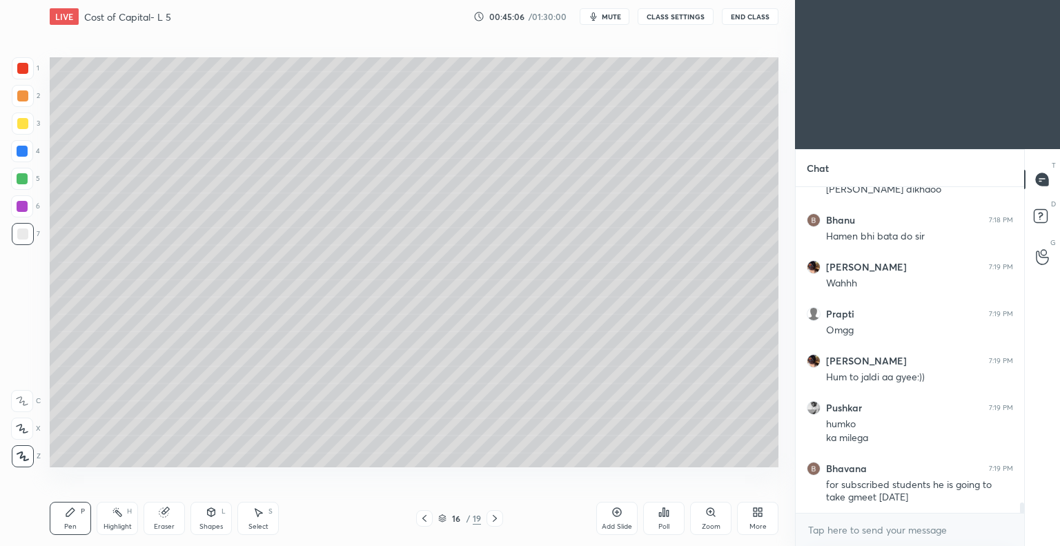
scroll to position [9893, 0]
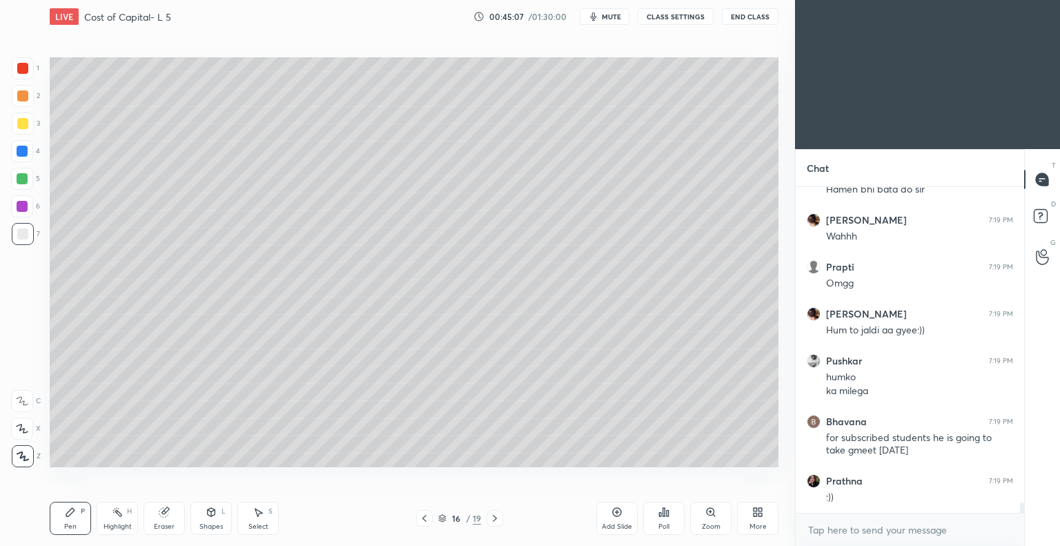
click at [23, 125] on div at bounding box center [22, 123] width 11 height 11
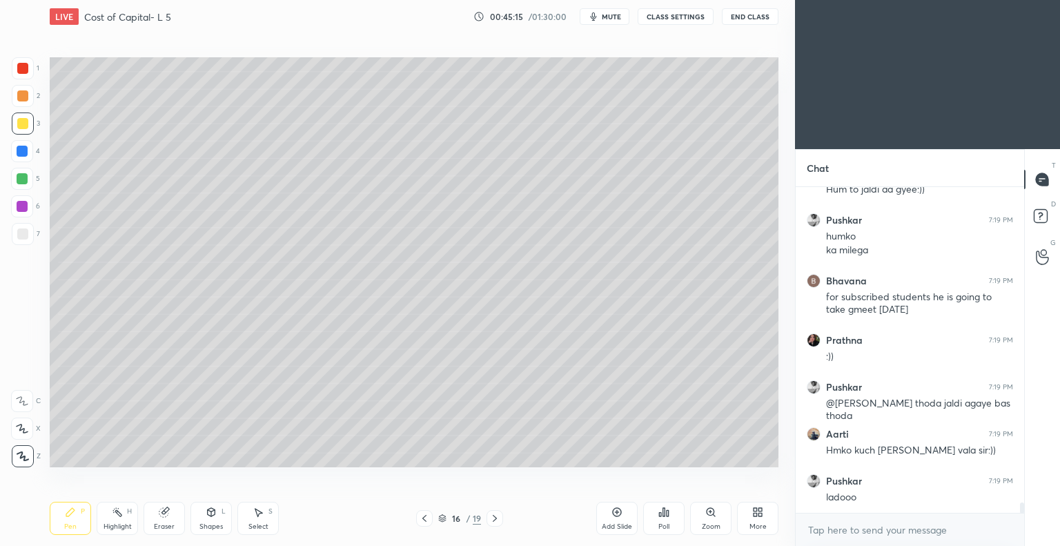
scroll to position [10081, 0]
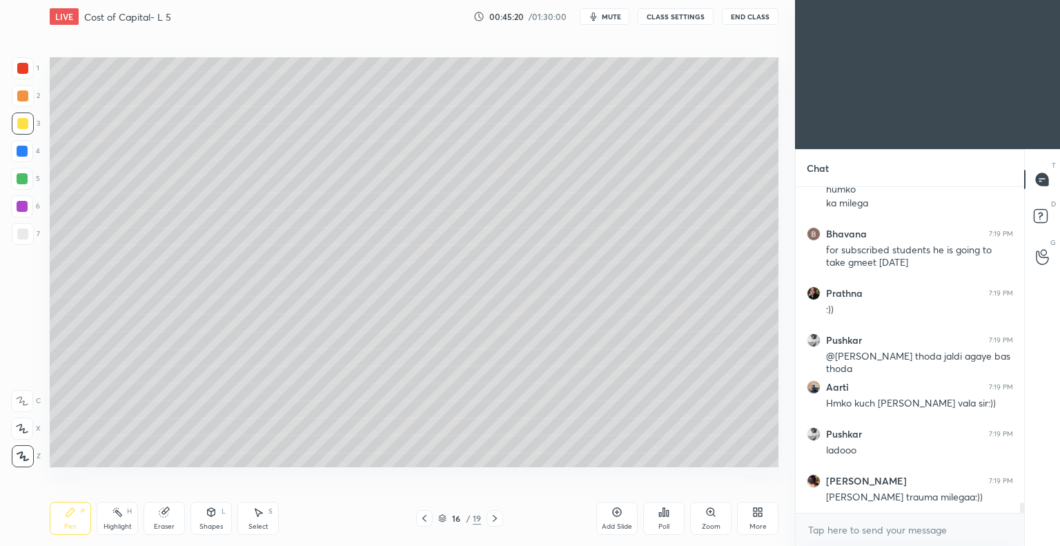
click at [21, 228] on div at bounding box center [22, 233] width 11 height 11
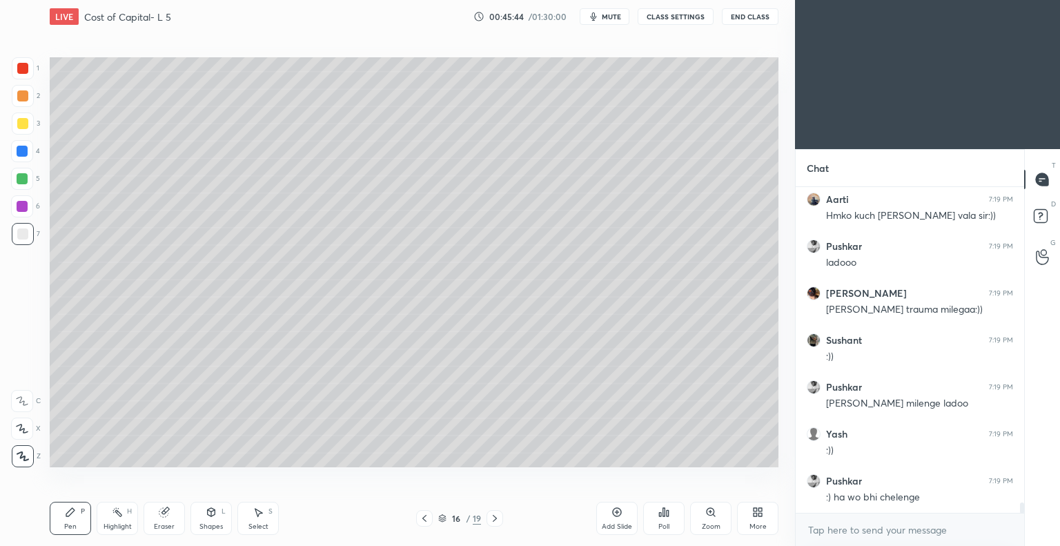
scroll to position [10315, 0]
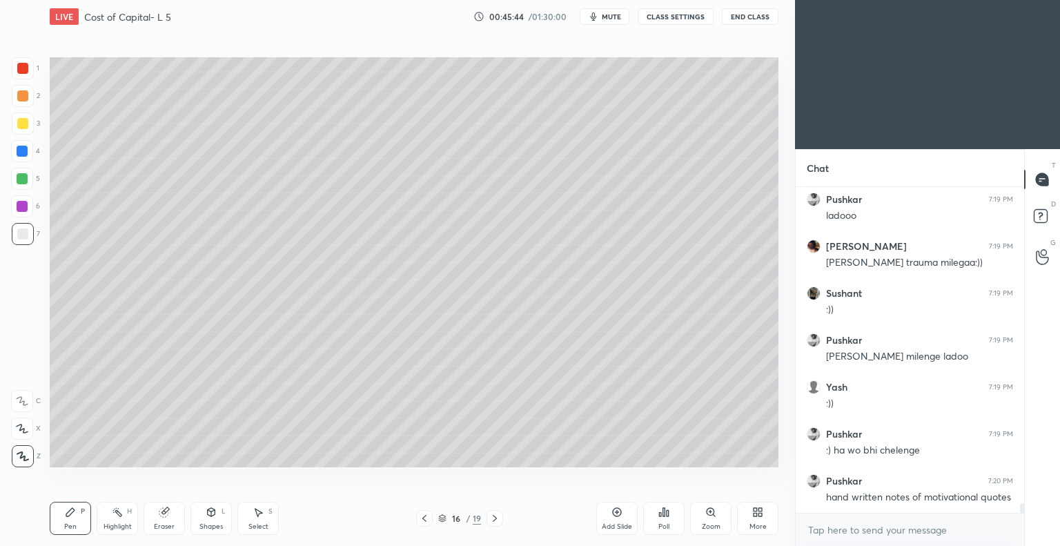
click at [752, 16] on button "End Class" at bounding box center [750, 16] width 57 height 17
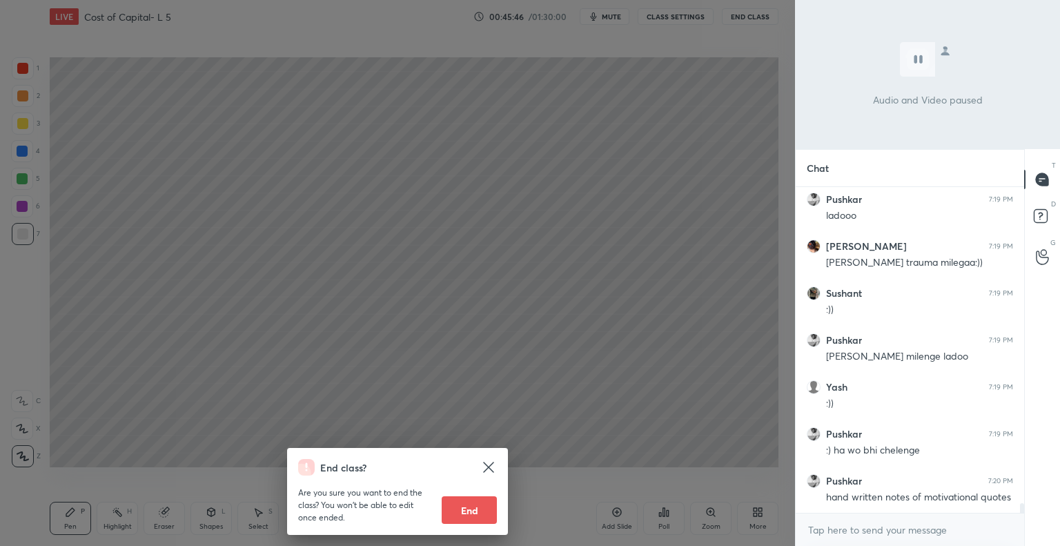
scroll to position [10362, 0]
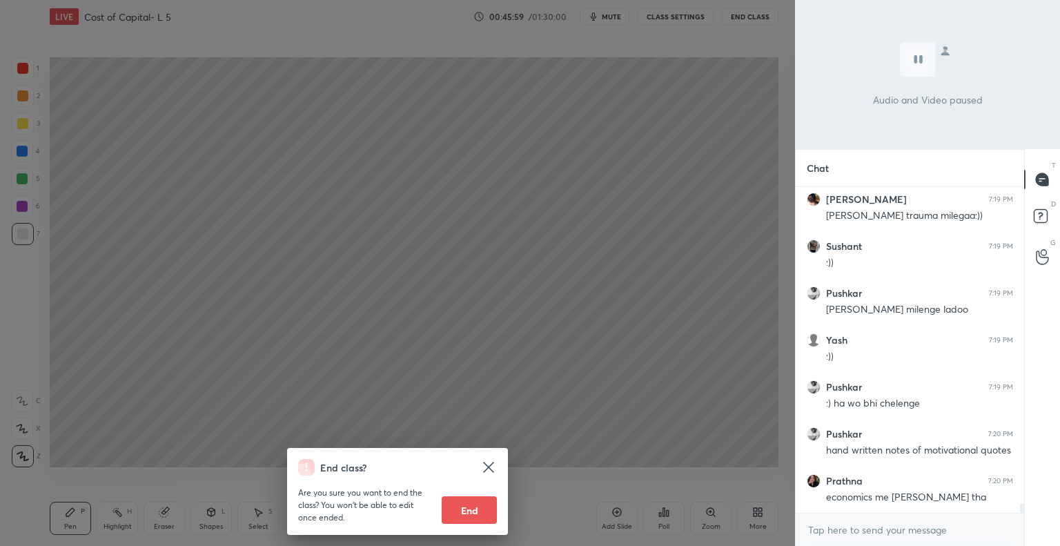
click at [492, 465] on icon at bounding box center [488, 467] width 10 height 10
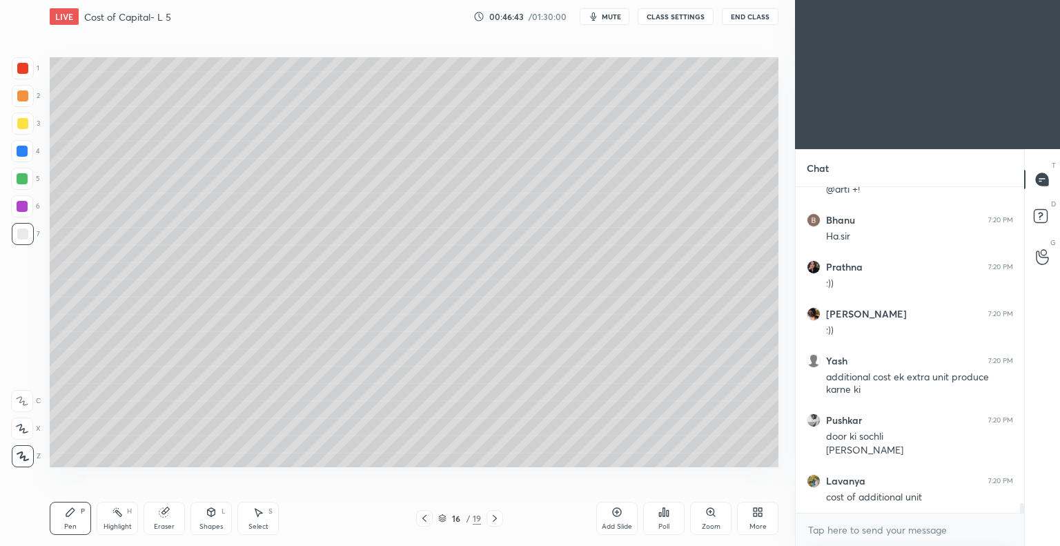
scroll to position [10917, 0]
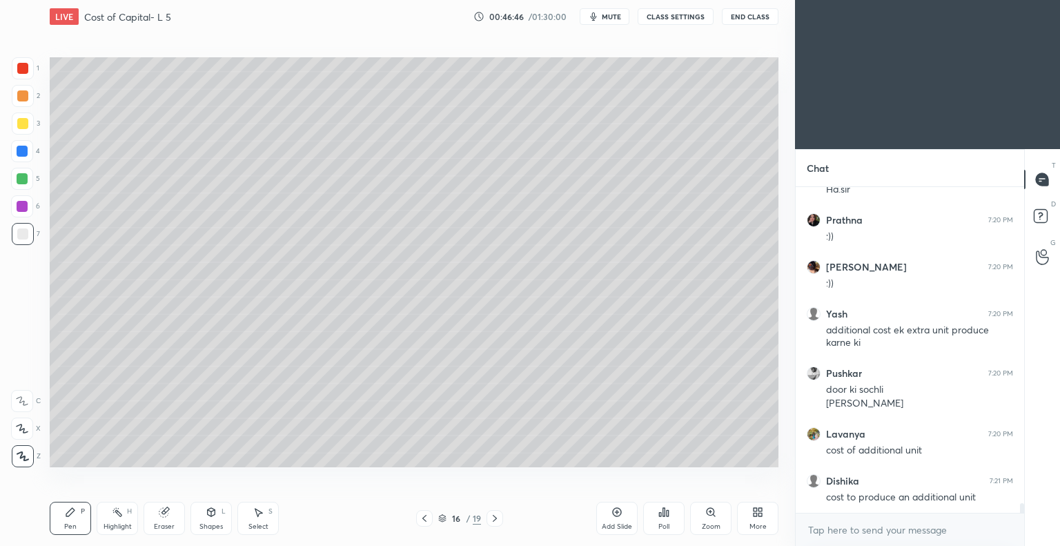
click at [616, 512] on icon at bounding box center [617, 512] width 4 height 4
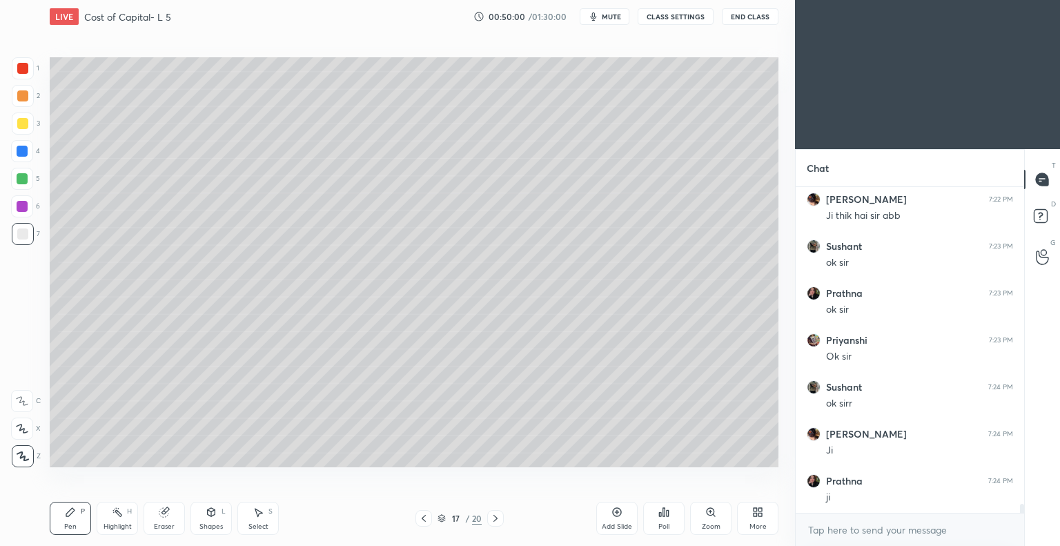
scroll to position [11882, 0]
click at [424, 518] on icon at bounding box center [423, 518] width 11 height 11
click at [496, 518] on icon at bounding box center [496, 518] width 4 height 7
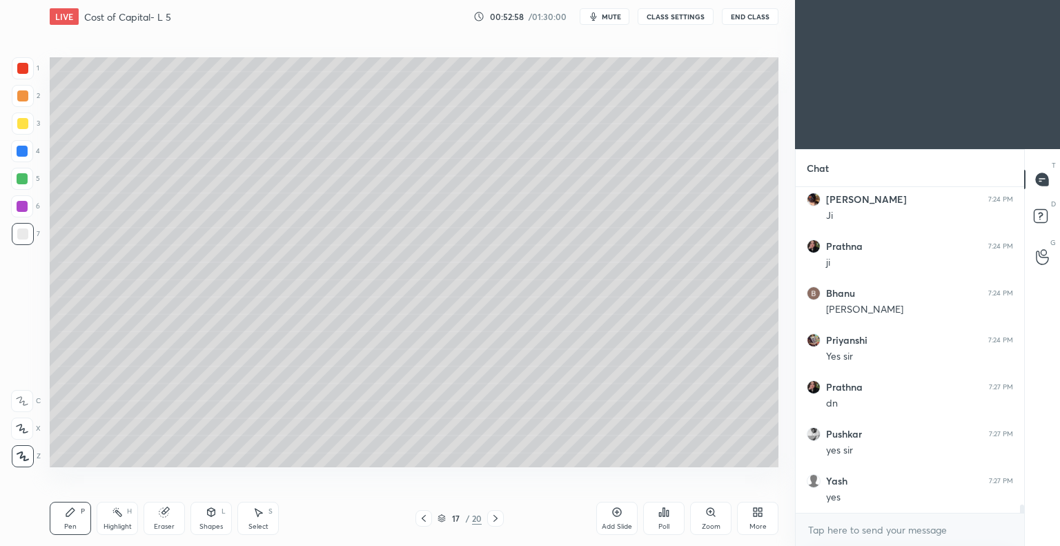
click at [495, 518] on icon at bounding box center [495, 518] width 11 height 11
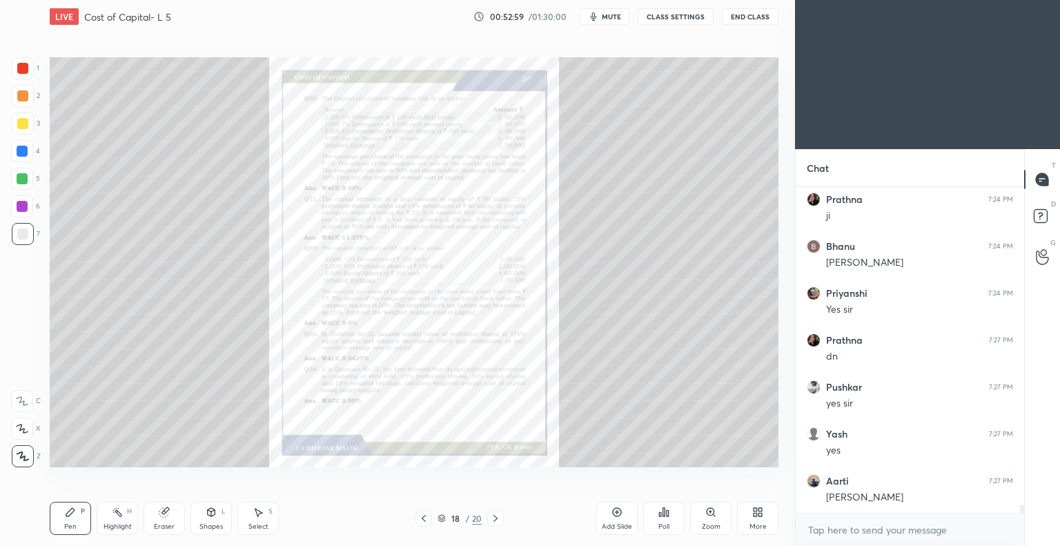
scroll to position [12164, 0]
click at [492, 521] on icon at bounding box center [495, 518] width 11 height 11
click at [420, 519] on icon at bounding box center [423, 518] width 11 height 11
click at [420, 518] on icon at bounding box center [423, 518] width 11 height 11
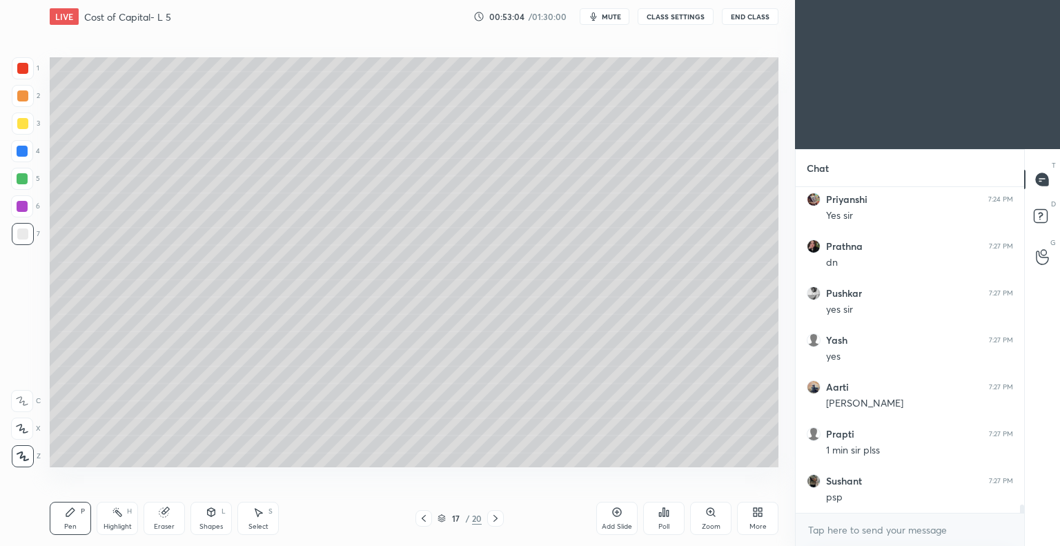
click at [422, 518] on icon at bounding box center [424, 518] width 4 height 7
click at [496, 517] on icon at bounding box center [496, 518] width 4 height 7
click at [496, 518] on icon at bounding box center [496, 518] width 4 height 7
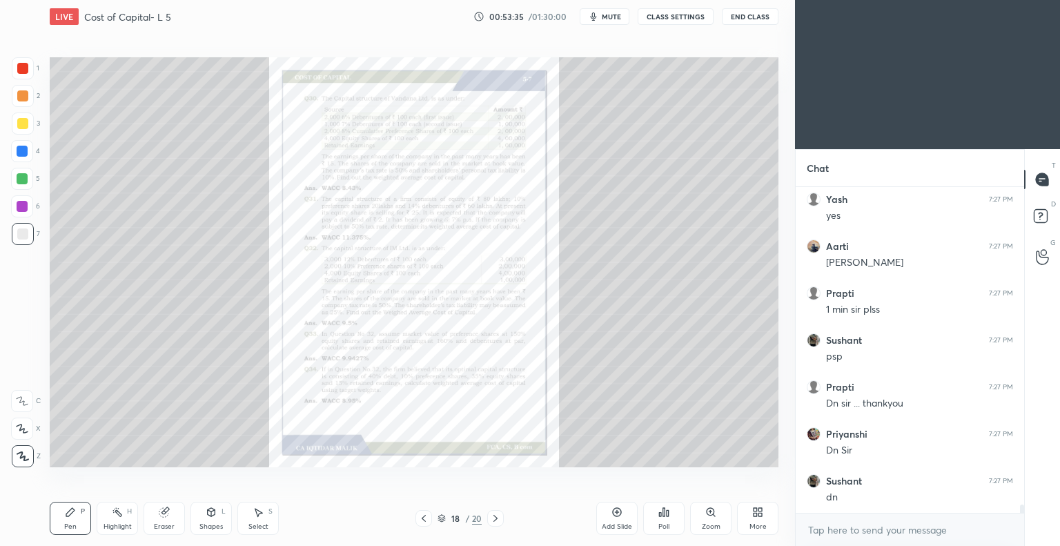
click at [494, 518] on icon at bounding box center [495, 518] width 11 height 11
click at [709, 513] on icon at bounding box center [711, 512] width 8 height 8
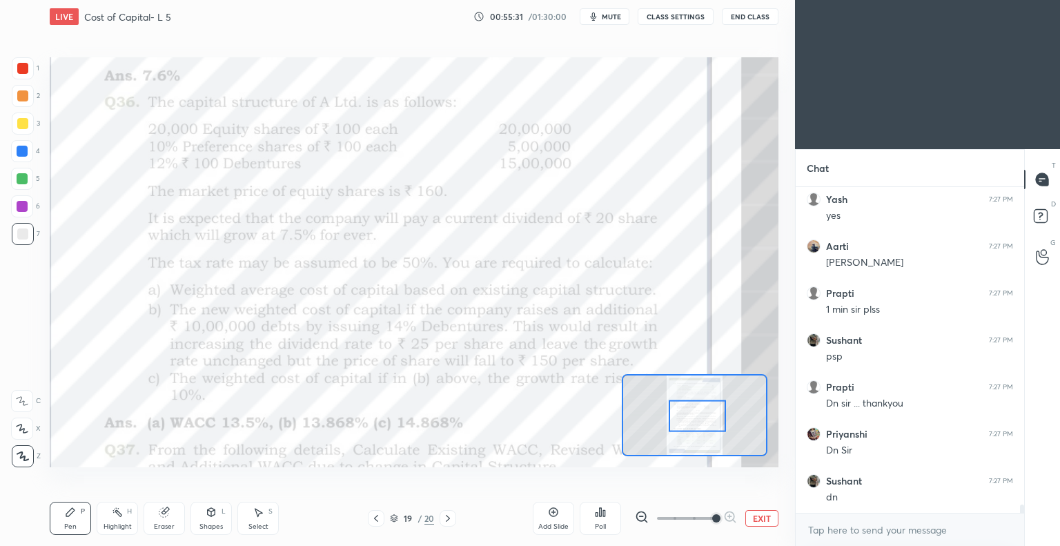
click at [376, 517] on icon at bounding box center [376, 518] width 4 height 7
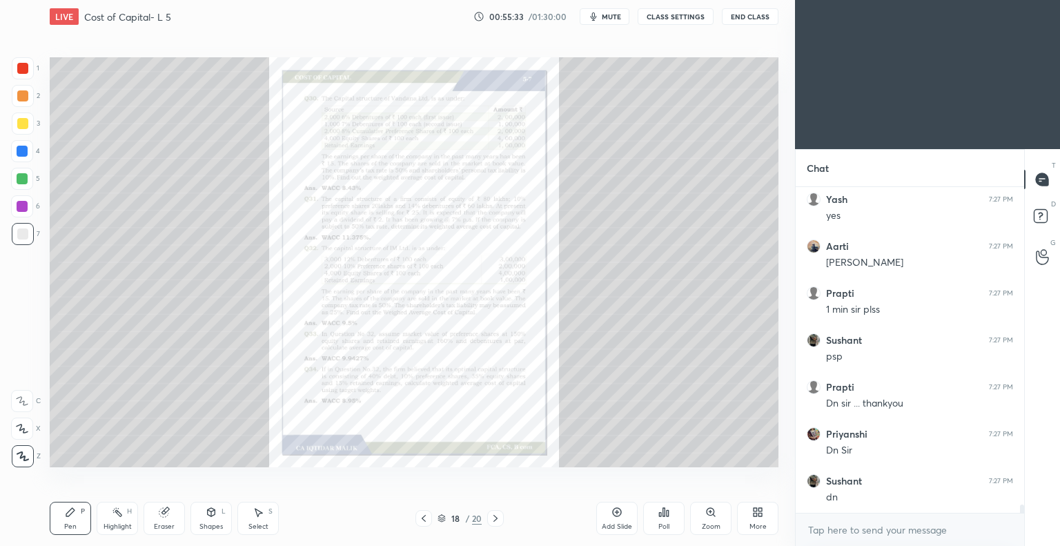
click at [614, 515] on icon at bounding box center [617, 512] width 9 height 9
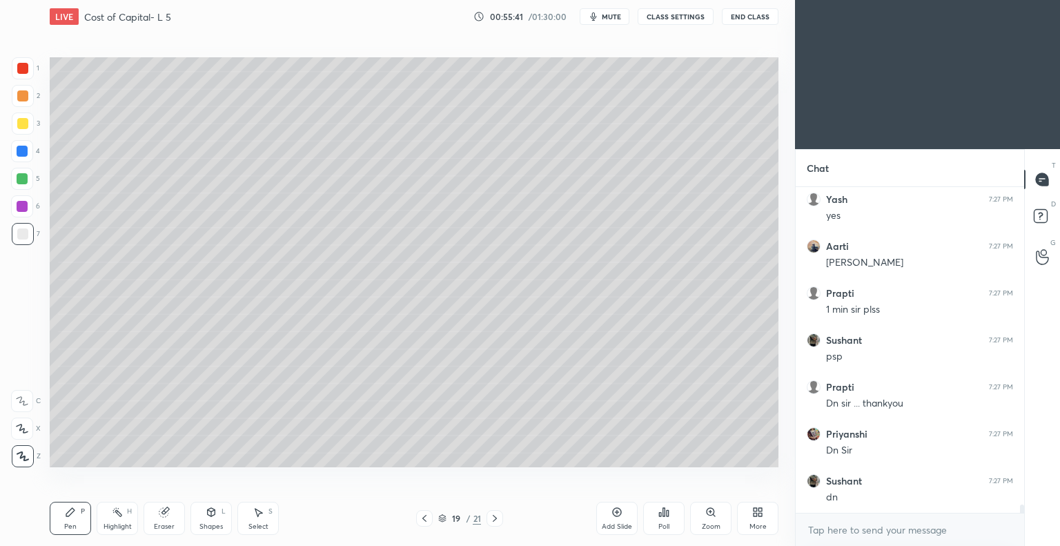
click at [25, 121] on div at bounding box center [22, 123] width 11 height 11
click at [494, 518] on icon at bounding box center [494, 518] width 11 height 11
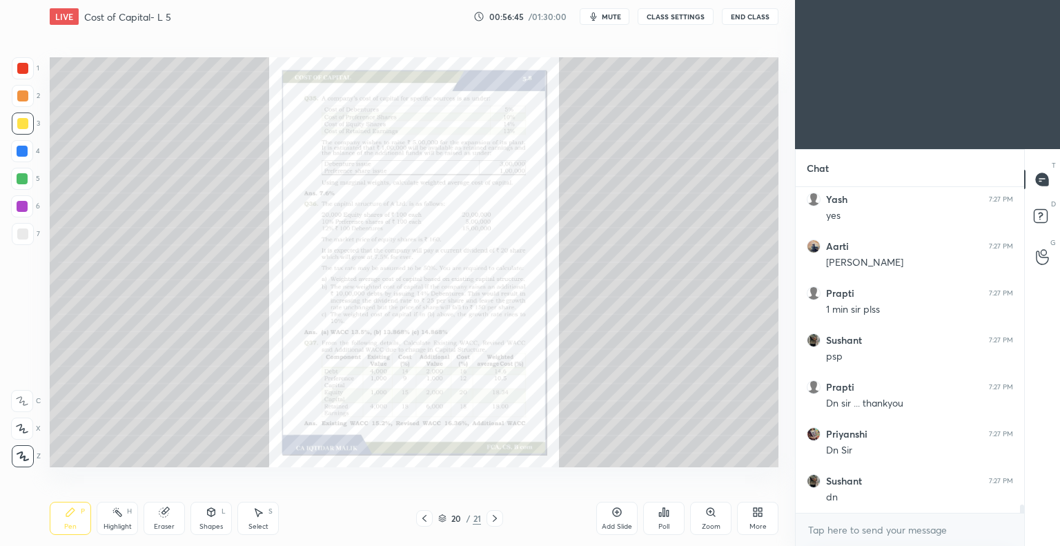
click at [422, 518] on icon at bounding box center [424, 518] width 11 height 11
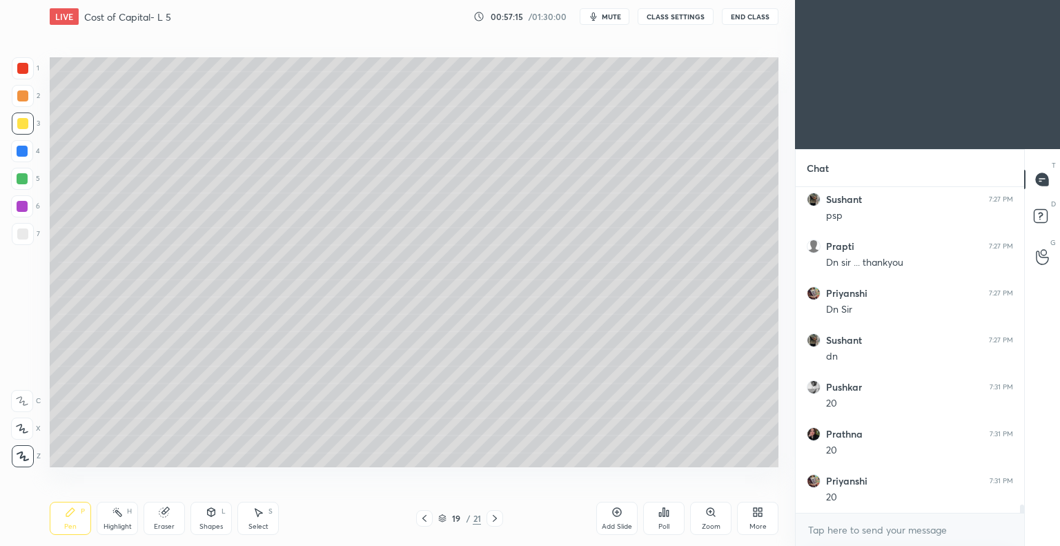
scroll to position [12586, 0]
click at [494, 518] on icon at bounding box center [494, 518] width 11 height 11
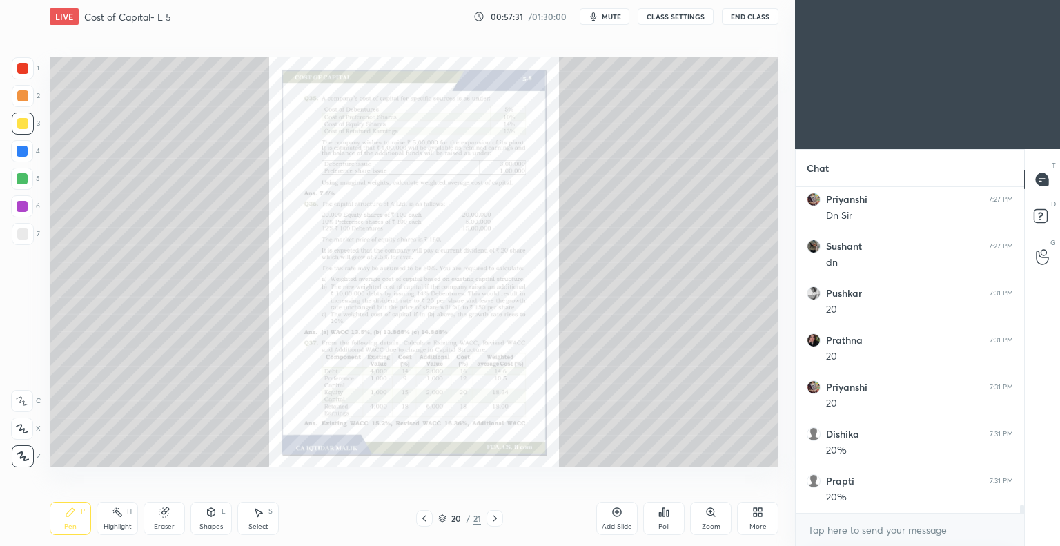
click at [710, 511] on icon at bounding box center [710, 511] width 0 height 3
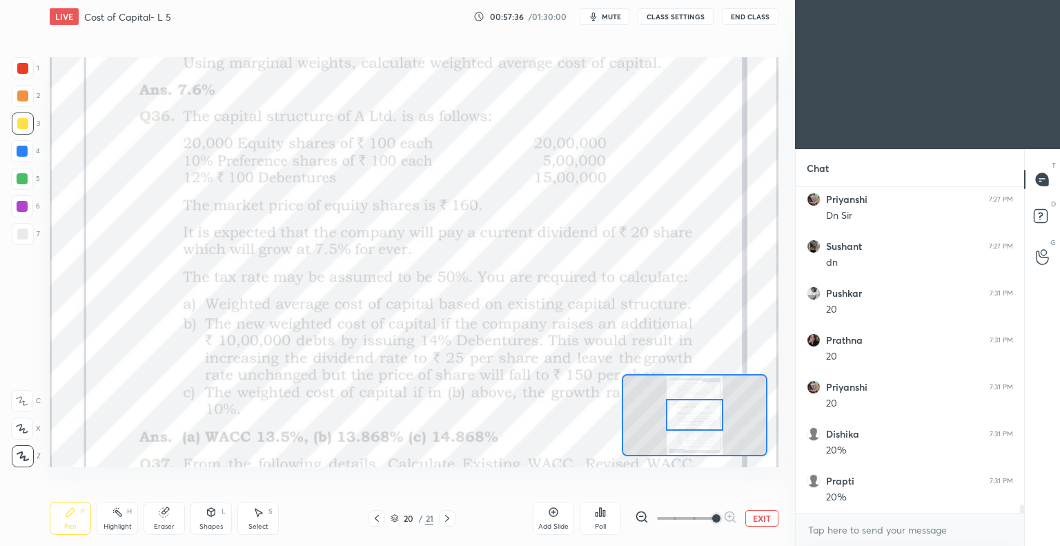
click at [377, 519] on icon at bounding box center [376, 518] width 11 height 11
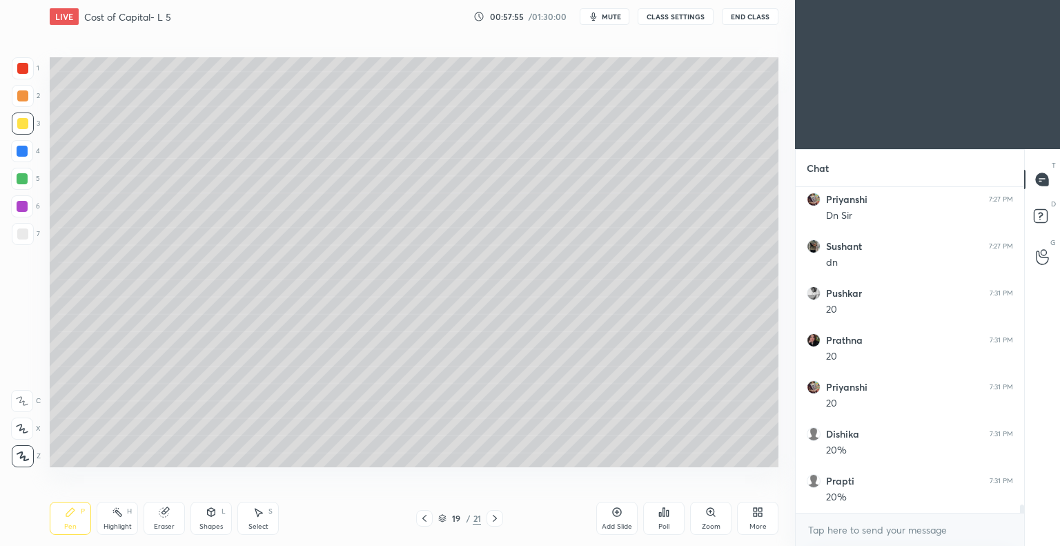
click at [495, 518] on icon at bounding box center [494, 518] width 11 height 11
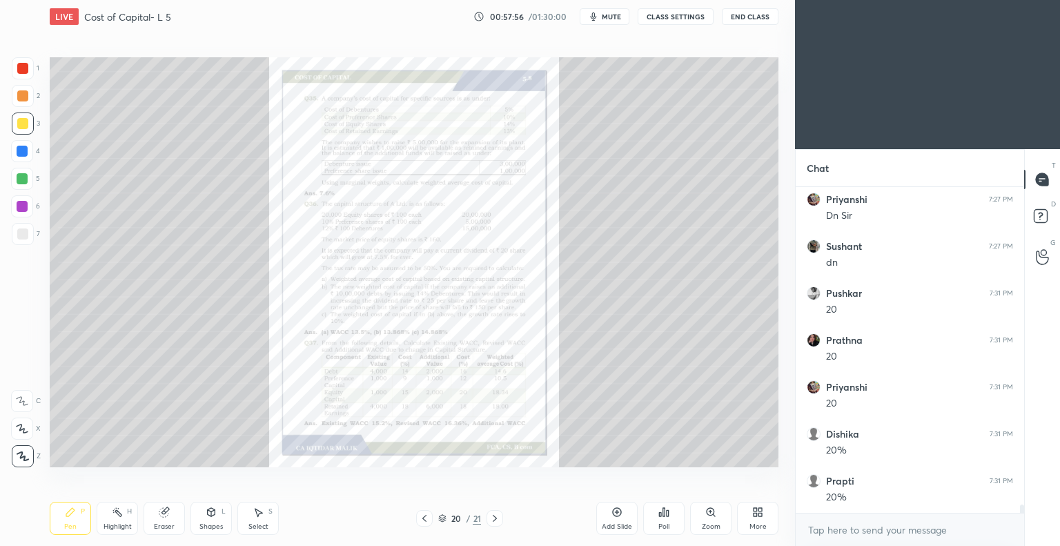
click at [710, 513] on icon at bounding box center [711, 512] width 8 height 8
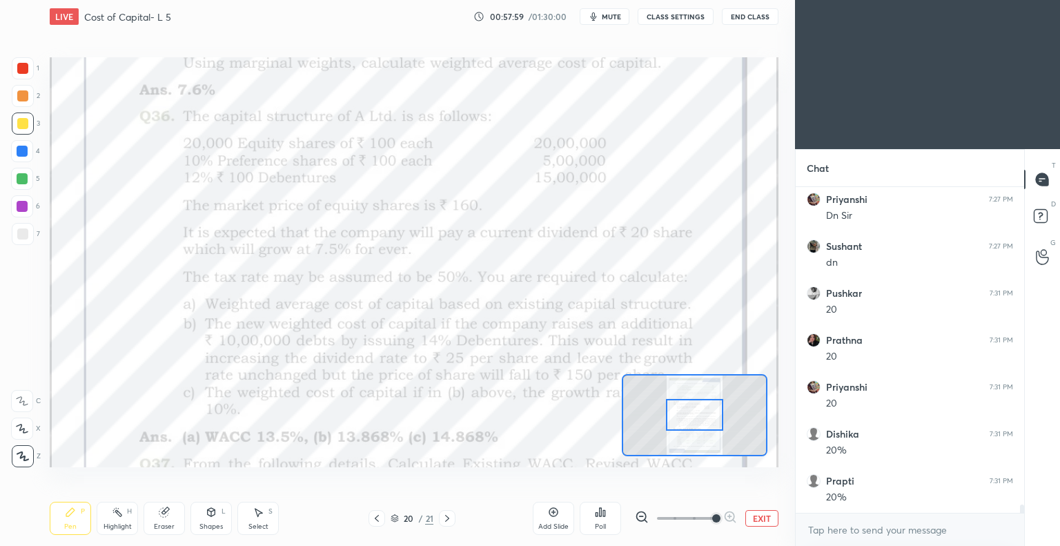
click at [376, 520] on icon at bounding box center [376, 518] width 11 height 11
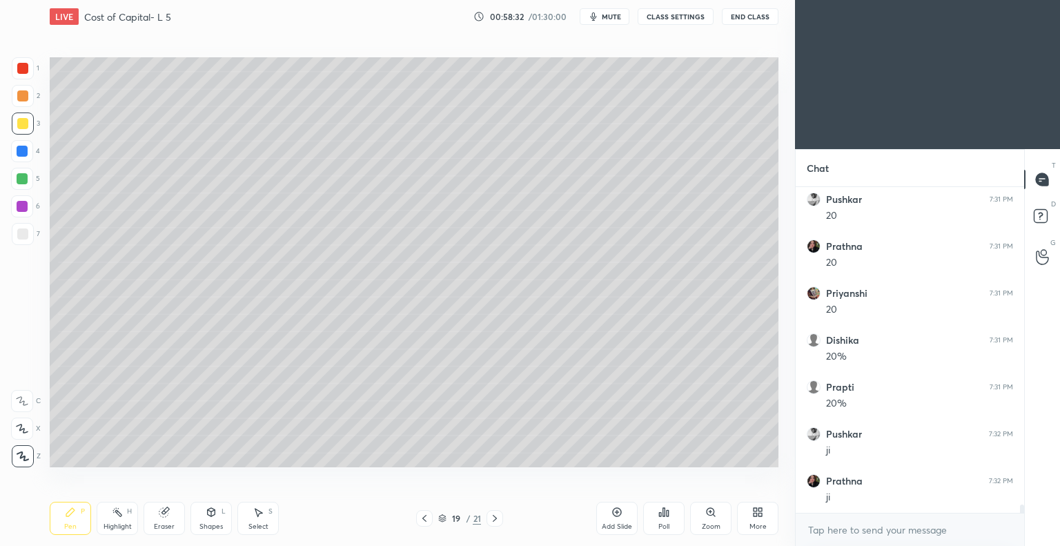
scroll to position [12727, 0]
click at [618, 512] on icon at bounding box center [617, 512] width 4 height 4
click at [493, 518] on icon at bounding box center [494, 518] width 11 height 11
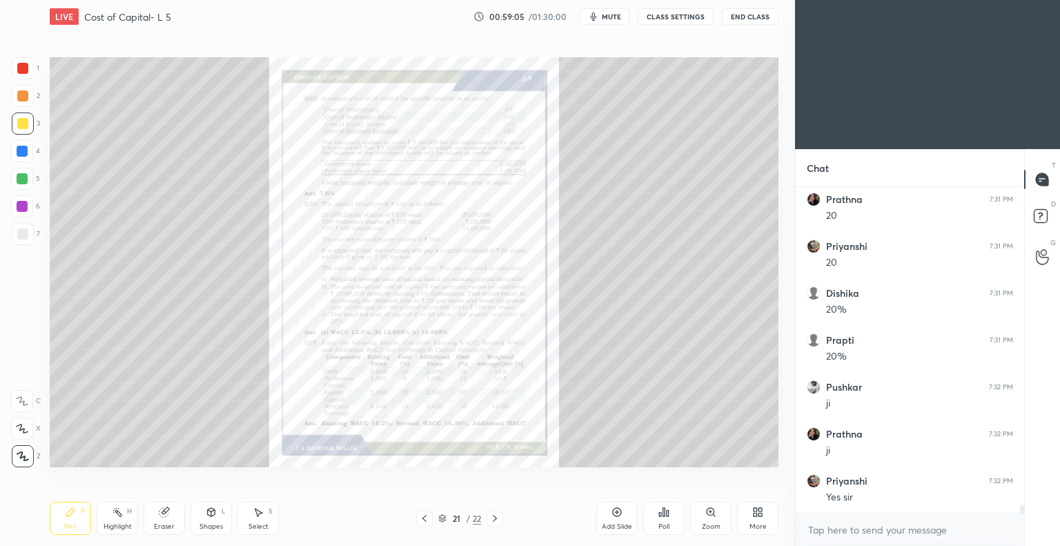
click at [425, 520] on icon at bounding box center [424, 518] width 4 height 7
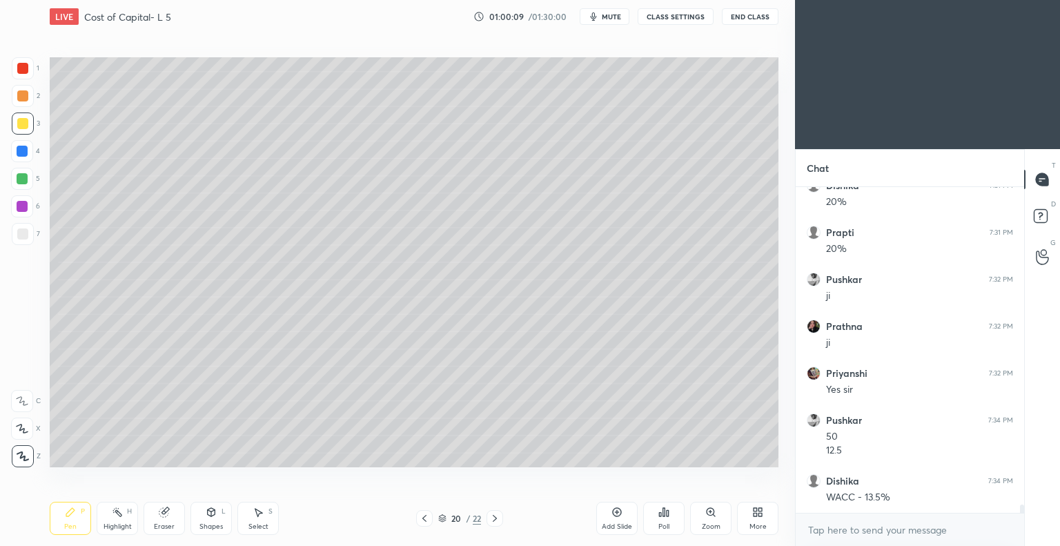
scroll to position [12882, 0]
click at [424, 518] on icon at bounding box center [424, 518] width 4 height 7
click at [496, 516] on icon at bounding box center [494, 518] width 11 height 11
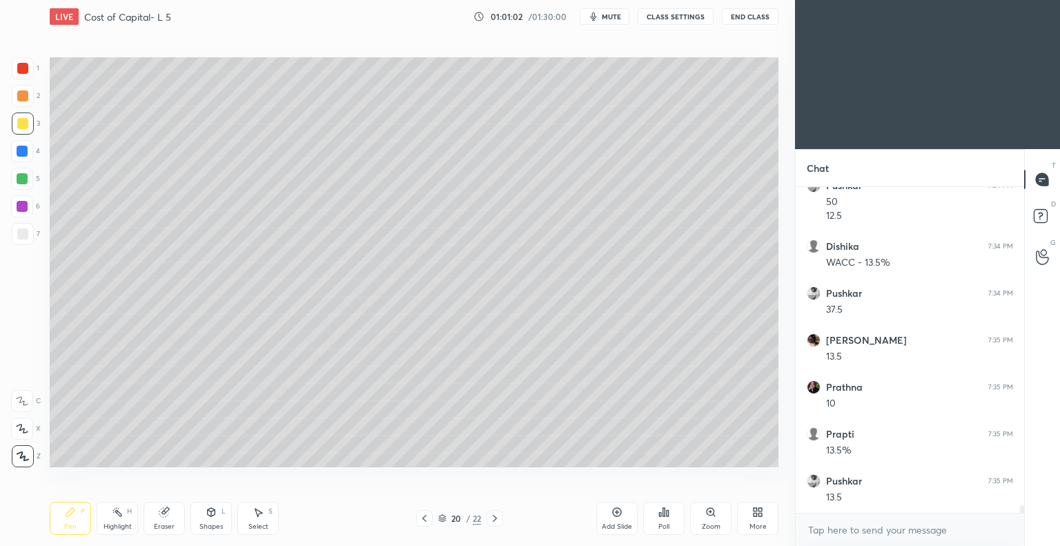
scroll to position [13117, 0]
click at [610, 16] on span "mute" at bounding box center [611, 17] width 19 height 10
click at [740, 16] on button "End Class" at bounding box center [750, 16] width 57 height 17
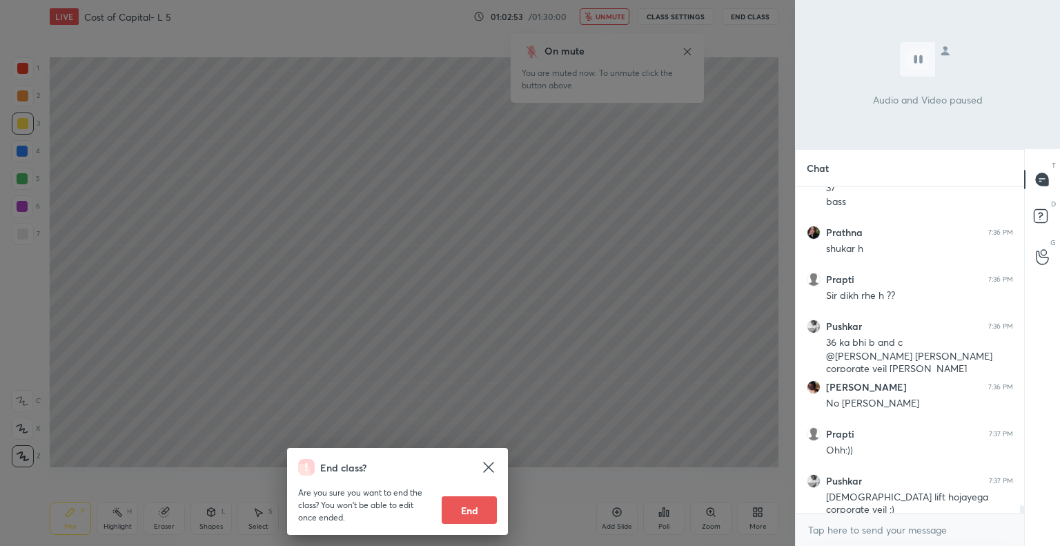
scroll to position [13754, 0]
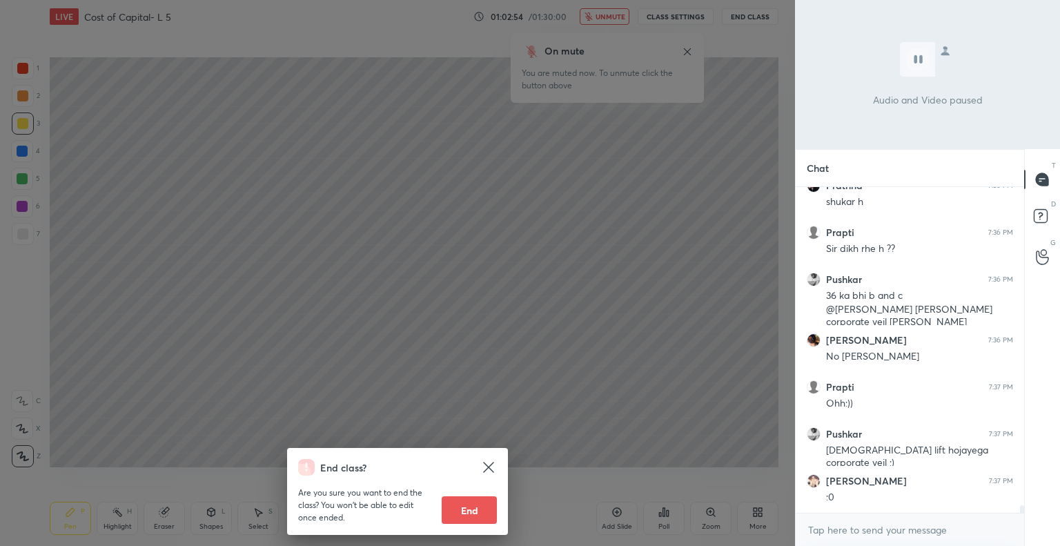
click at [489, 464] on icon at bounding box center [488, 467] width 17 height 17
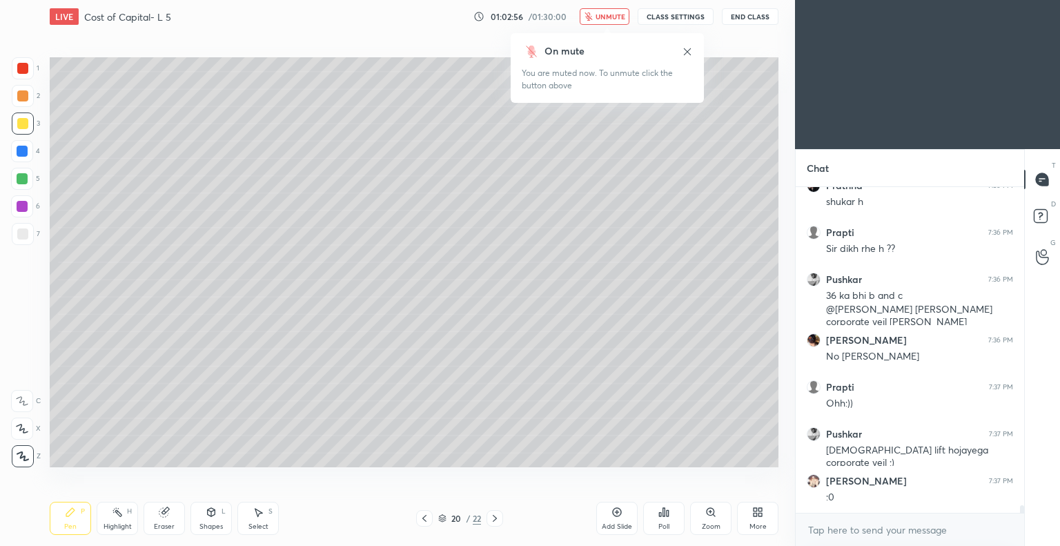
click at [602, 15] on span "unmute" at bounding box center [611, 17] width 30 height 10
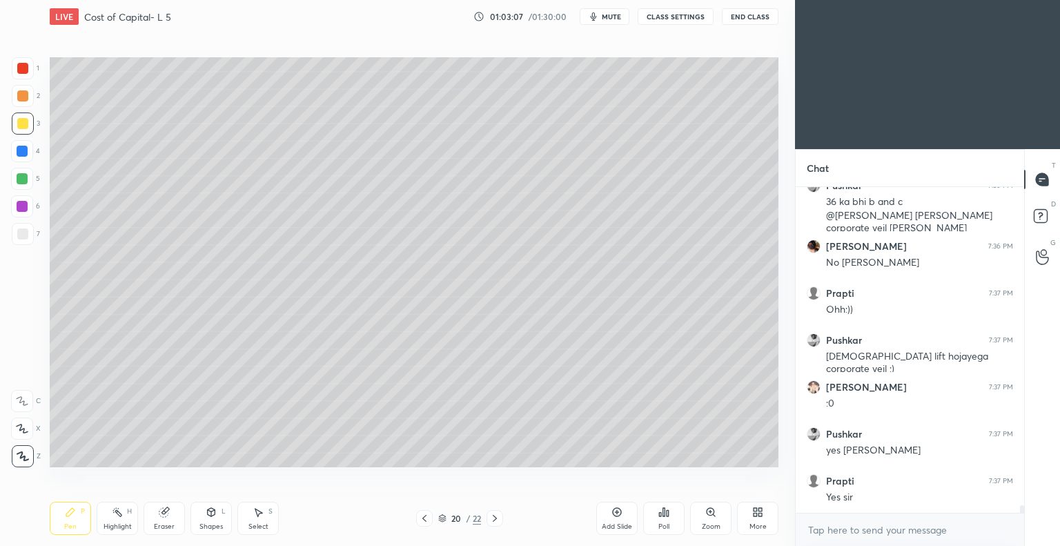
scroll to position [13895, 0]
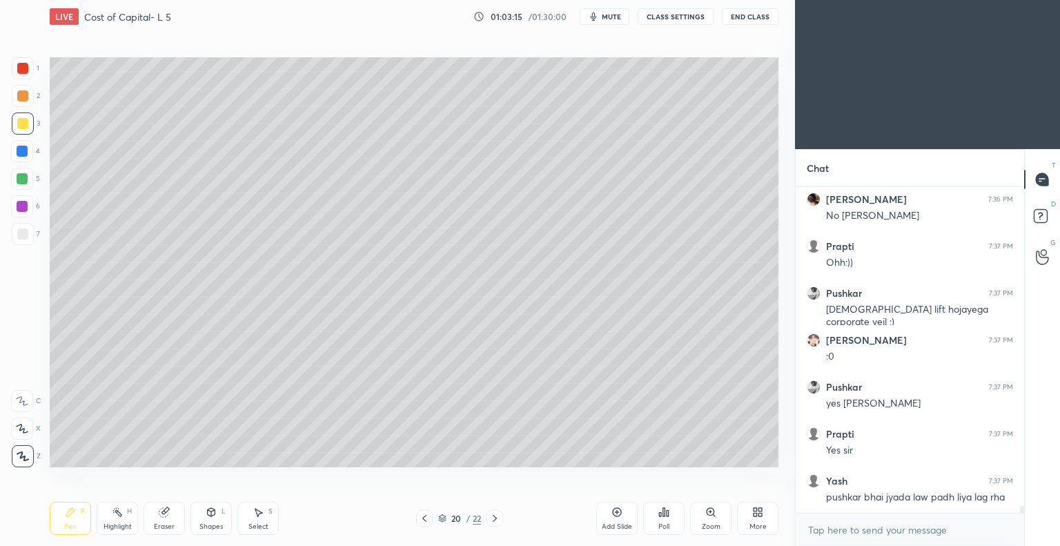
click at [494, 518] on icon at bounding box center [494, 518] width 11 height 11
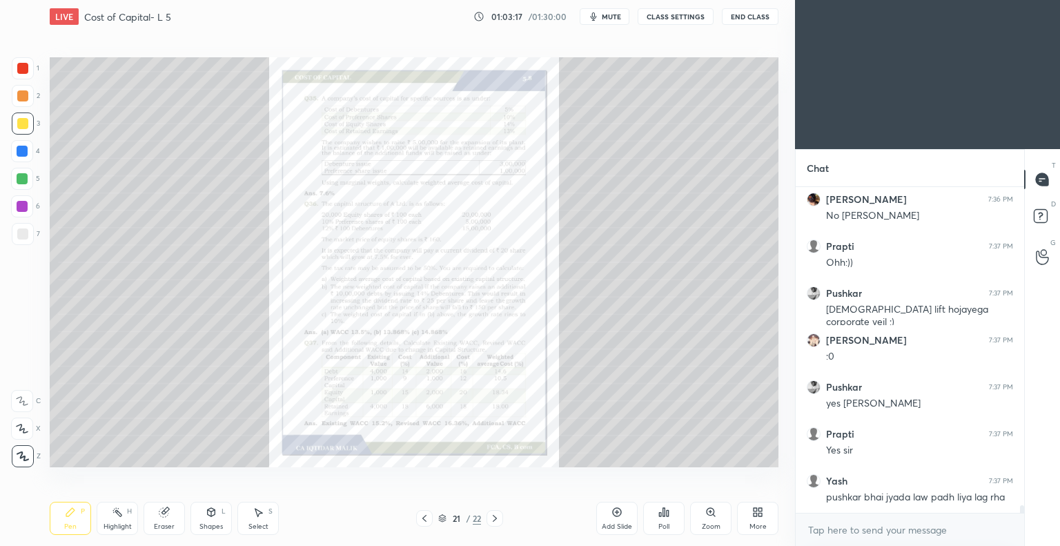
click at [710, 515] on icon at bounding box center [711, 512] width 8 height 8
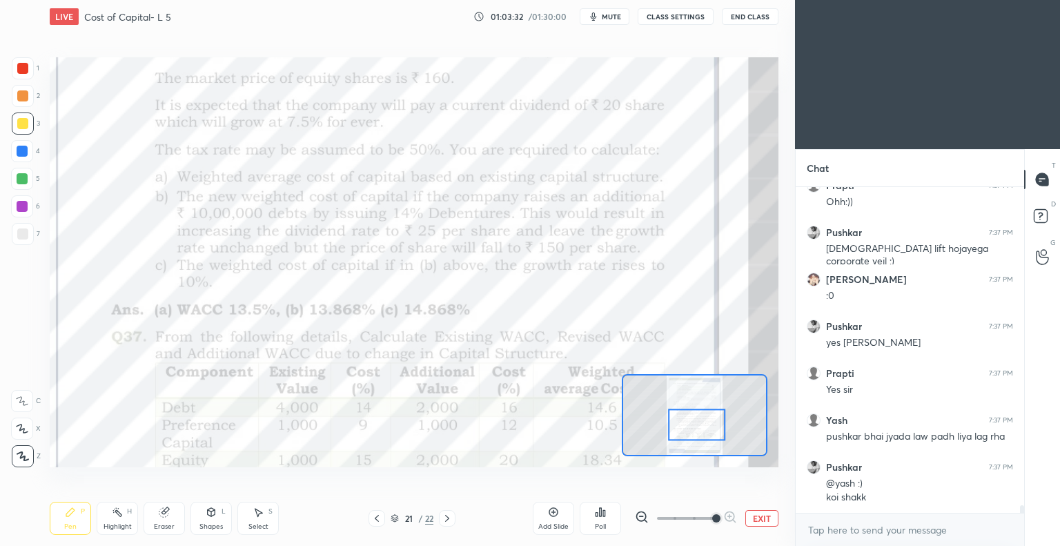
scroll to position [14006, 0]
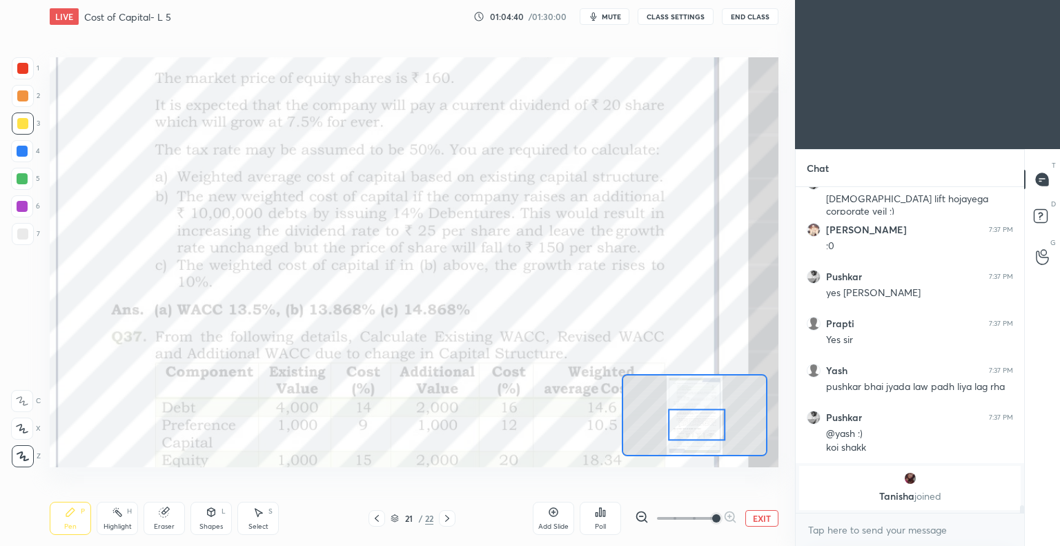
click at [377, 518] on icon at bounding box center [376, 518] width 11 height 11
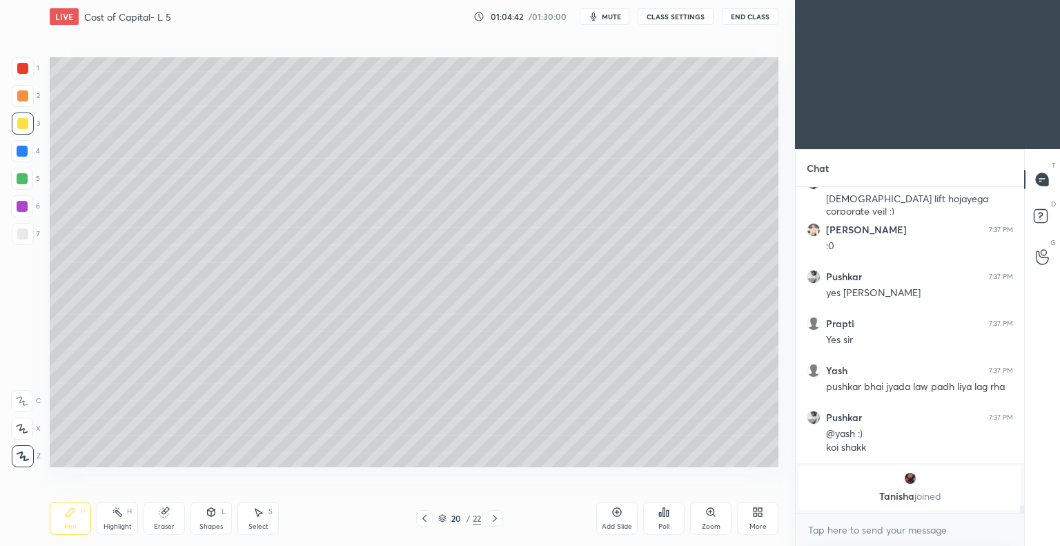
click at [614, 513] on icon at bounding box center [617, 512] width 11 height 11
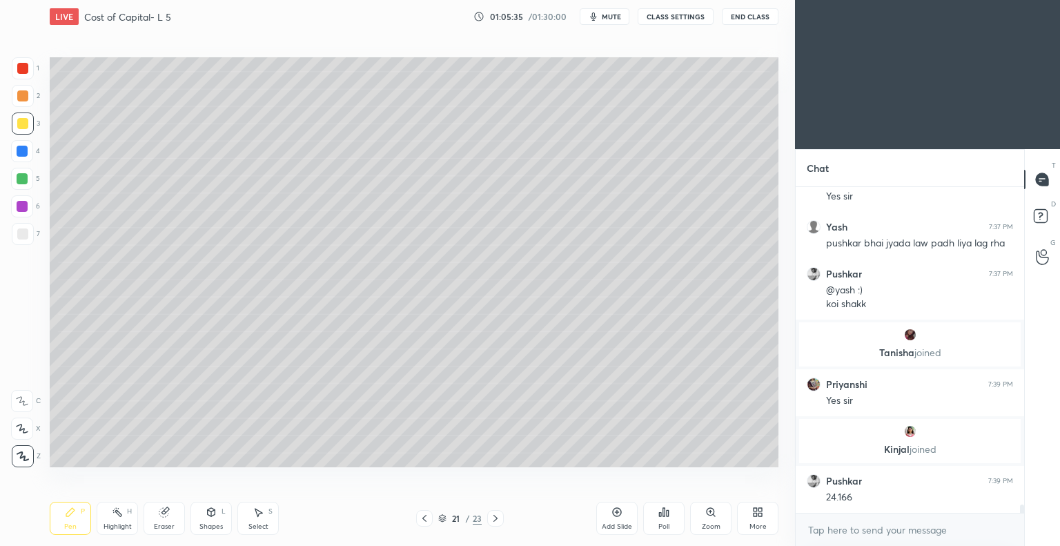
scroll to position [12327, 0]
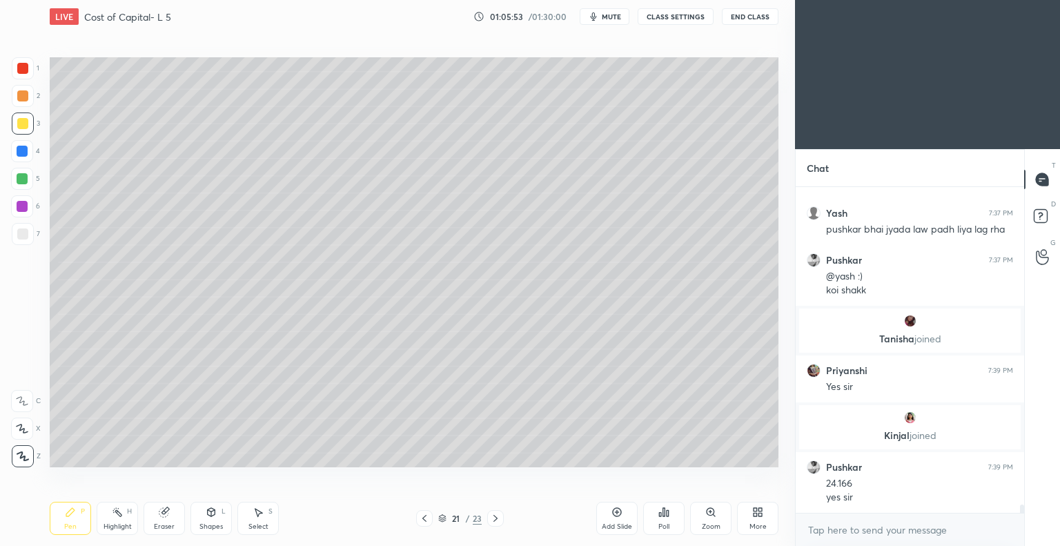
click at [166, 512] on icon at bounding box center [163, 512] width 9 height 9
click at [110, 521] on div "Highlight H" at bounding box center [117, 518] width 41 height 33
click at [79, 520] on div "Pen P" at bounding box center [70, 518] width 41 height 33
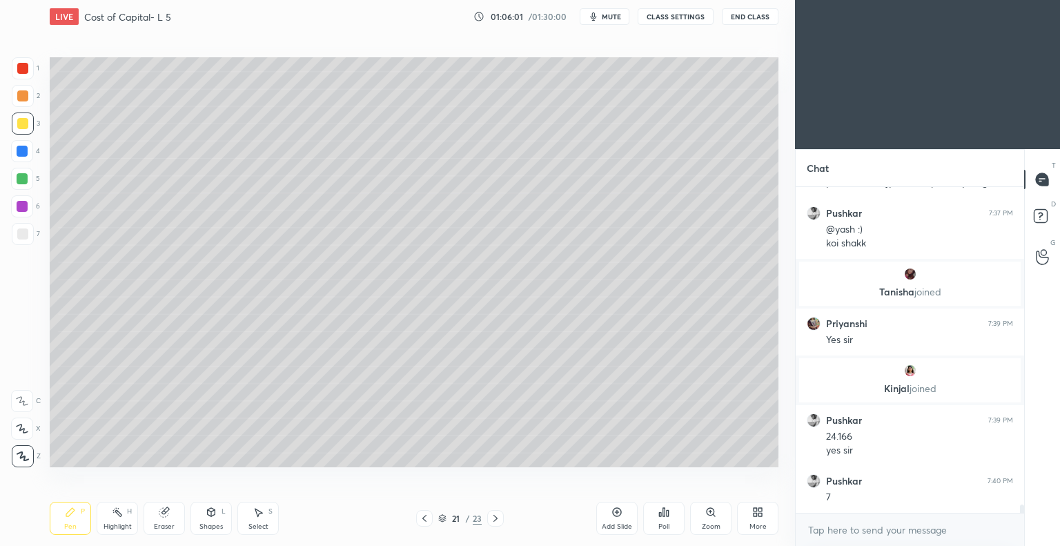
click at [162, 523] on div "Eraser" at bounding box center [164, 526] width 21 height 7
click at [68, 520] on div "Pen P" at bounding box center [70, 518] width 41 height 33
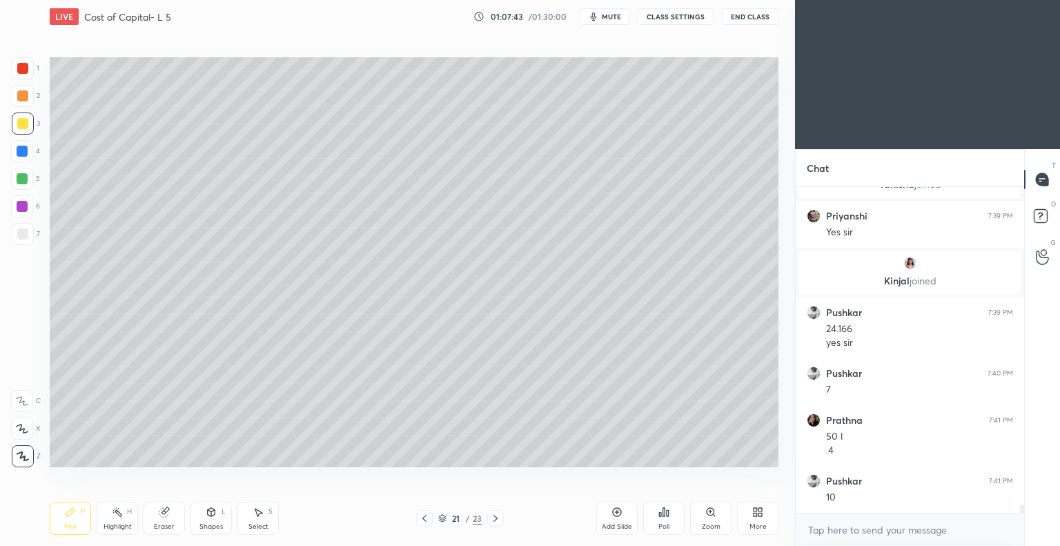
scroll to position [12528, 0]
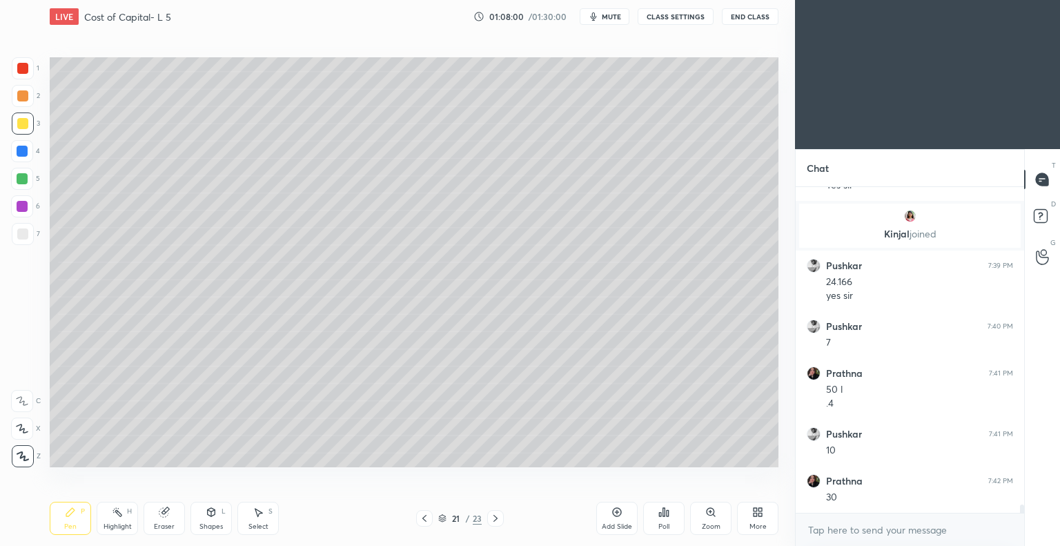
click at [425, 518] on icon at bounding box center [424, 518] width 11 height 11
click at [496, 518] on icon at bounding box center [495, 518] width 11 height 11
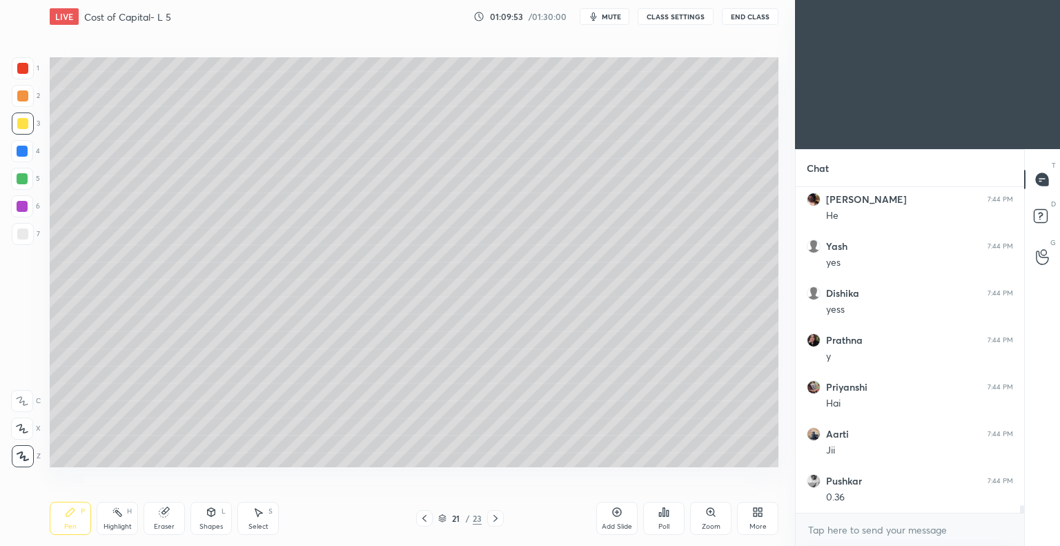
scroll to position [13870, 0]
click at [491, 518] on icon at bounding box center [495, 518] width 11 height 11
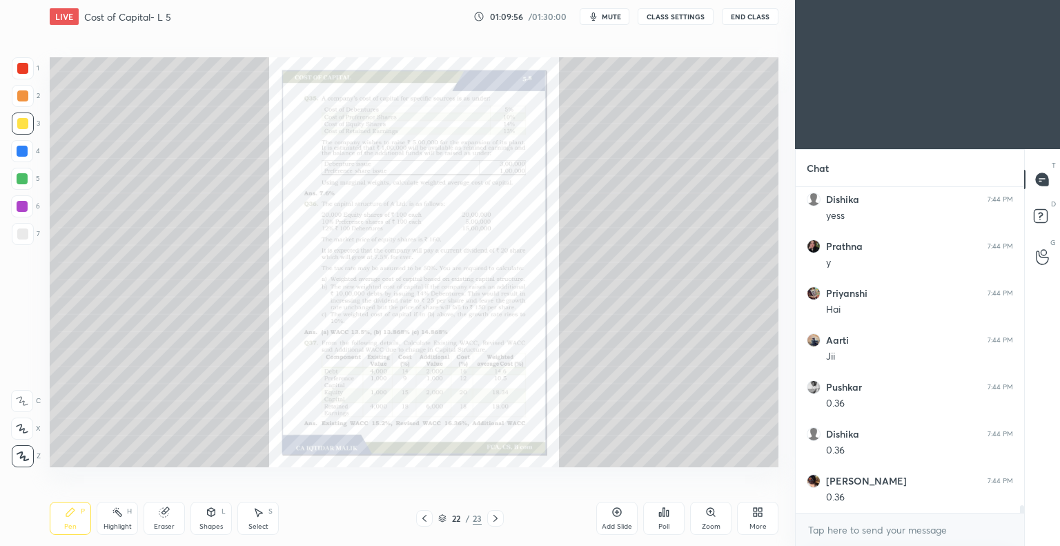
scroll to position [13964, 0]
click at [709, 516] on icon at bounding box center [710, 512] width 11 height 11
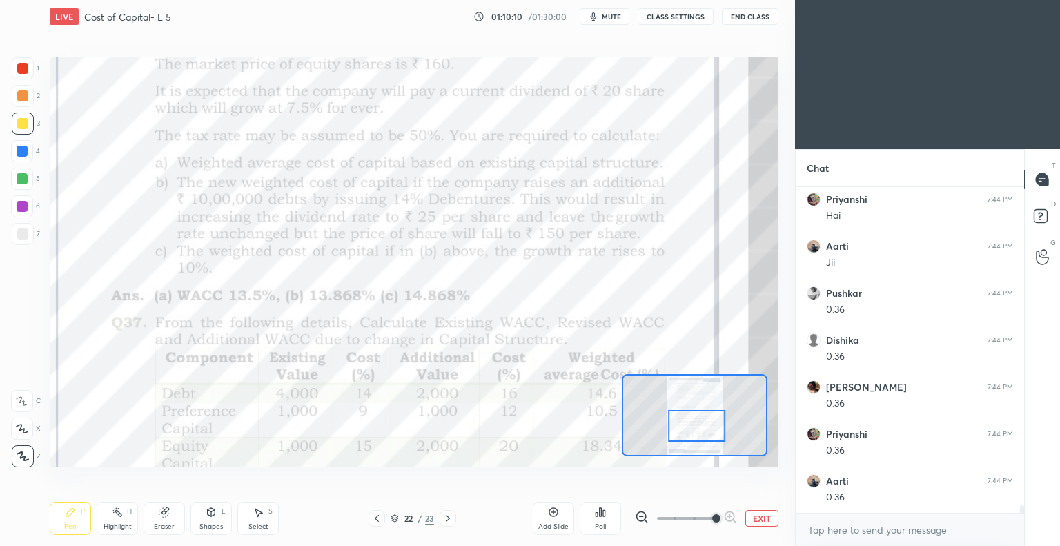
scroll to position [14058, 0]
click at [376, 518] on icon at bounding box center [376, 518] width 11 height 11
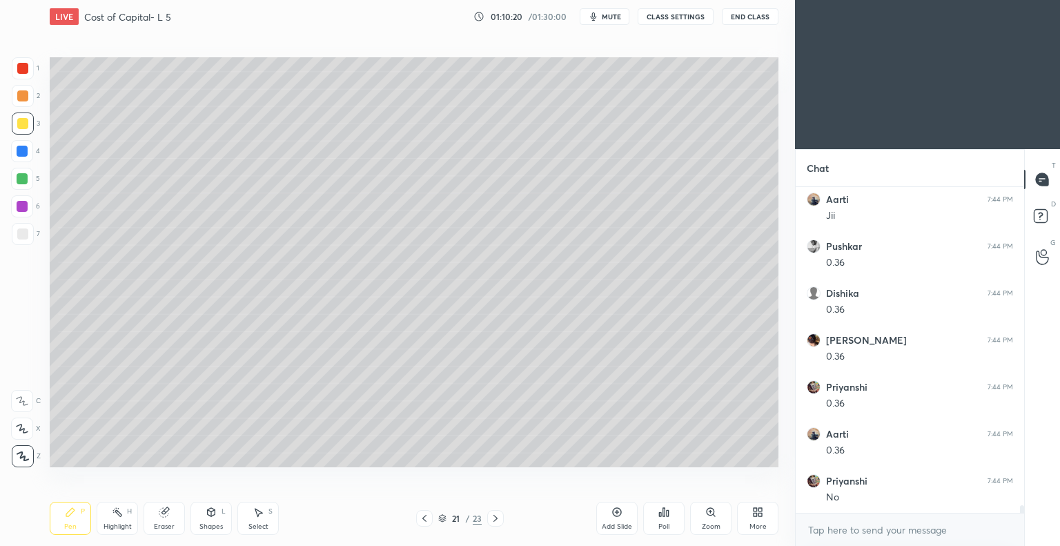
scroll to position [14105, 0]
click at [616, 513] on icon at bounding box center [617, 512] width 11 height 11
click at [175, 516] on div "Eraser" at bounding box center [164, 518] width 41 height 33
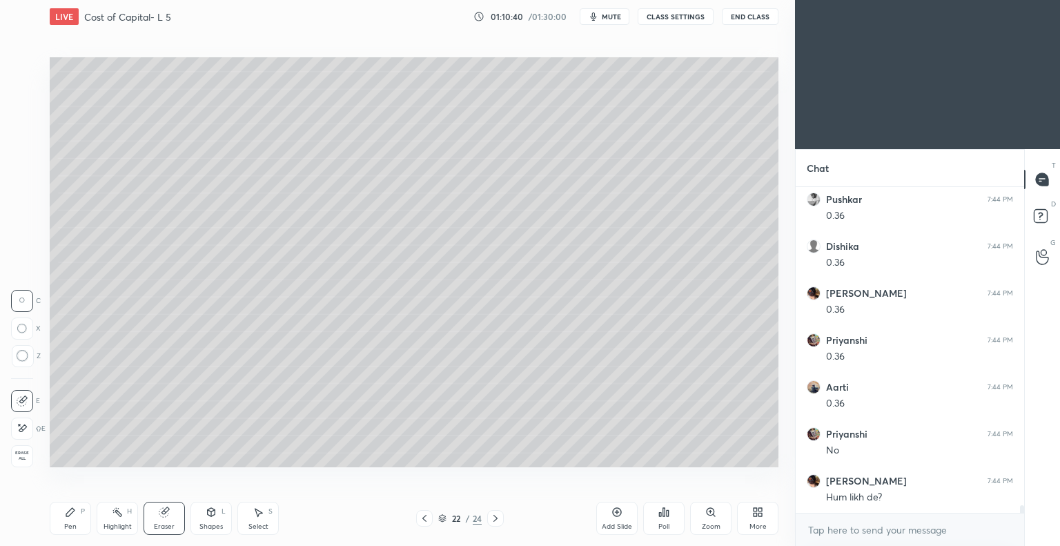
click at [69, 521] on div "Pen P" at bounding box center [70, 518] width 41 height 33
click at [496, 518] on icon at bounding box center [496, 518] width 4 height 7
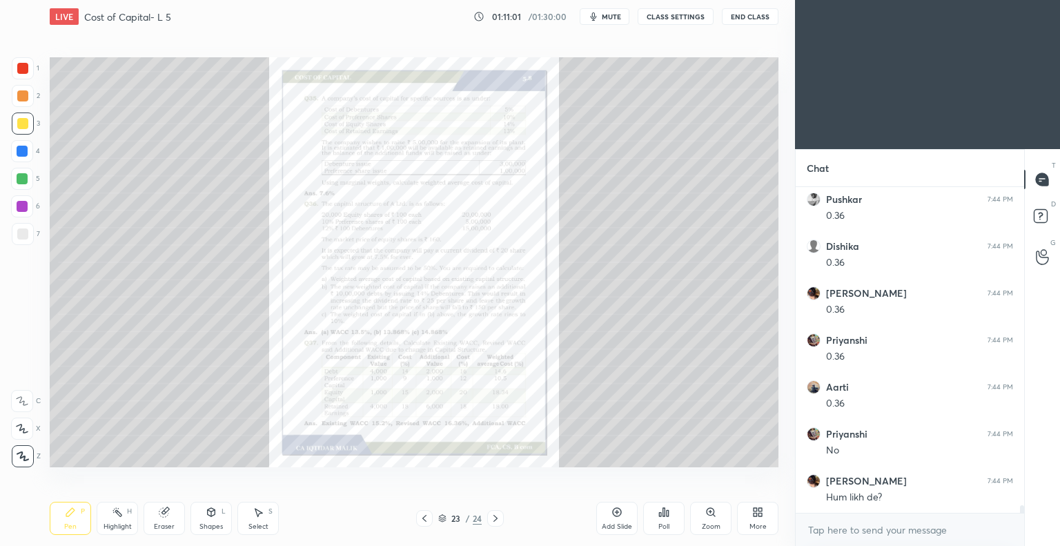
click at [712, 515] on icon at bounding box center [711, 512] width 8 height 8
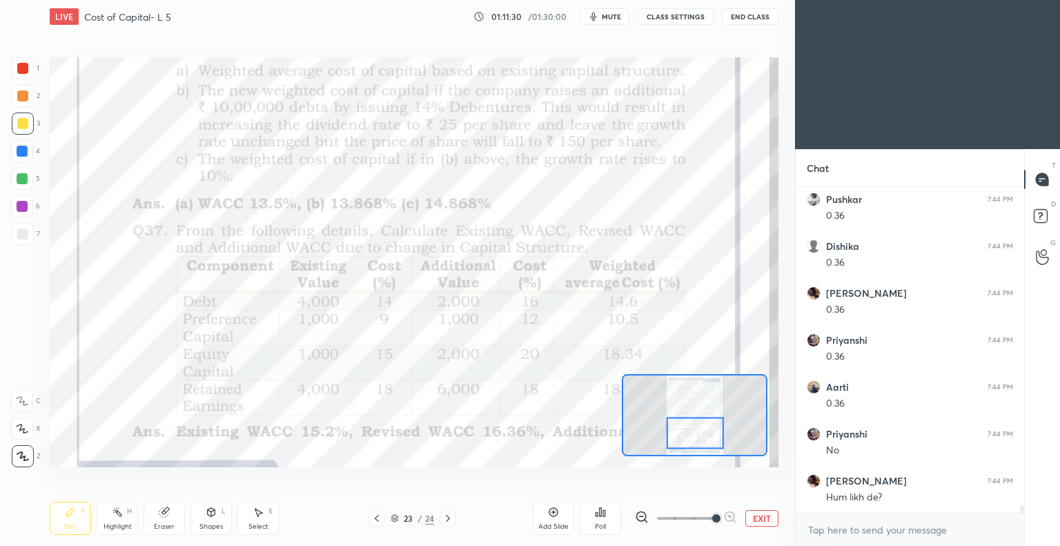
scroll to position [14152, 0]
click at [377, 518] on icon at bounding box center [376, 518] width 11 height 11
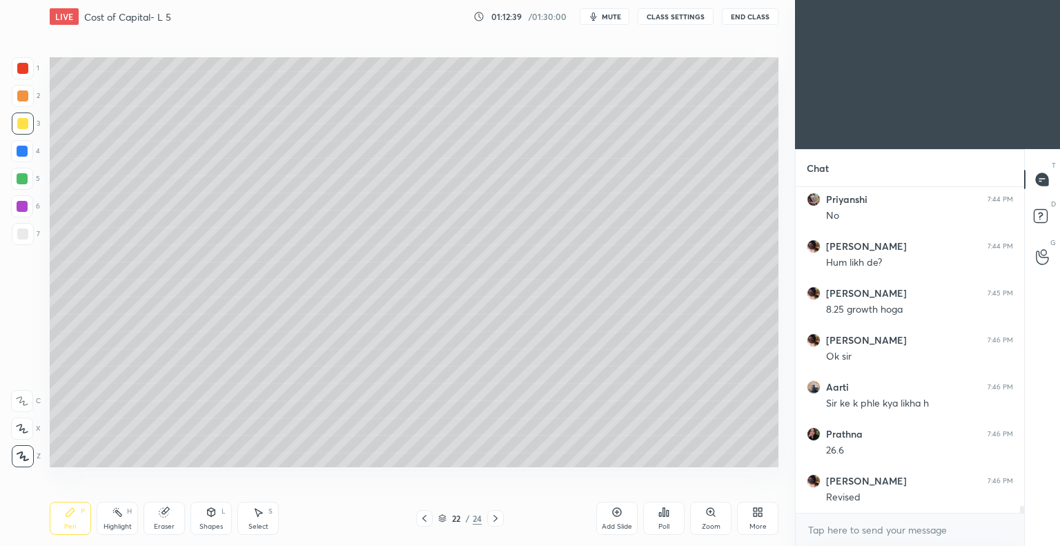
scroll to position [14387, 0]
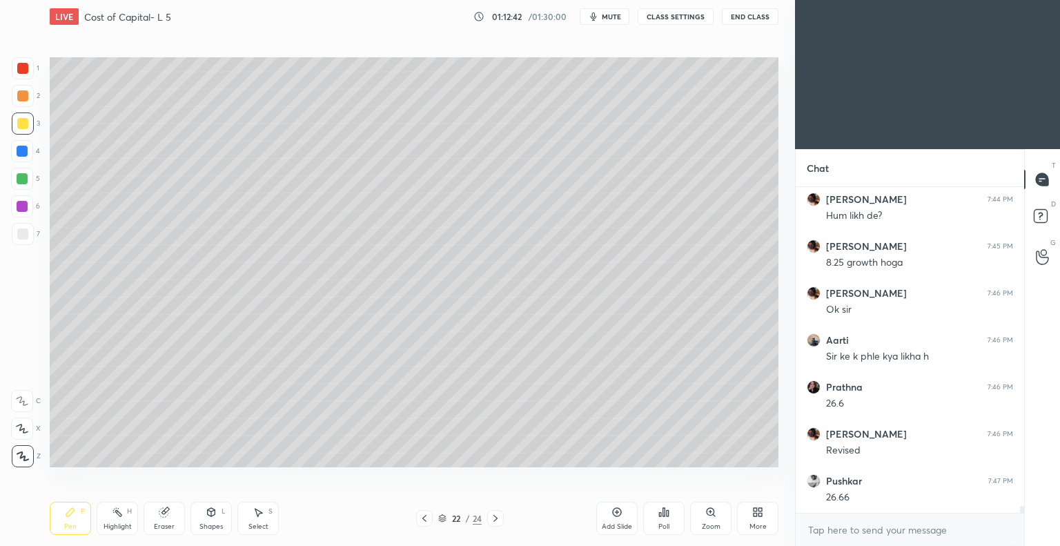
click at [170, 521] on div "Eraser" at bounding box center [164, 518] width 41 height 33
click at [73, 516] on icon at bounding box center [70, 512] width 11 height 11
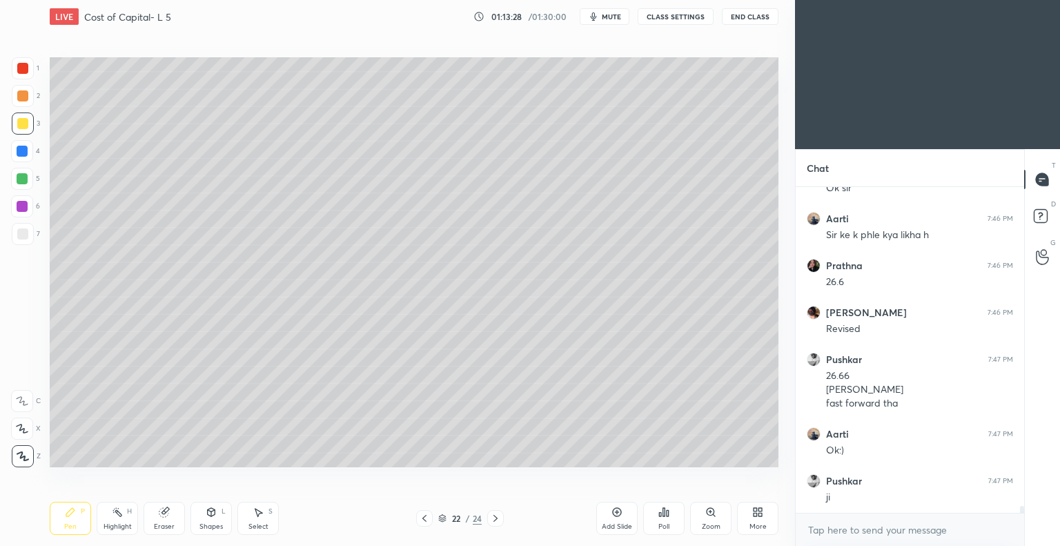
scroll to position [14555, 0]
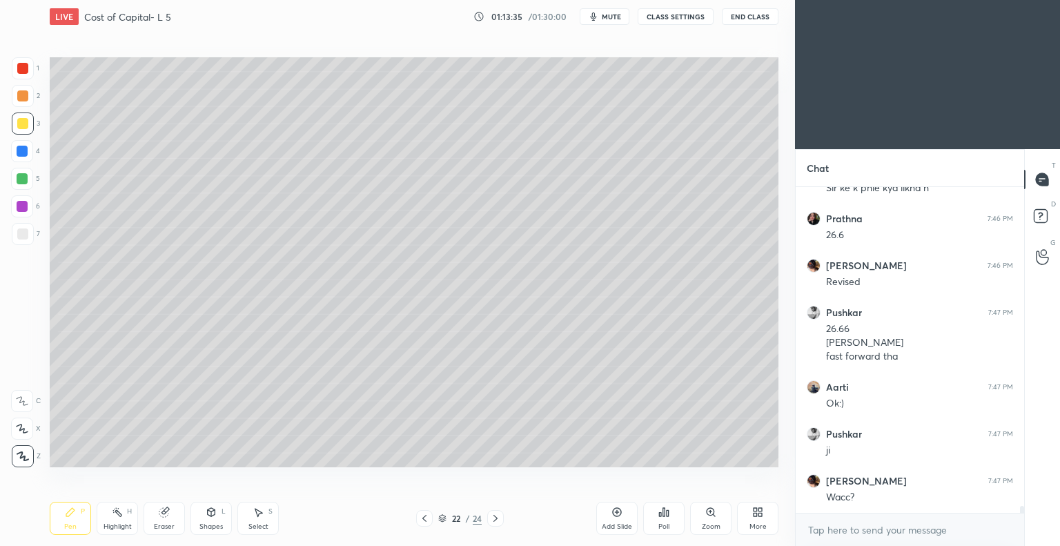
click at [422, 521] on icon at bounding box center [424, 518] width 11 height 11
click at [169, 523] on div "Eraser" at bounding box center [164, 526] width 21 height 7
click at [81, 513] on div "P" at bounding box center [83, 511] width 4 height 7
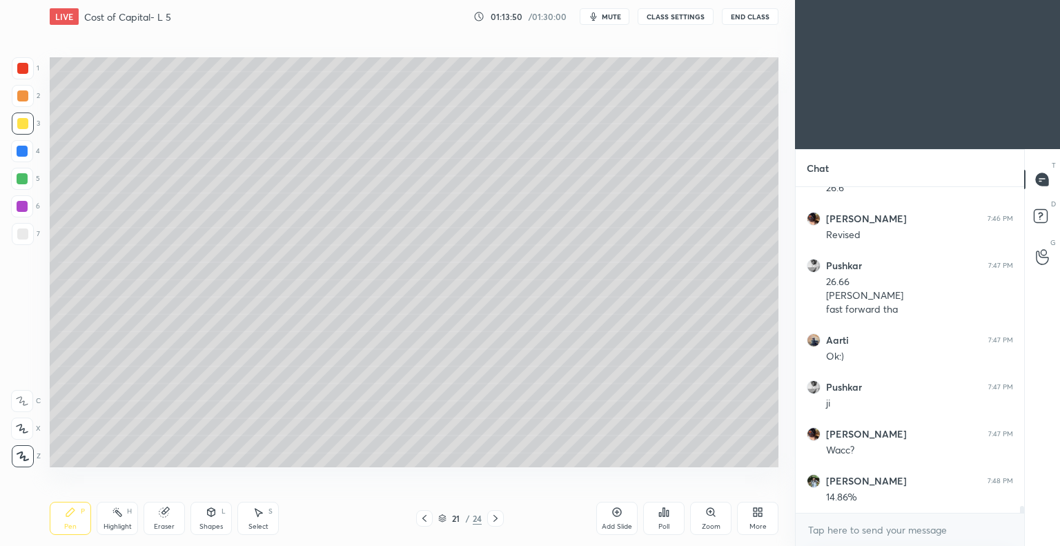
click at [171, 523] on div "Eraser" at bounding box center [164, 526] width 21 height 7
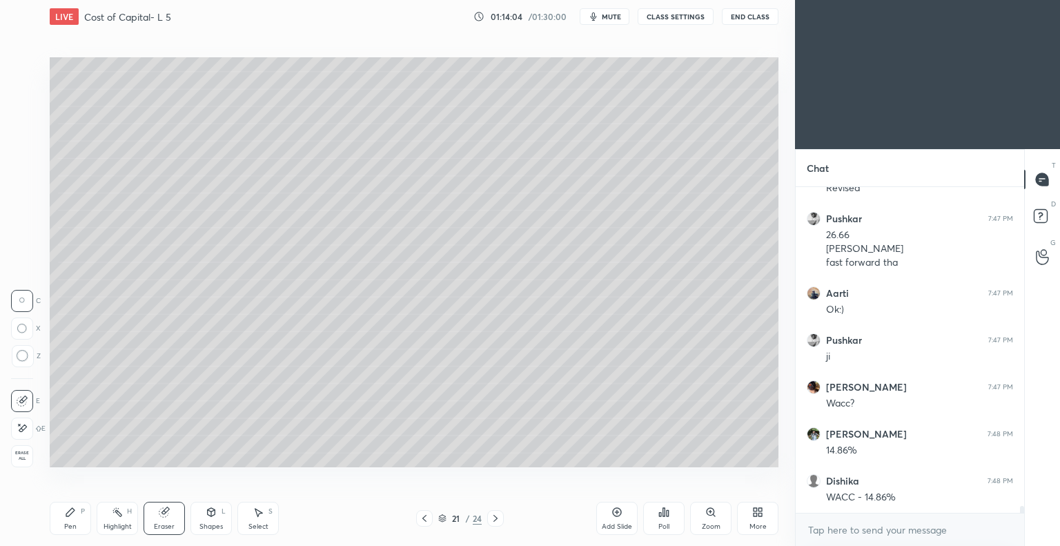
click at [70, 518] on div "Pen P" at bounding box center [70, 518] width 41 height 33
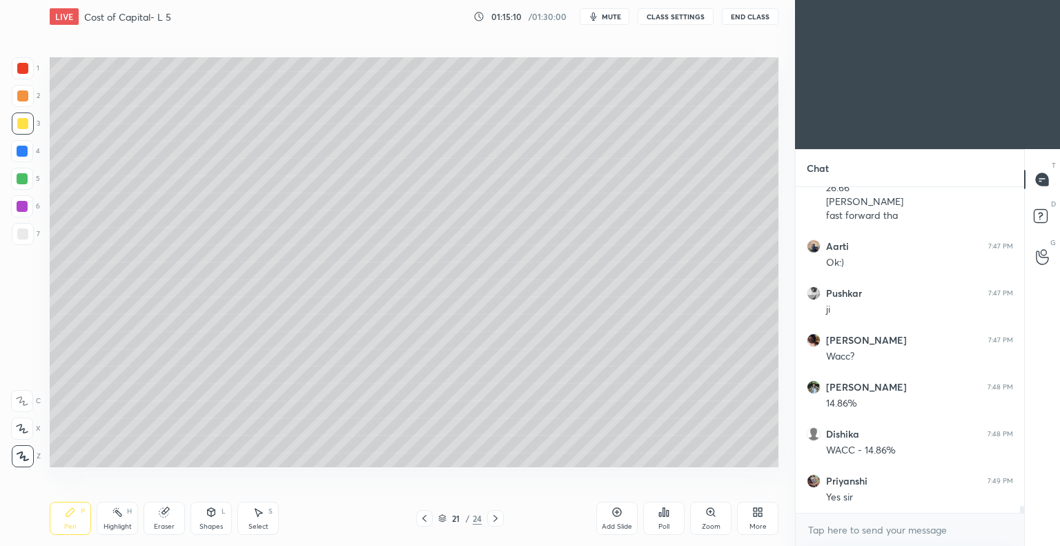
scroll to position [14743, 0]
click at [495, 518] on icon at bounding box center [495, 518] width 11 height 11
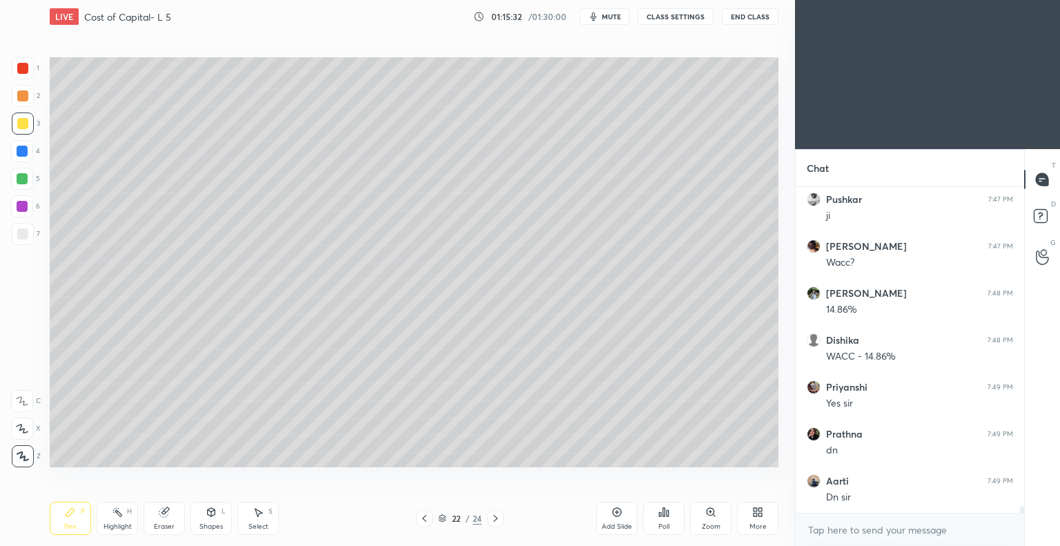
click at [494, 518] on icon at bounding box center [495, 518] width 11 height 11
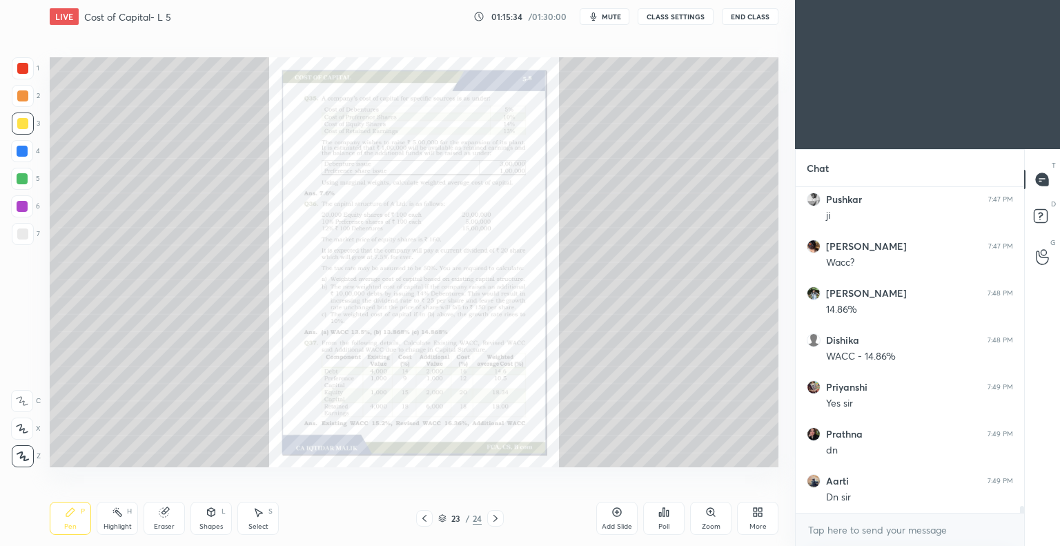
scroll to position [14837, 0]
click at [710, 516] on icon at bounding box center [711, 512] width 8 height 8
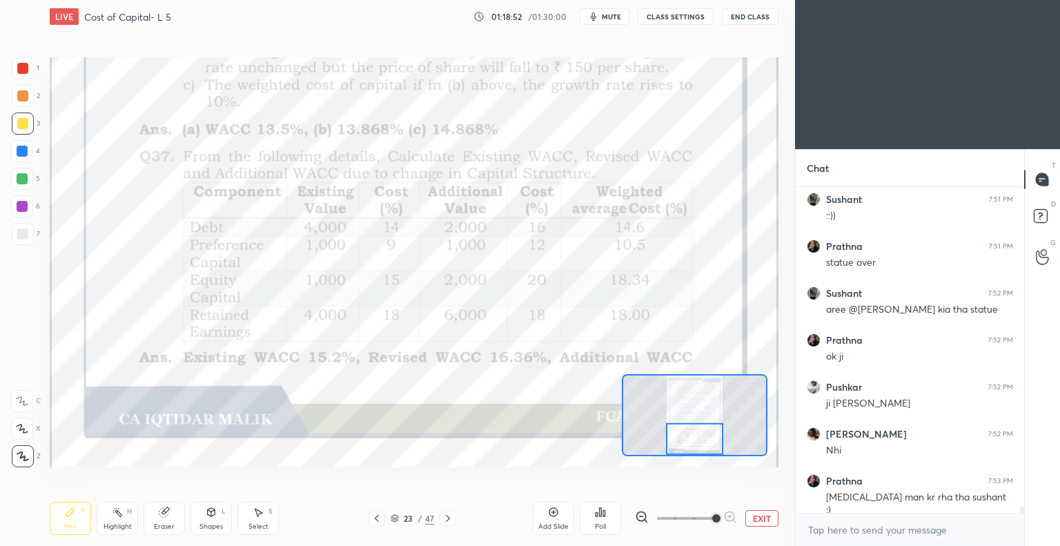
scroll to position [15970, 0]
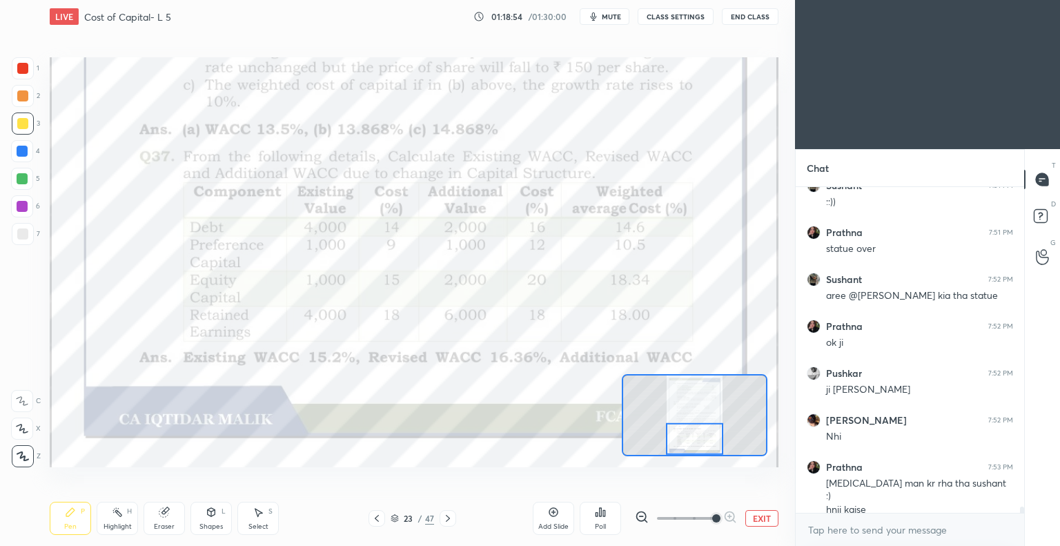
click at [551, 512] on icon at bounding box center [553, 512] width 11 height 11
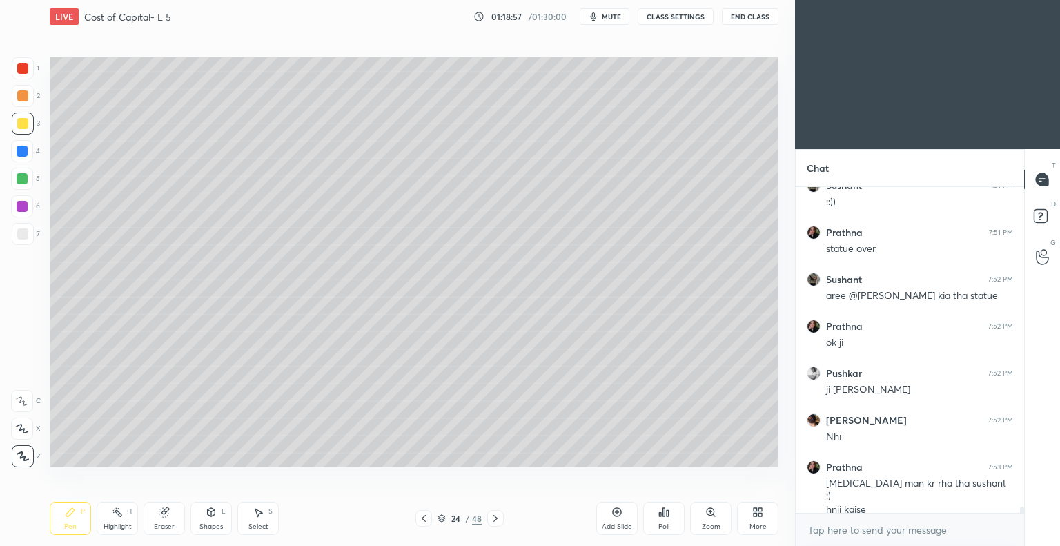
click at [28, 121] on div at bounding box center [23, 124] width 22 height 22
click at [421, 519] on icon at bounding box center [423, 518] width 11 height 11
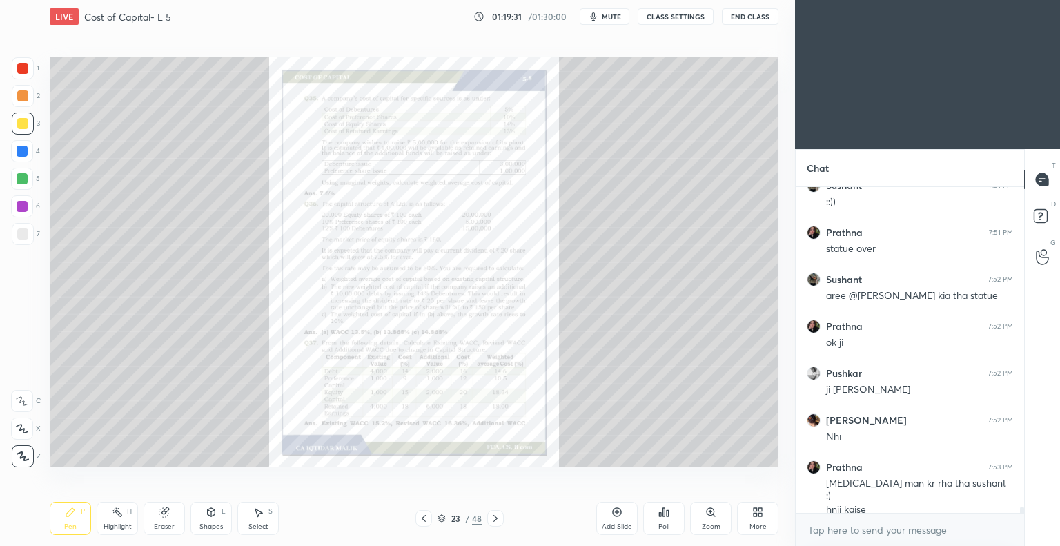
click at [496, 518] on icon at bounding box center [496, 518] width 4 height 7
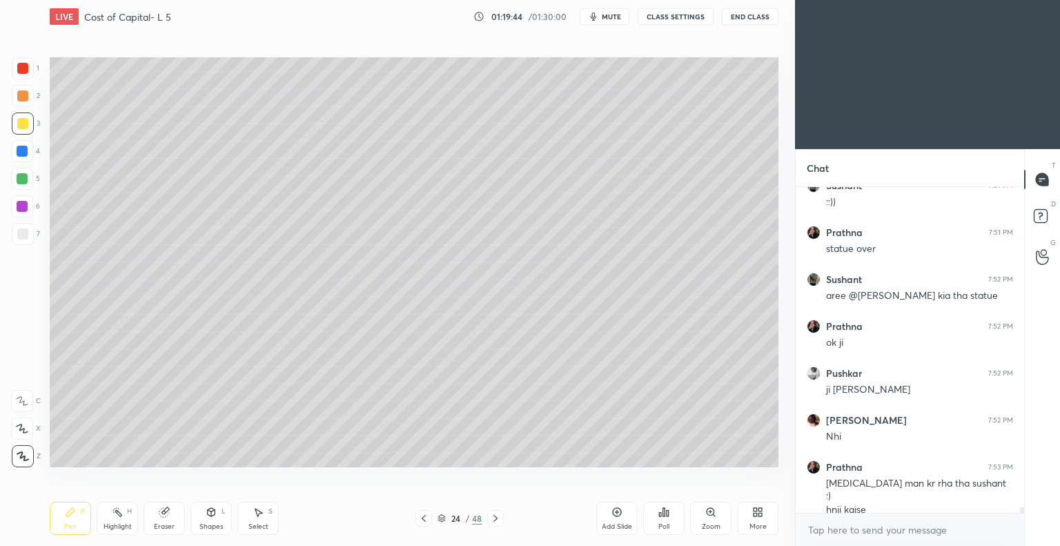
click at [422, 520] on icon at bounding box center [423, 518] width 11 height 11
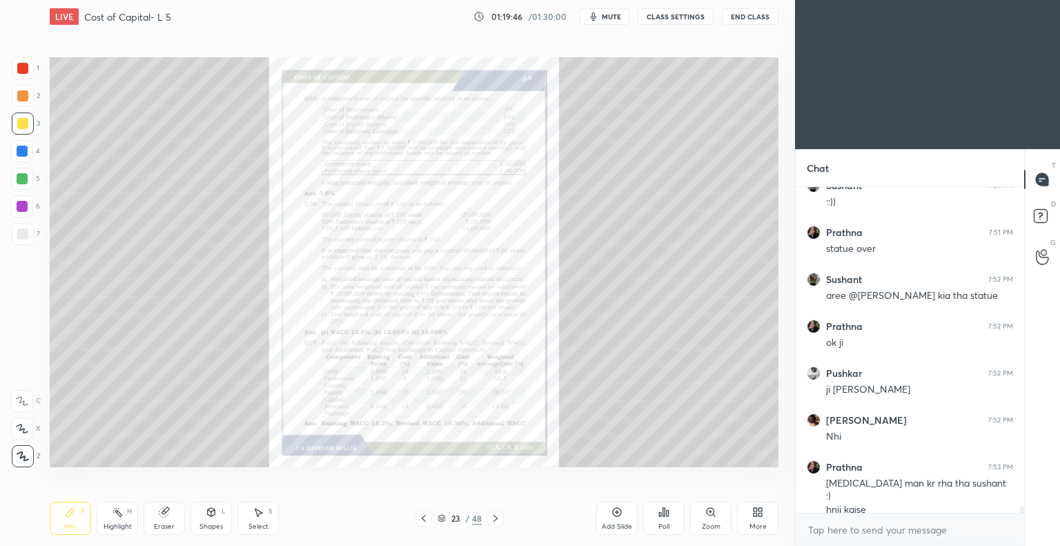
click at [710, 513] on icon at bounding box center [711, 512] width 8 height 8
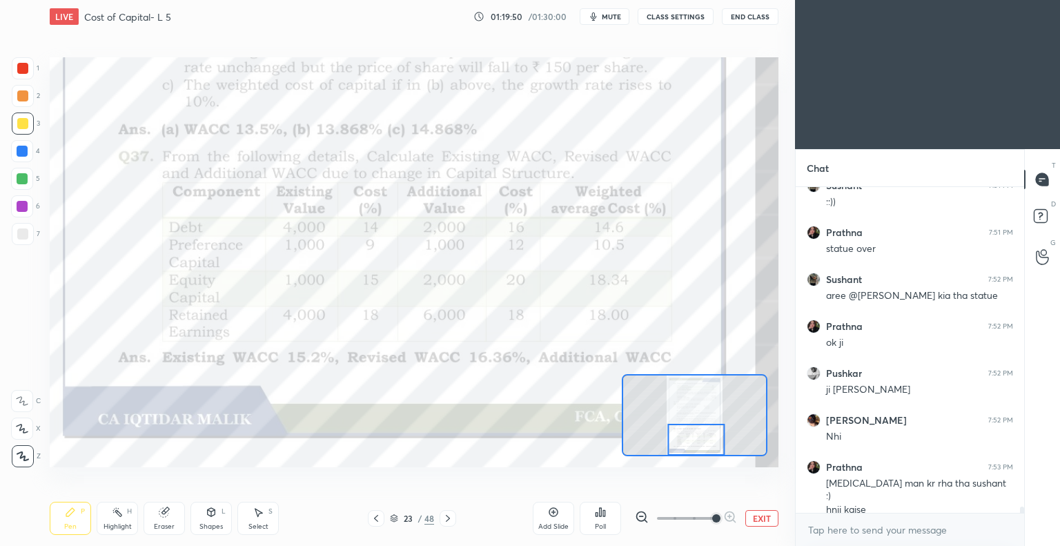
click at [446, 518] on icon at bounding box center [447, 518] width 11 height 11
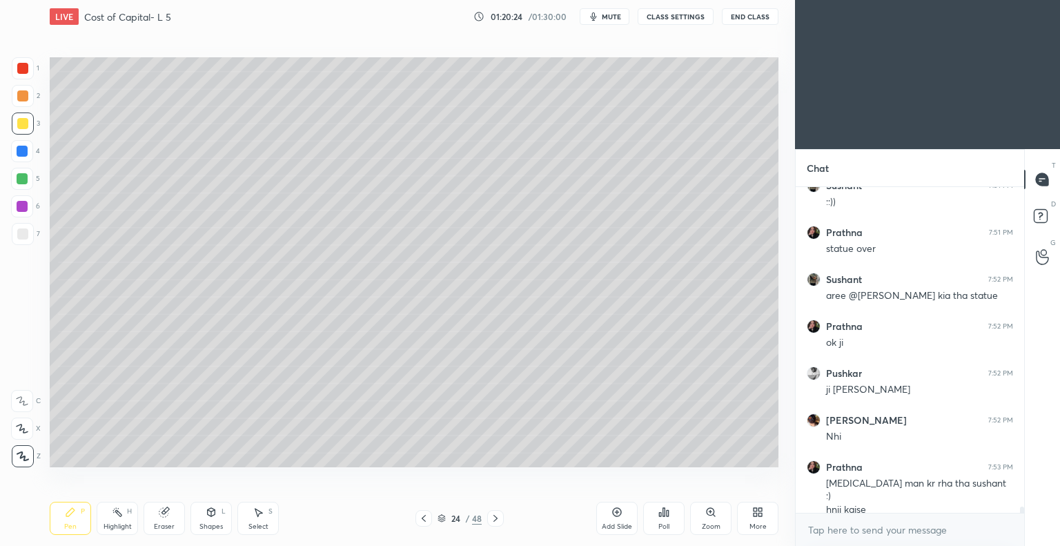
click at [422, 520] on icon at bounding box center [423, 518] width 11 height 11
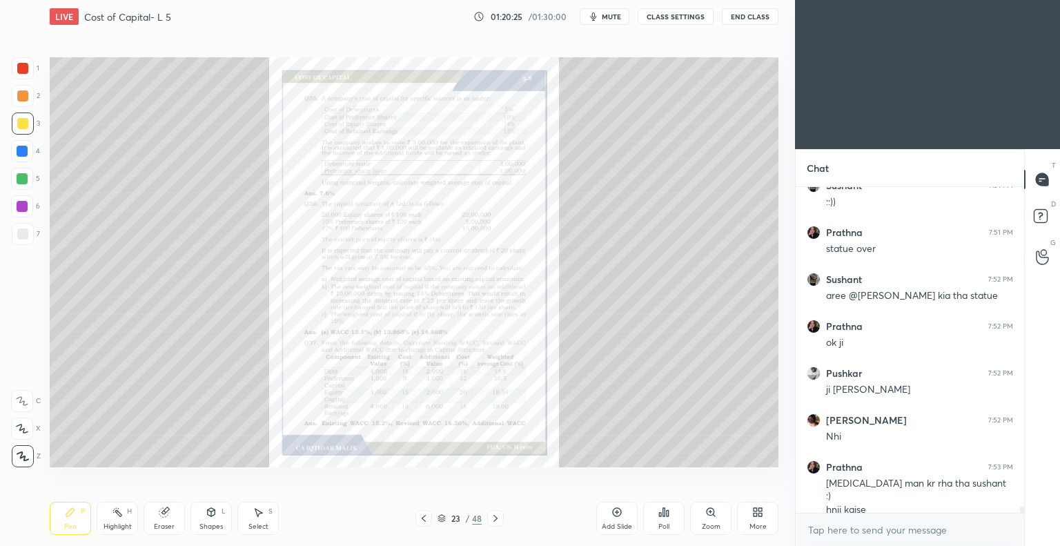
click at [709, 515] on icon at bounding box center [711, 512] width 8 height 8
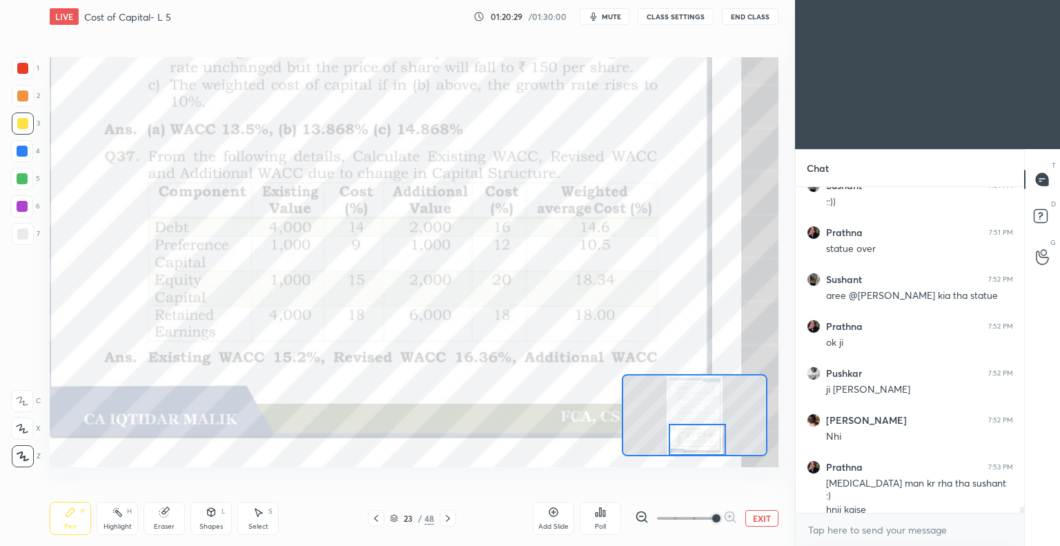
scroll to position [16017, 0]
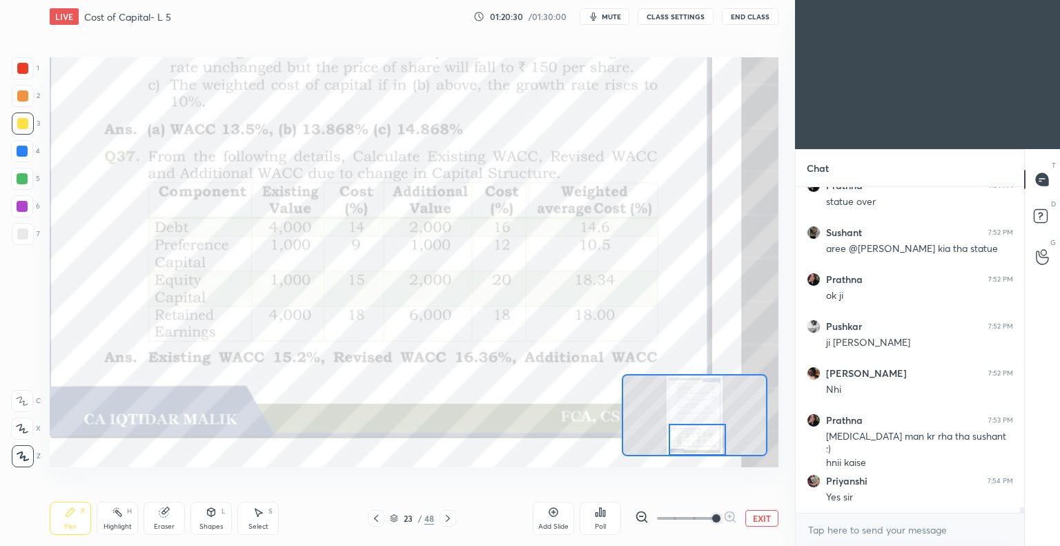
click at [449, 518] on icon at bounding box center [447, 518] width 11 height 11
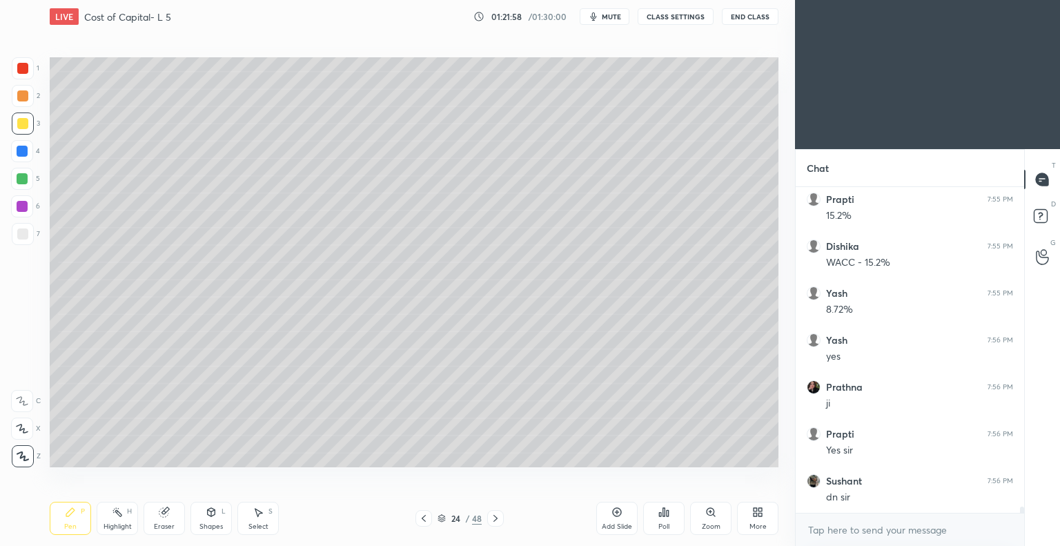
scroll to position [16393, 0]
click at [616, 511] on icon at bounding box center [617, 512] width 11 height 11
click at [494, 520] on icon at bounding box center [495, 518] width 11 height 11
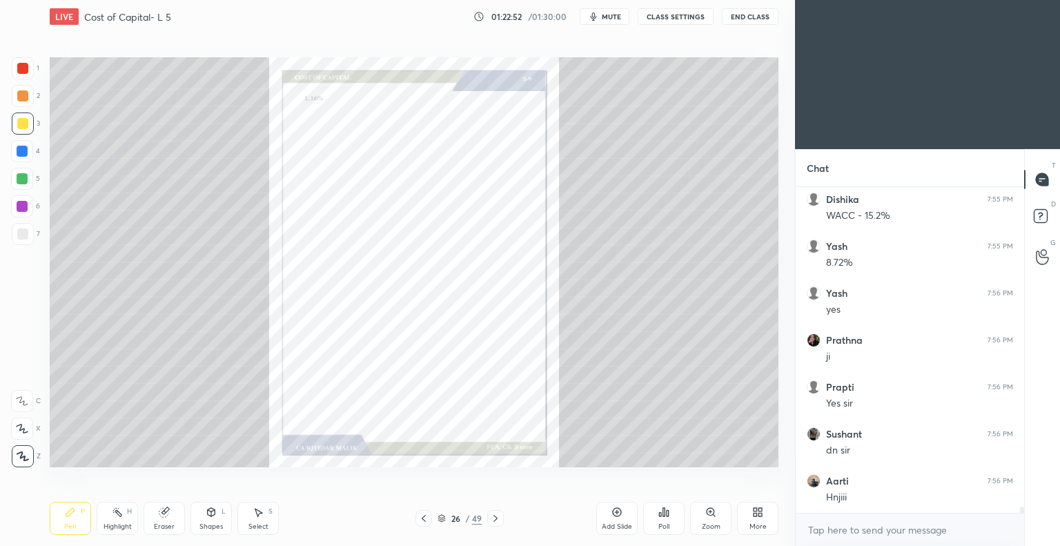
click at [425, 520] on icon at bounding box center [423, 518] width 11 height 11
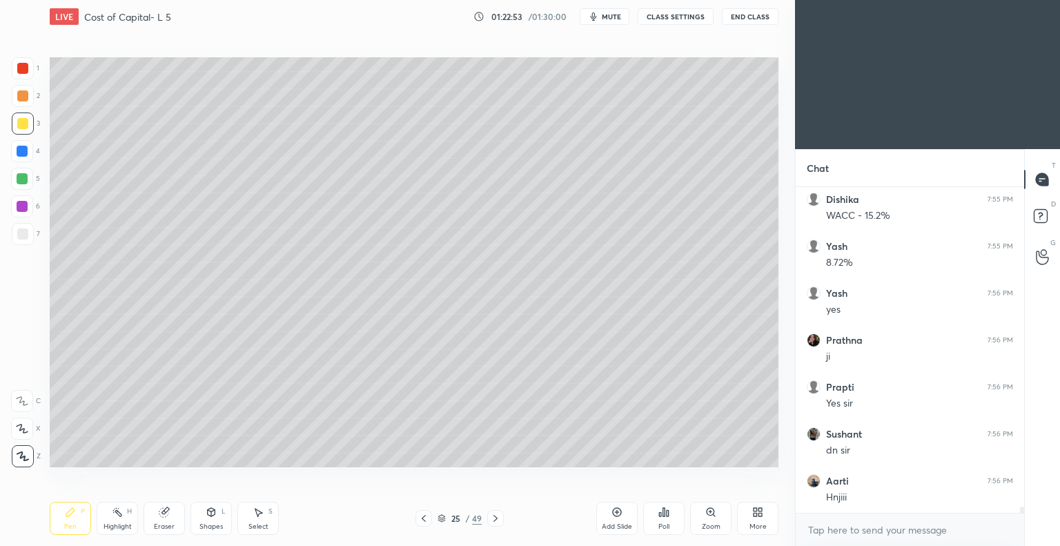
click at [426, 518] on icon at bounding box center [423, 518] width 11 height 11
click at [494, 519] on icon at bounding box center [495, 518] width 11 height 11
click at [422, 520] on icon at bounding box center [423, 518] width 11 height 11
click at [424, 520] on icon at bounding box center [424, 518] width 4 height 7
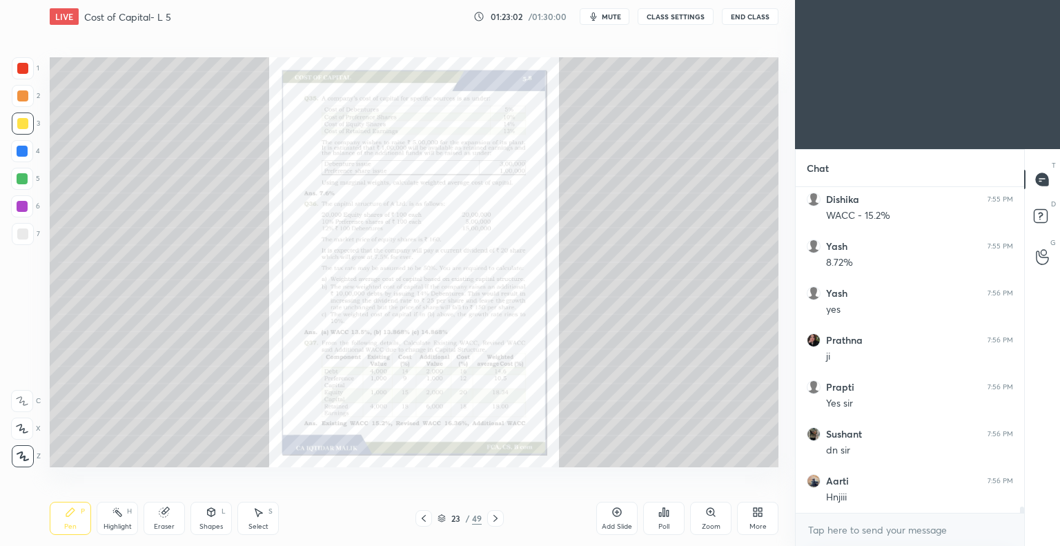
click at [495, 518] on icon at bounding box center [495, 518] width 11 height 11
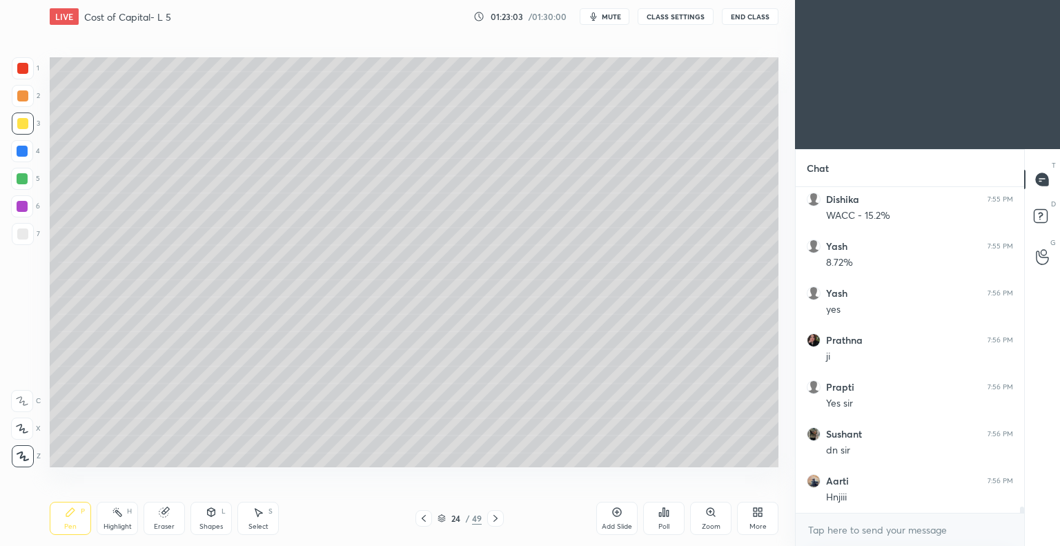
click at [495, 518] on icon at bounding box center [495, 518] width 11 height 11
click at [424, 519] on icon at bounding box center [423, 518] width 11 height 11
click at [495, 518] on icon at bounding box center [495, 518] width 11 height 11
click at [424, 520] on icon at bounding box center [424, 518] width 4 height 7
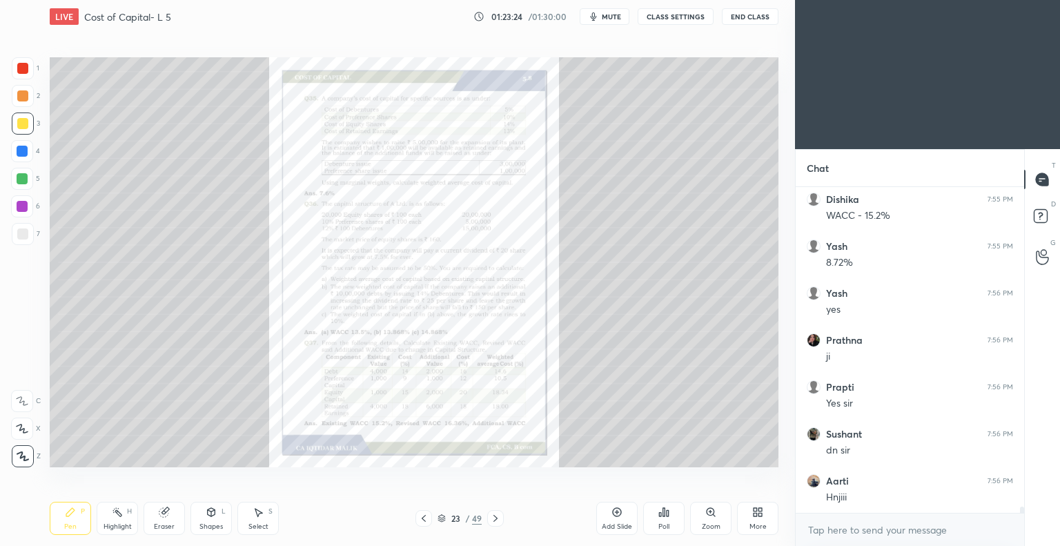
click at [425, 519] on icon at bounding box center [423, 518] width 11 height 11
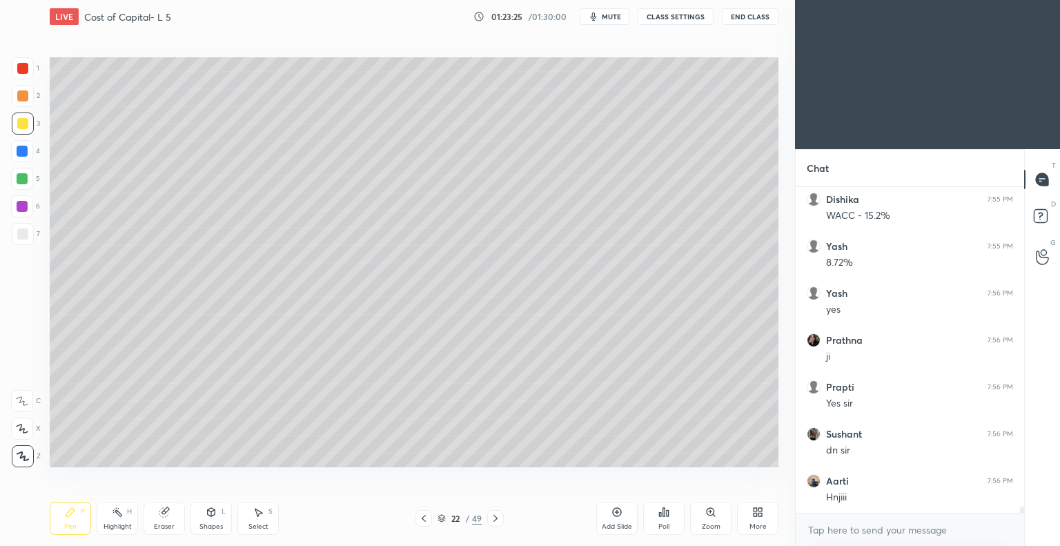
click at [491, 518] on icon at bounding box center [495, 518] width 11 height 11
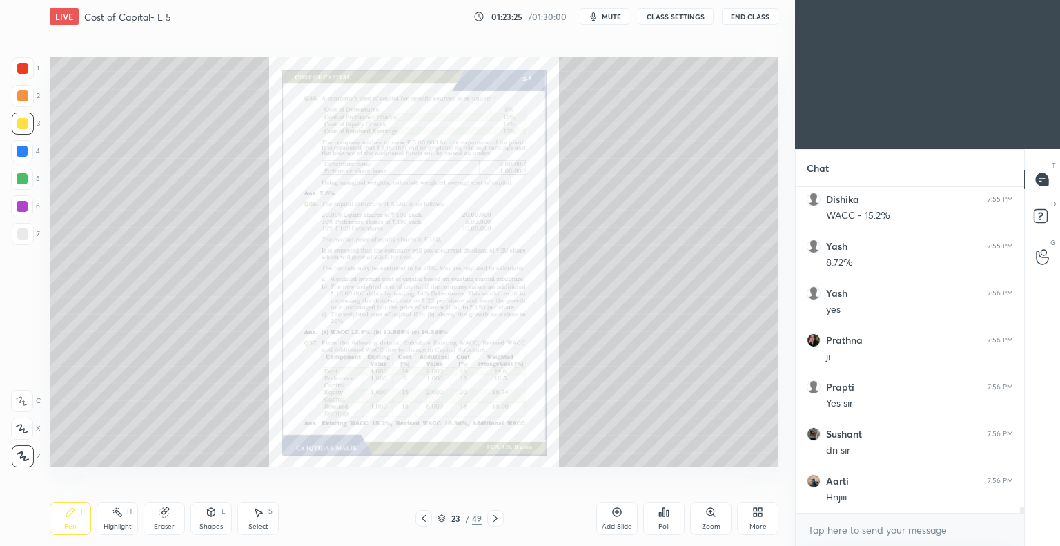
click at [709, 517] on icon at bounding box center [710, 512] width 11 height 11
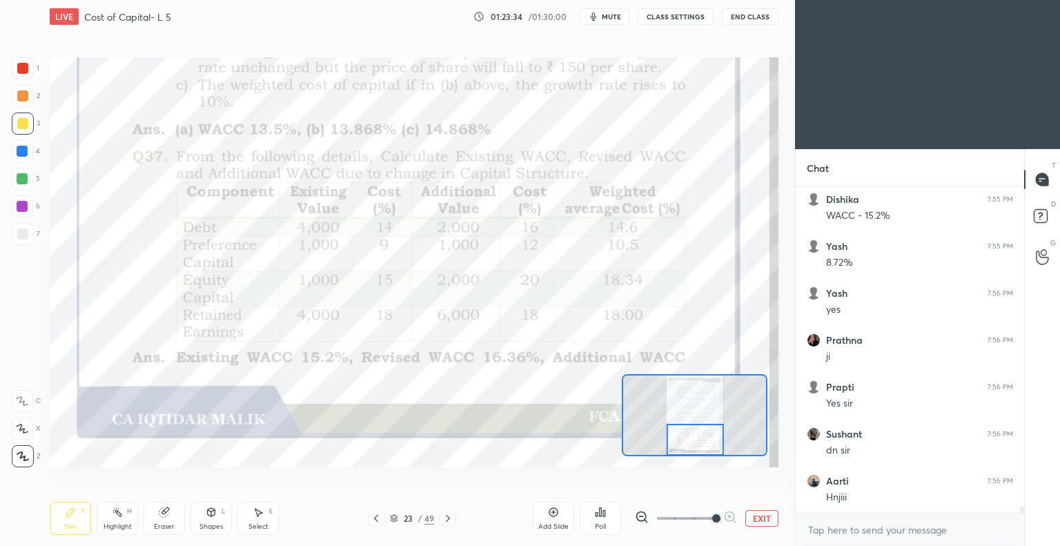
click at [447, 518] on icon at bounding box center [447, 518] width 11 height 11
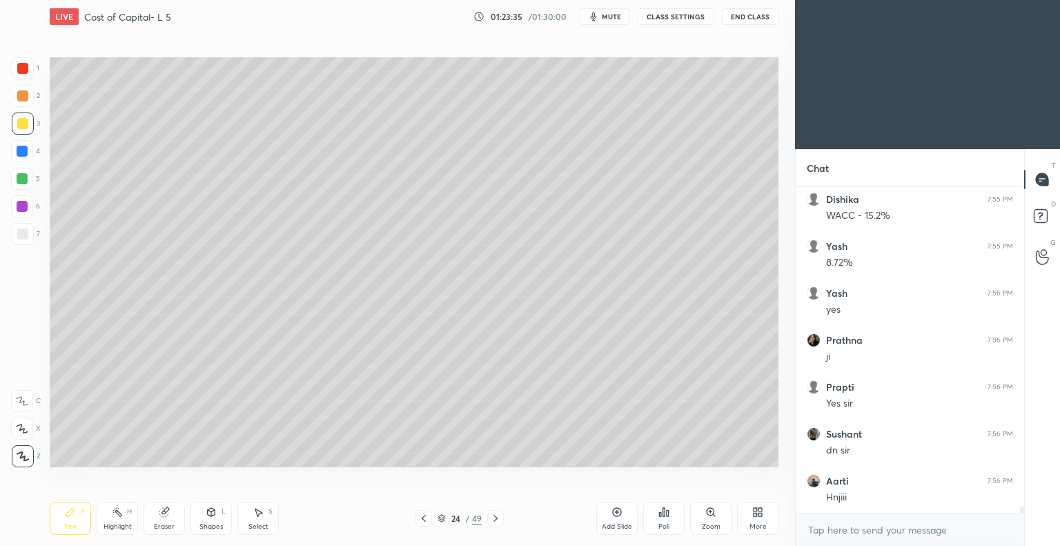
click at [498, 518] on icon at bounding box center [495, 518] width 11 height 11
click at [422, 520] on icon at bounding box center [423, 518] width 11 height 11
click at [425, 518] on icon at bounding box center [423, 518] width 11 height 11
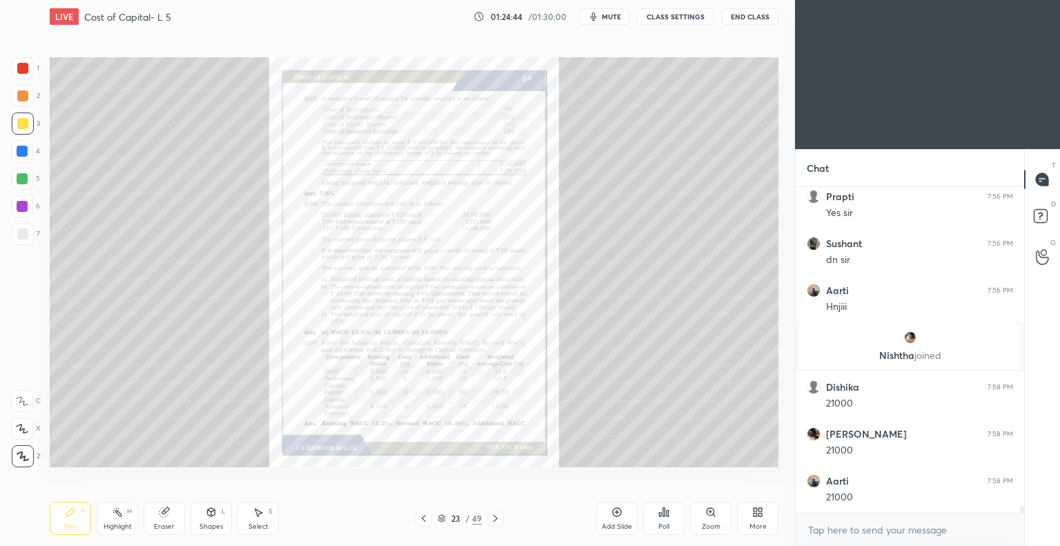
click at [494, 518] on icon at bounding box center [495, 518] width 11 height 11
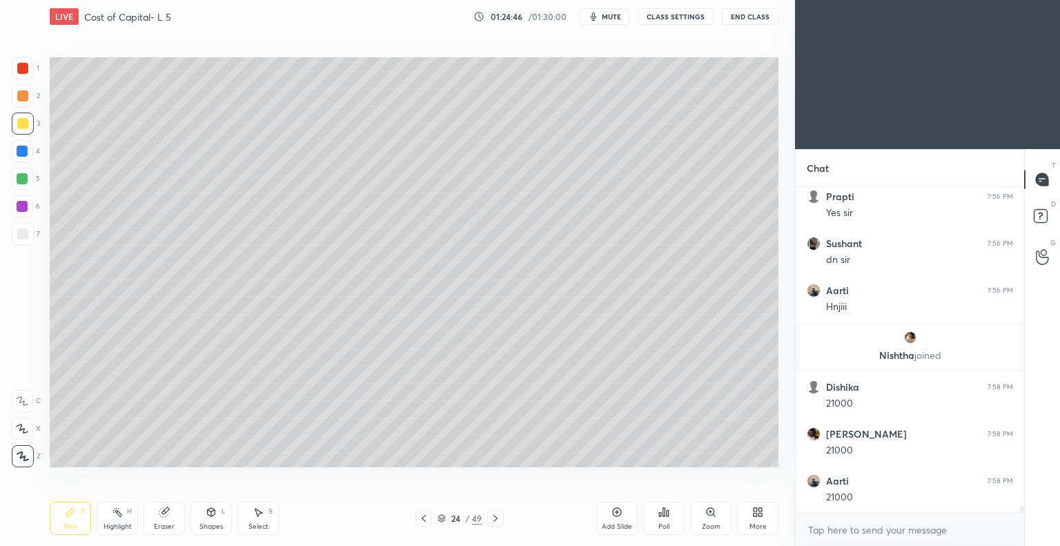
click at [495, 519] on icon at bounding box center [495, 518] width 11 height 11
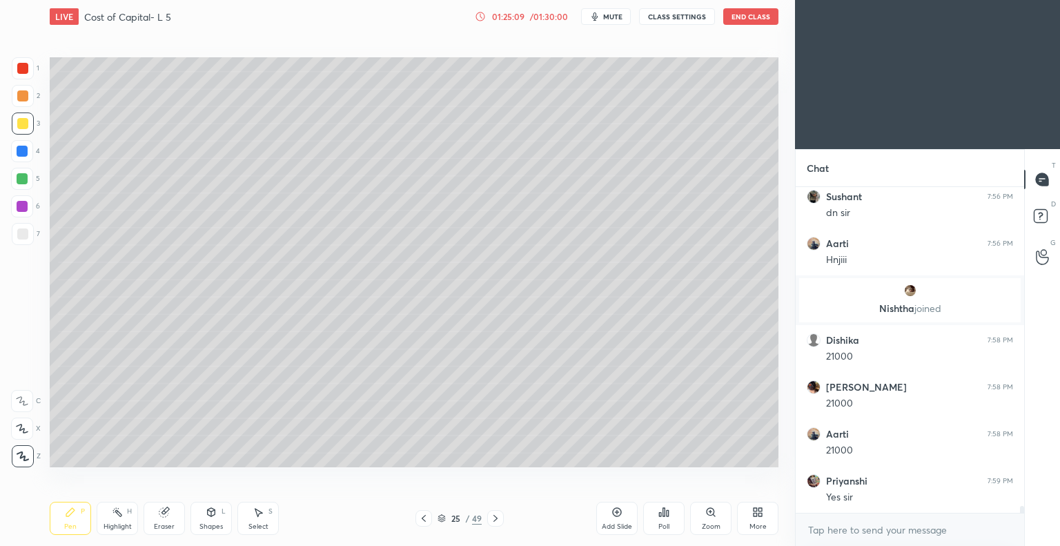
click at [164, 521] on div "Eraser" at bounding box center [164, 518] width 41 height 33
click at [76, 516] on div "Pen P" at bounding box center [70, 518] width 41 height 33
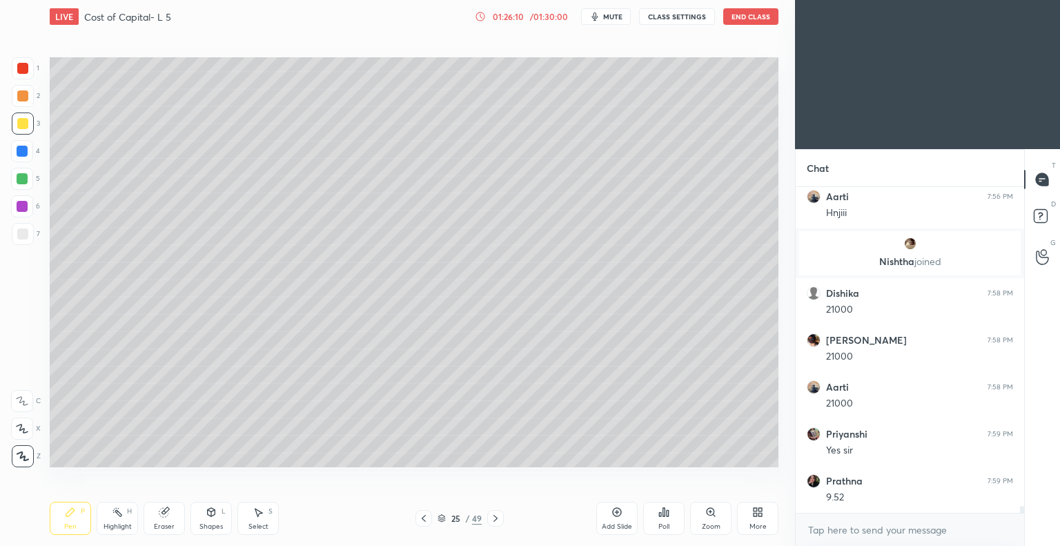
click at [425, 520] on icon at bounding box center [423, 518] width 11 height 11
click at [424, 520] on icon at bounding box center [424, 518] width 4 height 7
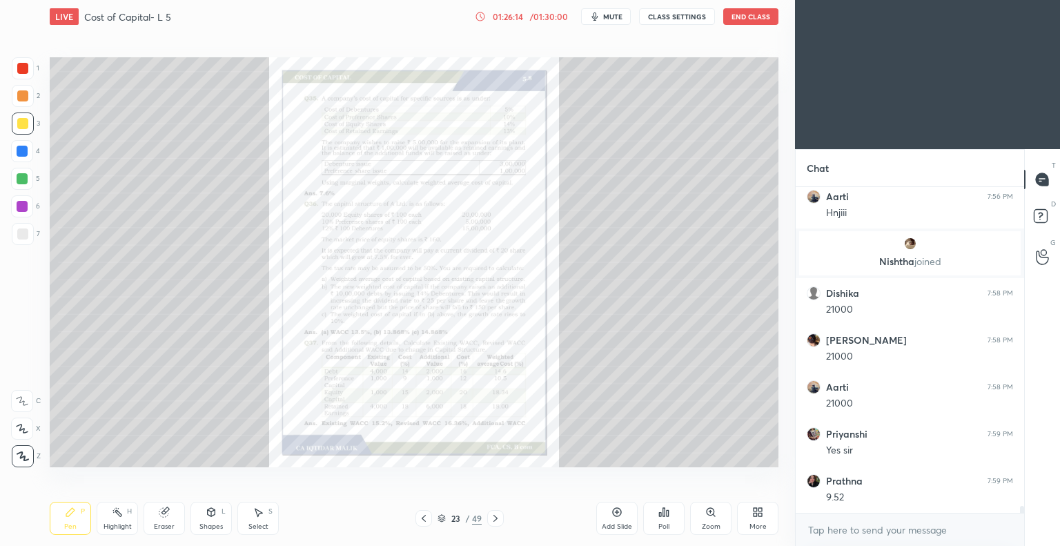
click at [495, 520] on icon at bounding box center [496, 518] width 4 height 7
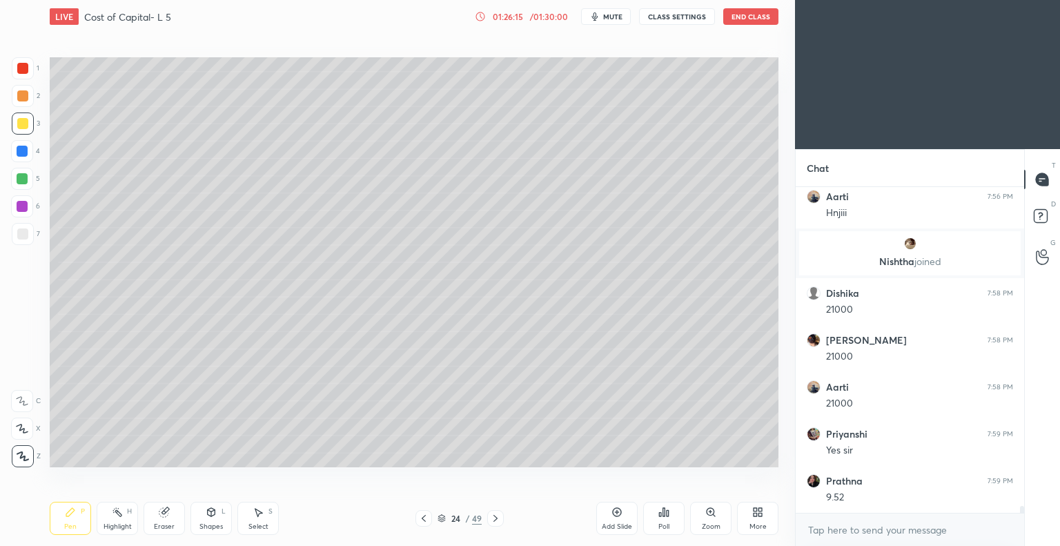
click at [496, 520] on icon at bounding box center [495, 518] width 11 height 11
click at [425, 519] on icon at bounding box center [423, 518] width 11 height 11
click at [425, 518] on icon at bounding box center [423, 518] width 11 height 11
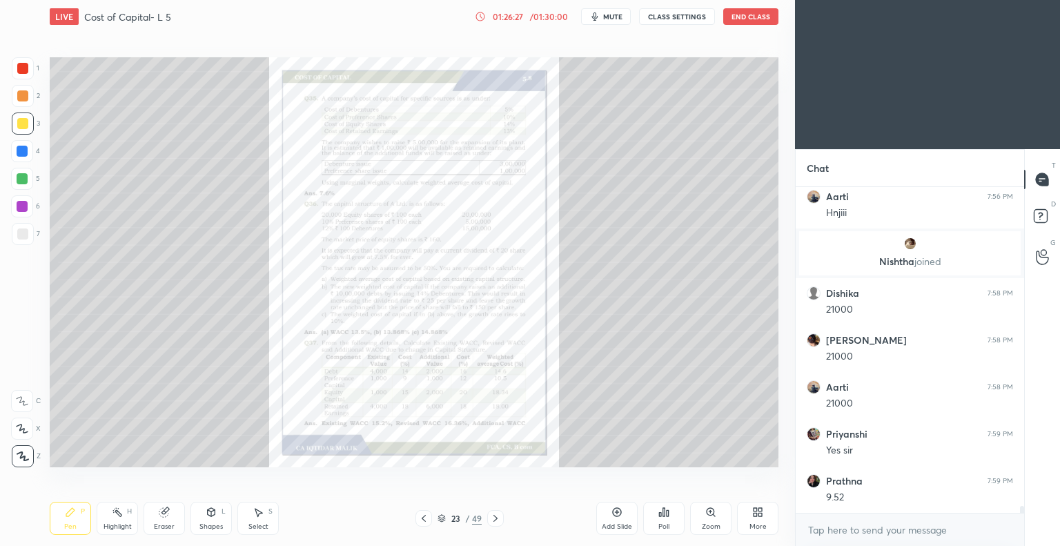
click at [494, 518] on icon at bounding box center [495, 518] width 11 height 11
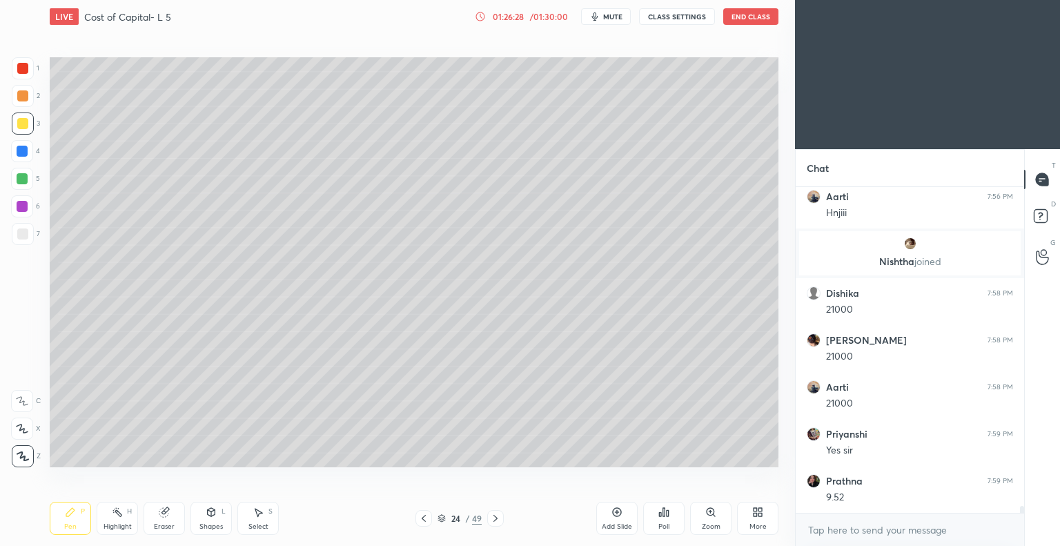
click at [496, 518] on icon at bounding box center [496, 518] width 4 height 7
click at [422, 521] on icon at bounding box center [423, 518] width 11 height 11
click at [424, 520] on icon at bounding box center [424, 518] width 4 height 7
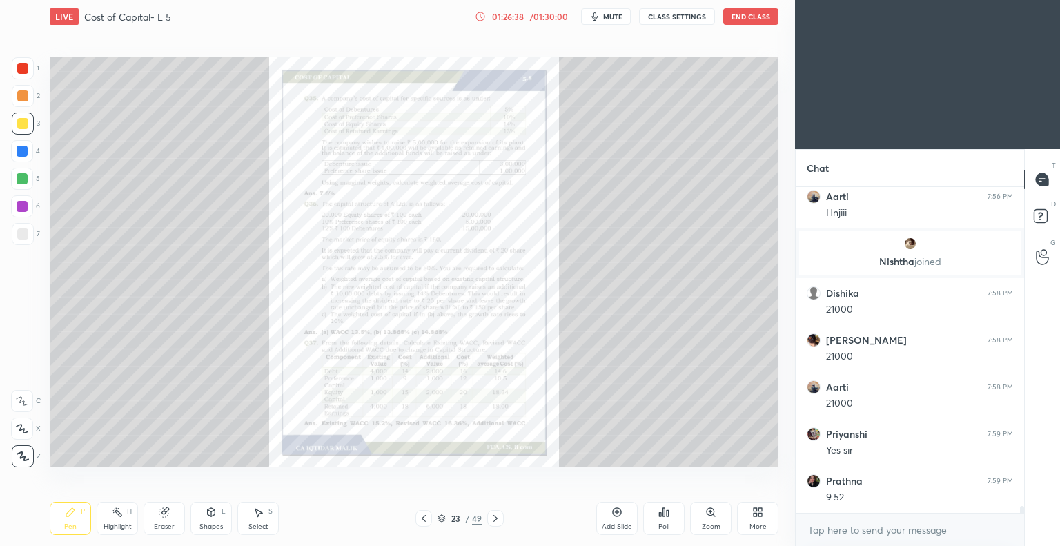
click at [494, 518] on icon at bounding box center [495, 518] width 11 height 11
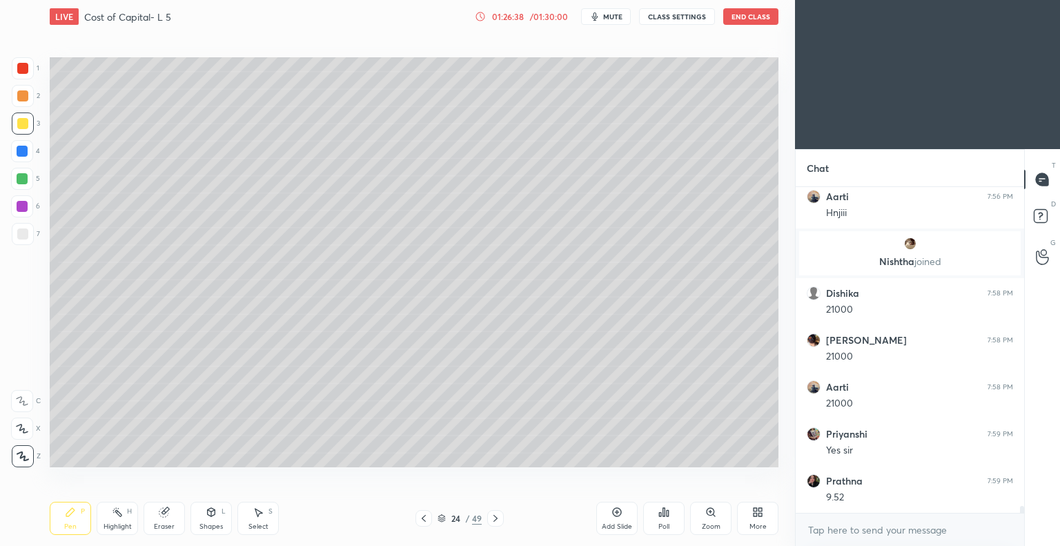
click at [496, 519] on icon at bounding box center [496, 518] width 4 height 7
click at [425, 519] on icon at bounding box center [423, 518] width 11 height 11
click at [424, 518] on icon at bounding box center [423, 518] width 11 height 11
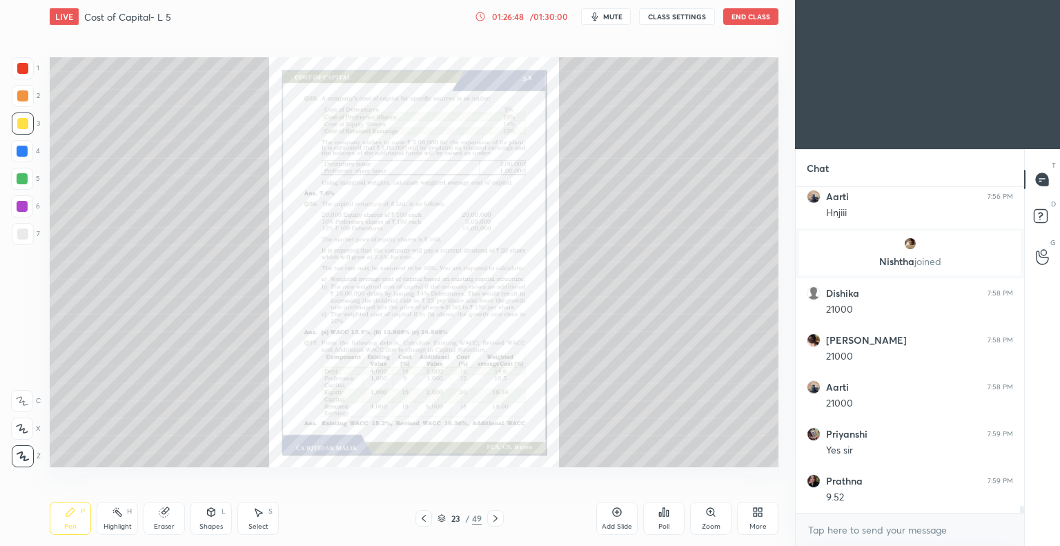
click at [493, 520] on icon at bounding box center [495, 518] width 11 height 11
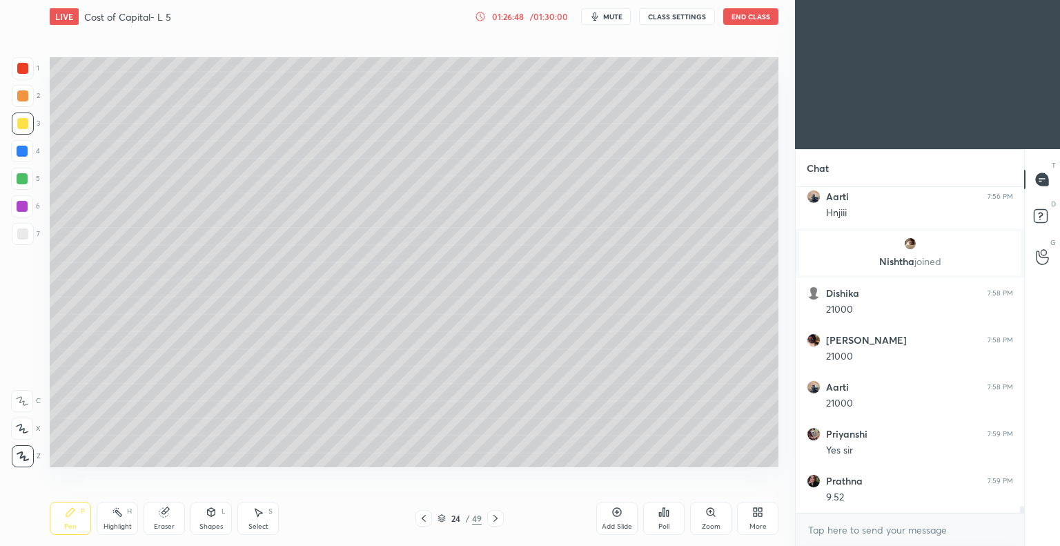
click at [496, 518] on icon at bounding box center [495, 518] width 11 height 11
click at [496, 520] on icon at bounding box center [496, 518] width 4 height 7
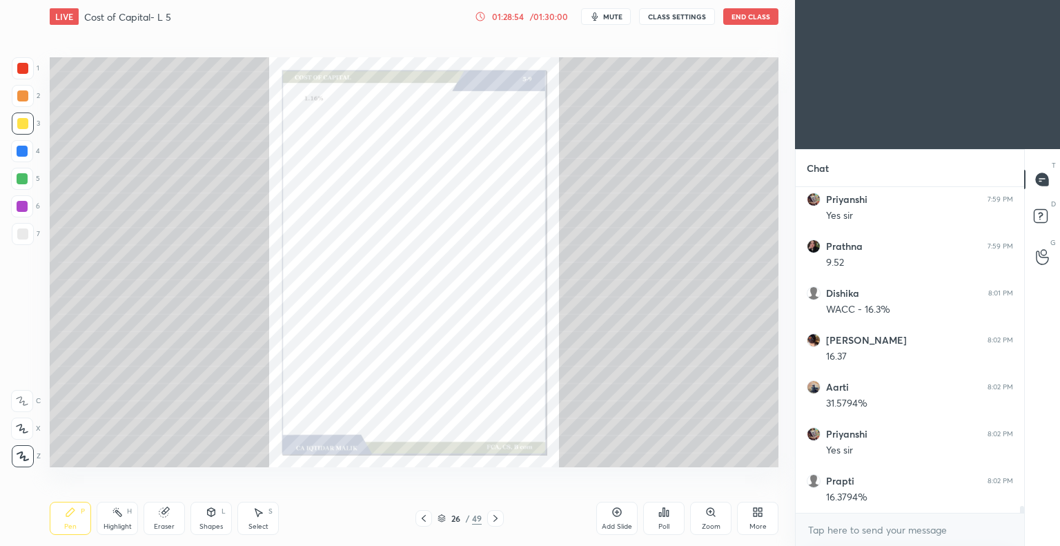
click at [420, 519] on icon at bounding box center [423, 518] width 11 height 11
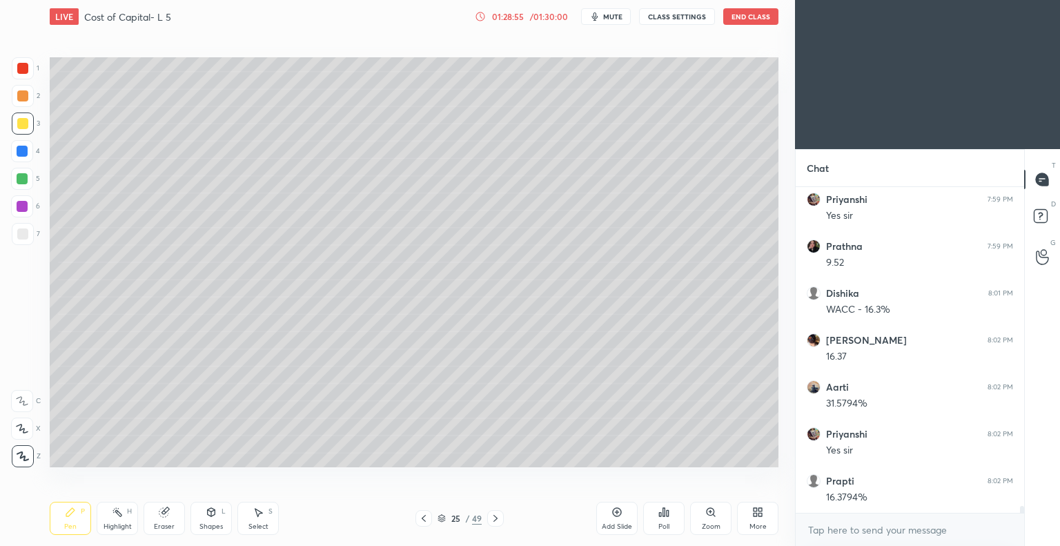
click at [425, 519] on icon at bounding box center [423, 518] width 11 height 11
click at [425, 520] on icon at bounding box center [423, 518] width 11 height 11
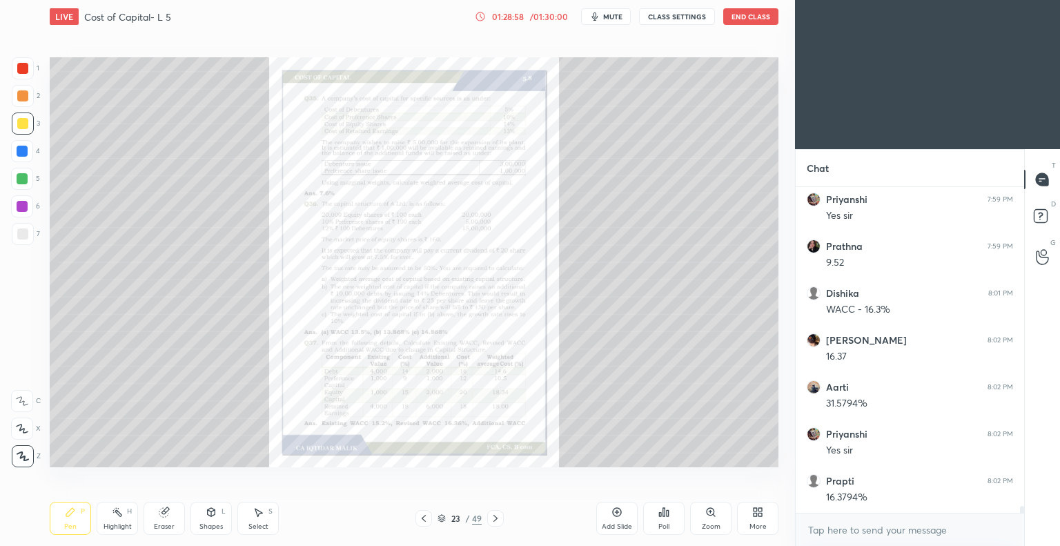
click at [494, 518] on icon at bounding box center [495, 518] width 11 height 11
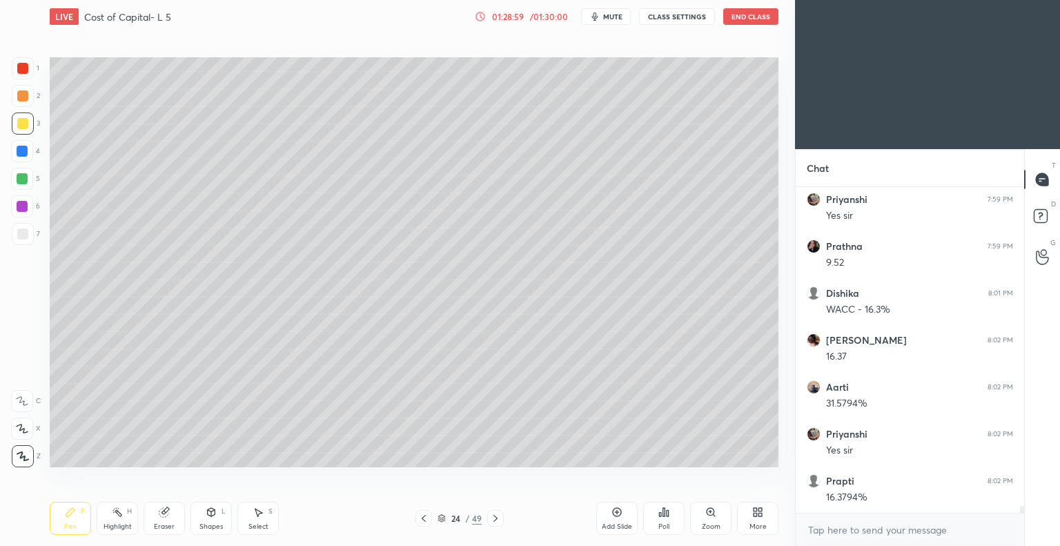
click at [494, 518] on icon at bounding box center [495, 518] width 11 height 11
click at [494, 519] on icon at bounding box center [495, 518] width 11 height 11
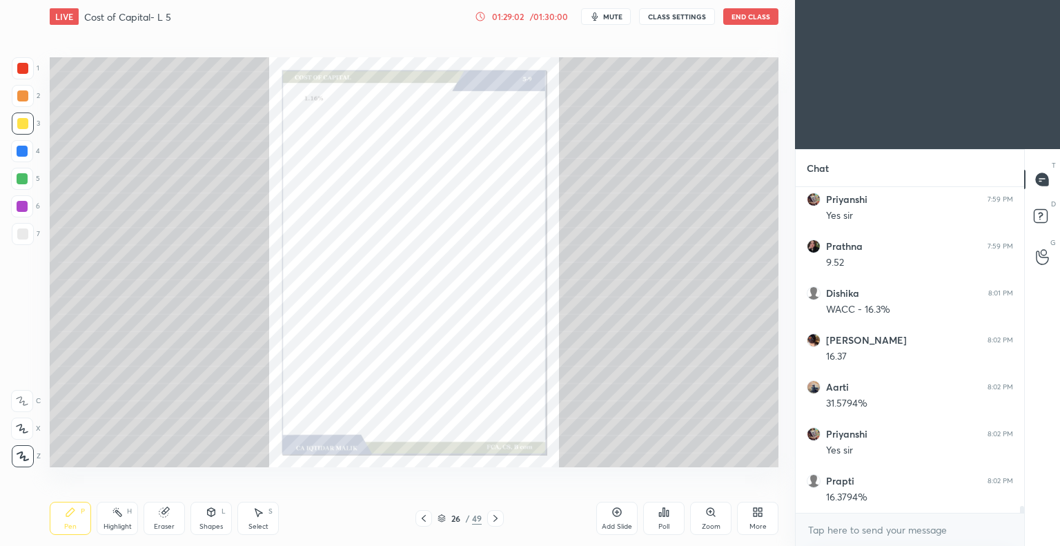
click at [423, 518] on icon at bounding box center [424, 518] width 4 height 7
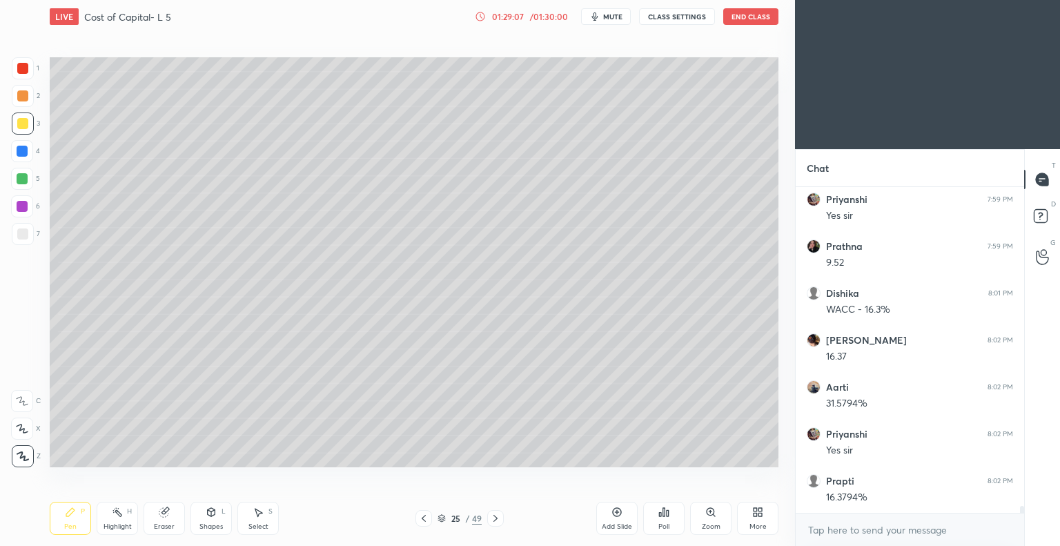
scroll to position [15758, 0]
click at [614, 514] on icon at bounding box center [617, 512] width 11 height 11
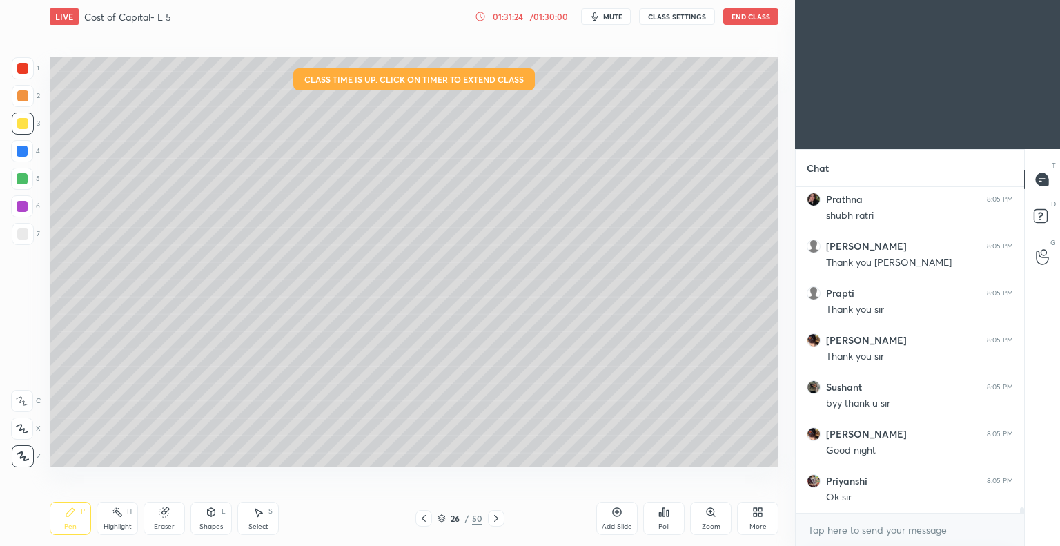
scroll to position [17863, 0]
click at [760, 14] on button "End Class" at bounding box center [750, 16] width 55 height 17
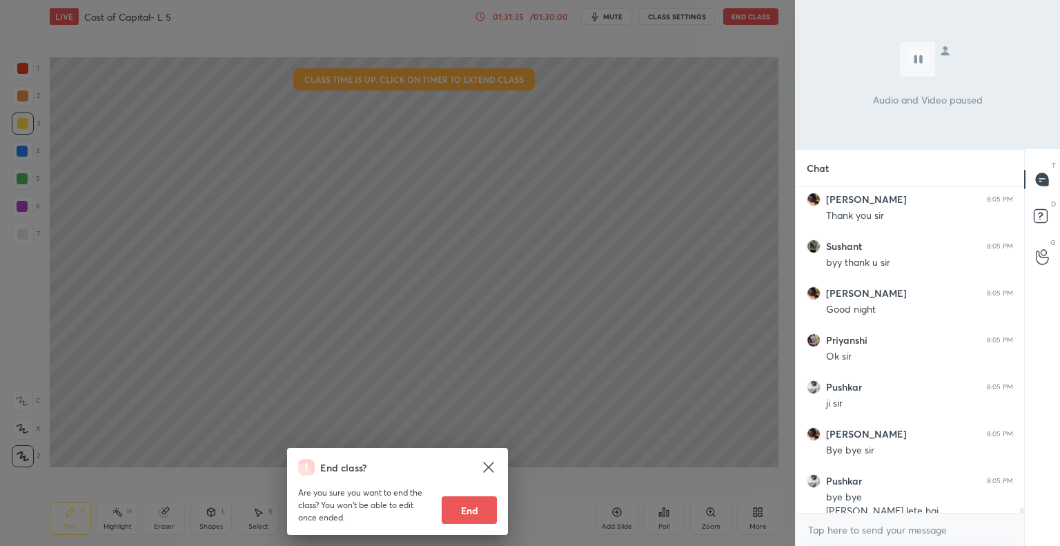
scroll to position [17971, 0]
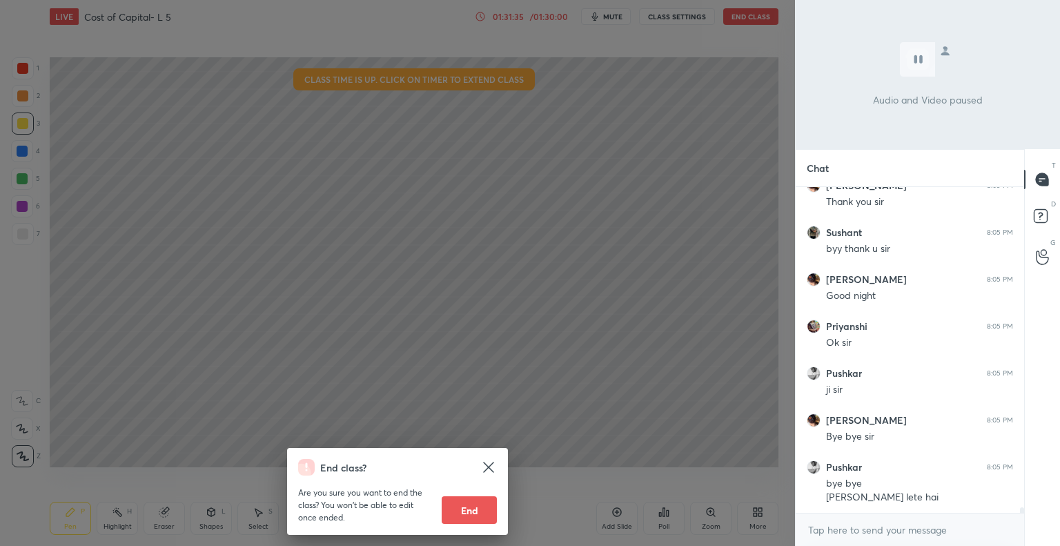
click at [475, 507] on button "End" at bounding box center [469, 510] width 55 height 28
type textarea "x"
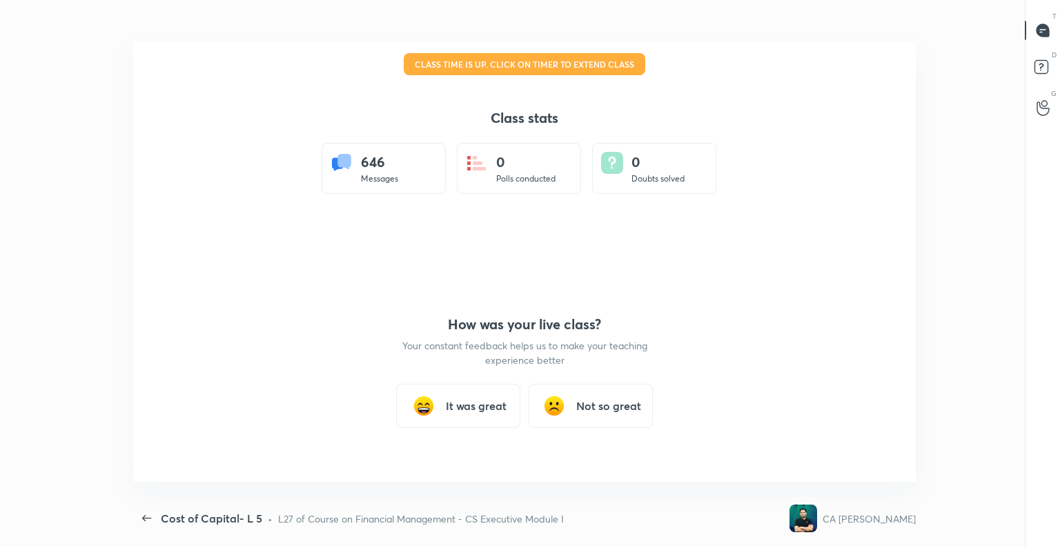
scroll to position [68569, 68111]
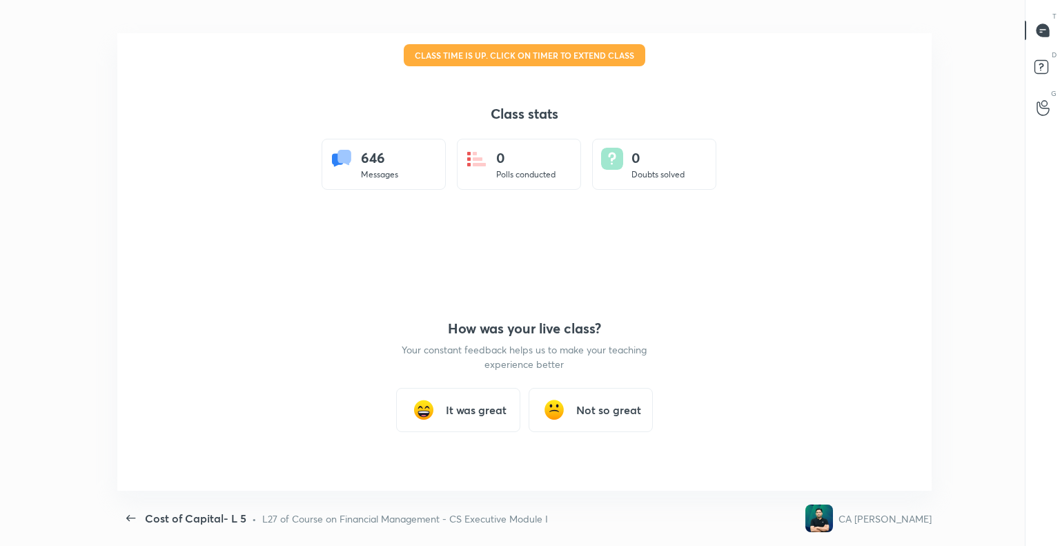
click at [483, 405] on h3 "It was great" at bounding box center [476, 410] width 61 height 17
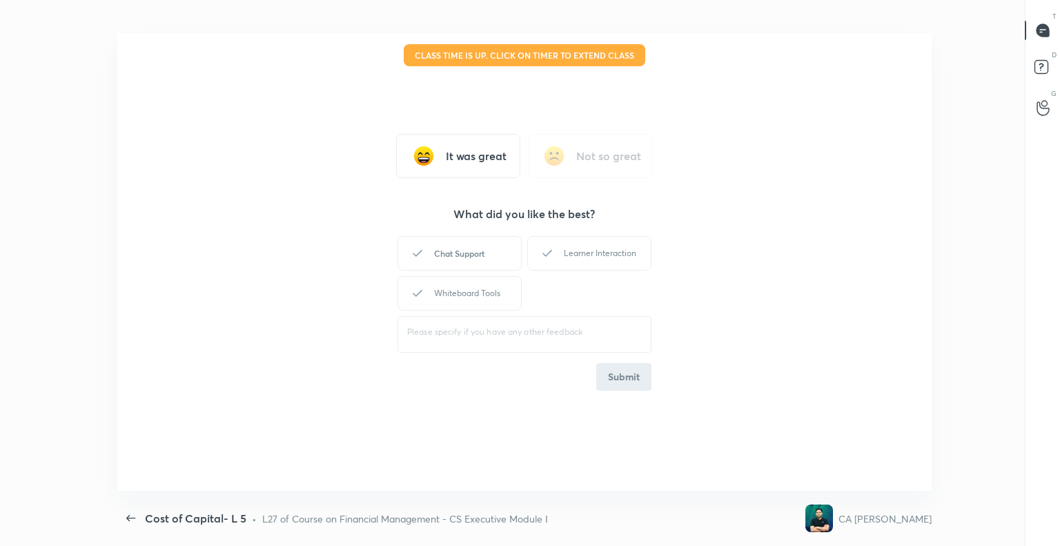
click at [471, 246] on div "Chat Support" at bounding box center [460, 253] width 124 height 35
click at [585, 252] on div "Learner Interaction" at bounding box center [589, 253] width 124 height 35
click at [469, 295] on div "Whiteboard Tools" at bounding box center [460, 293] width 124 height 35
click at [616, 376] on button "Submit" at bounding box center [623, 377] width 55 height 28
